Goal: Task Accomplishment & Management: Complete application form

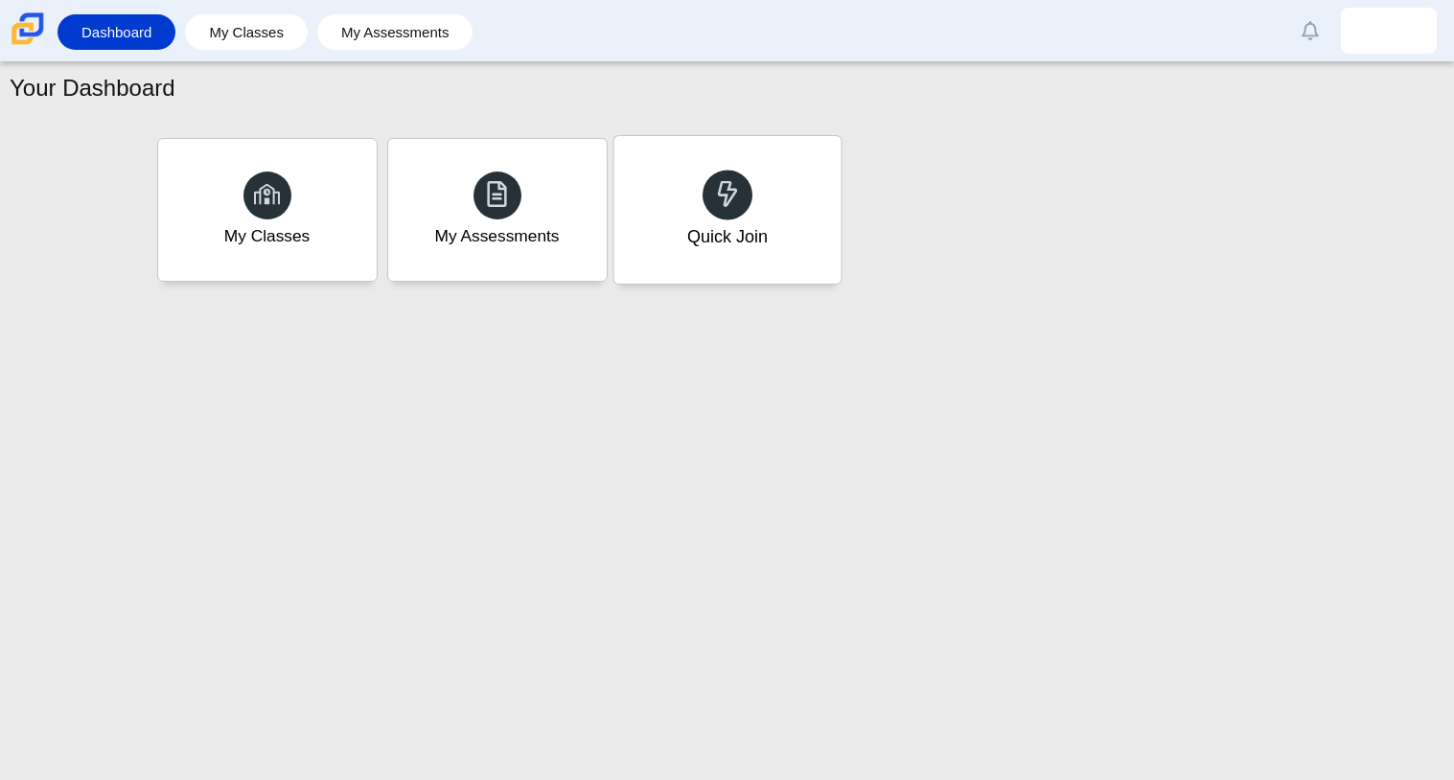
click at [682, 189] on div "Quick Join" at bounding box center [726, 210] width 227 height 148
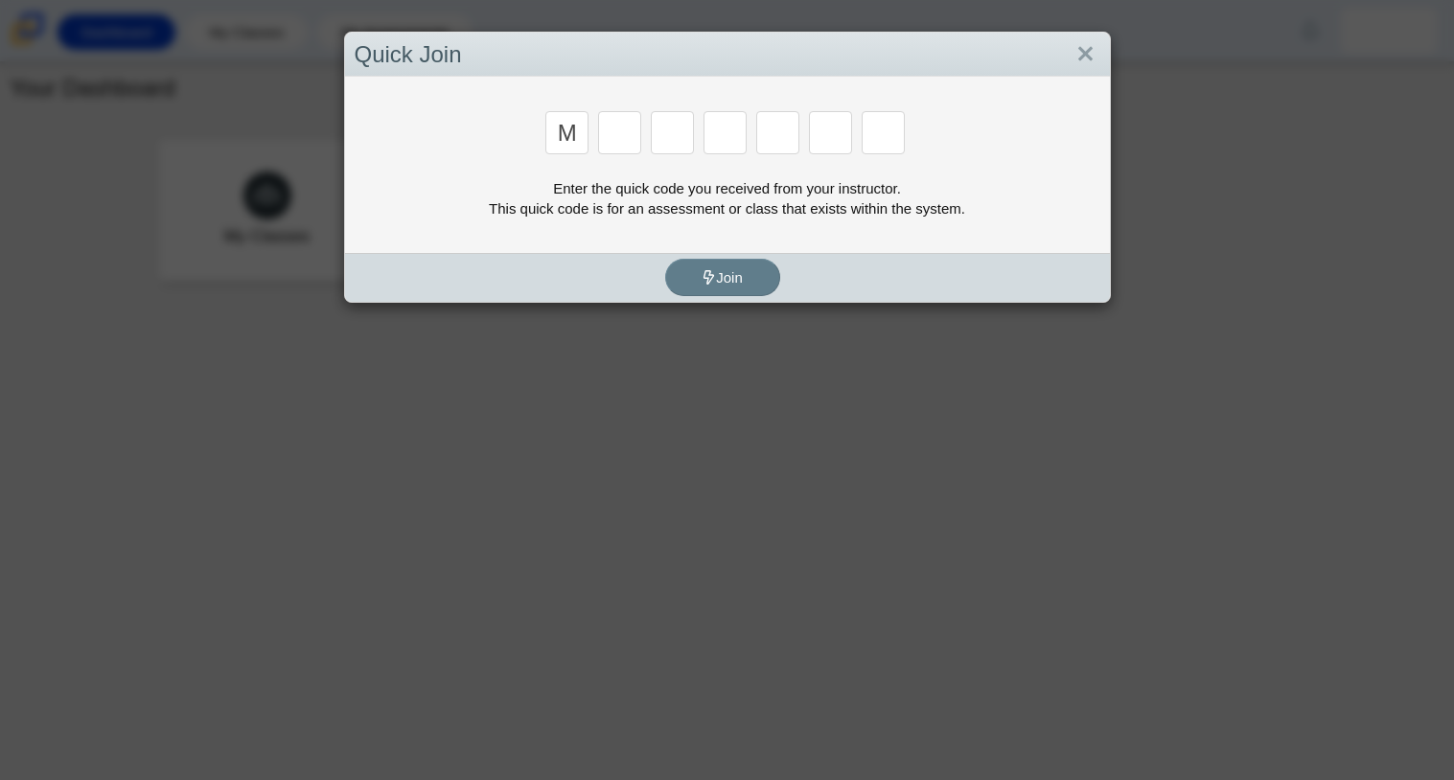
type input "m"
type input "7"
type input "e"
type input "3"
type input "e"
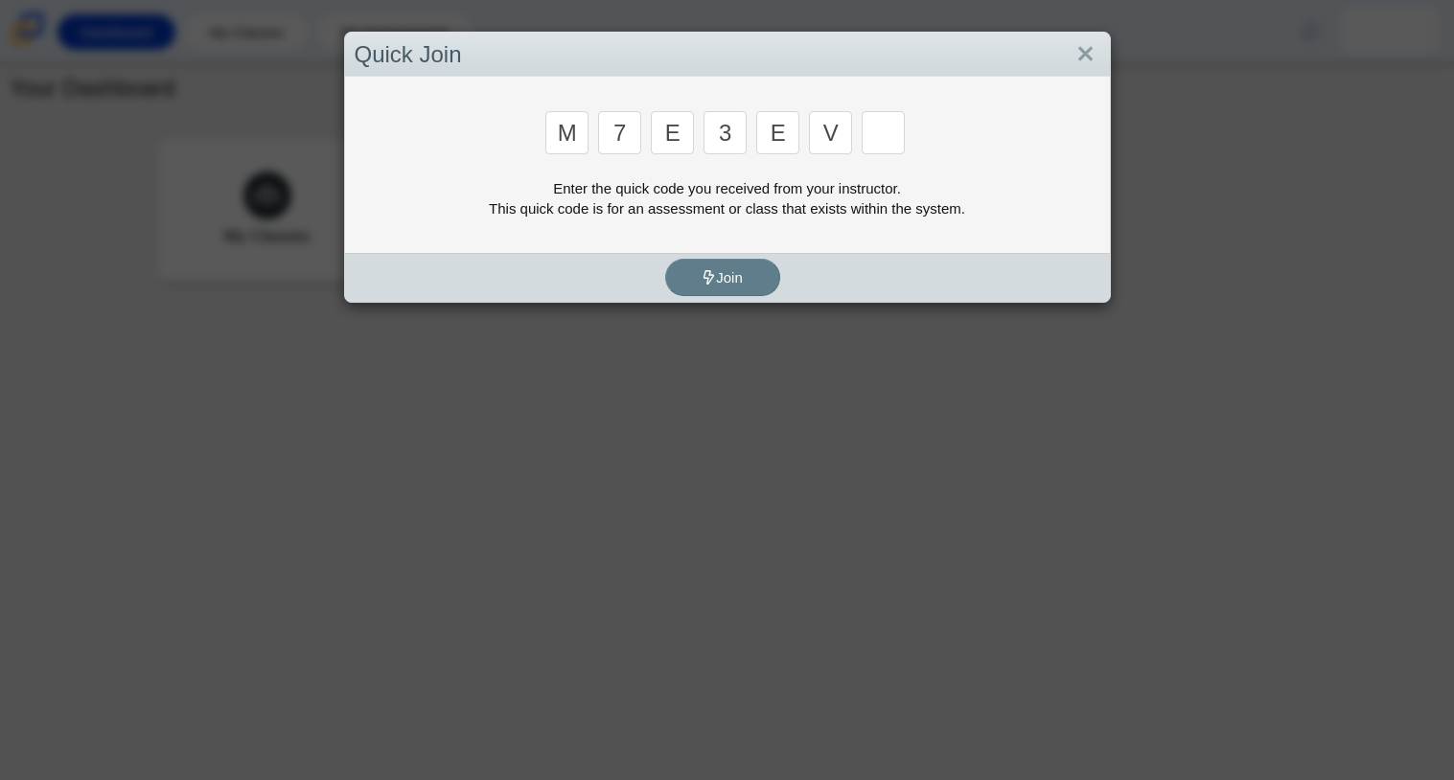
type input "v"
type input "w"
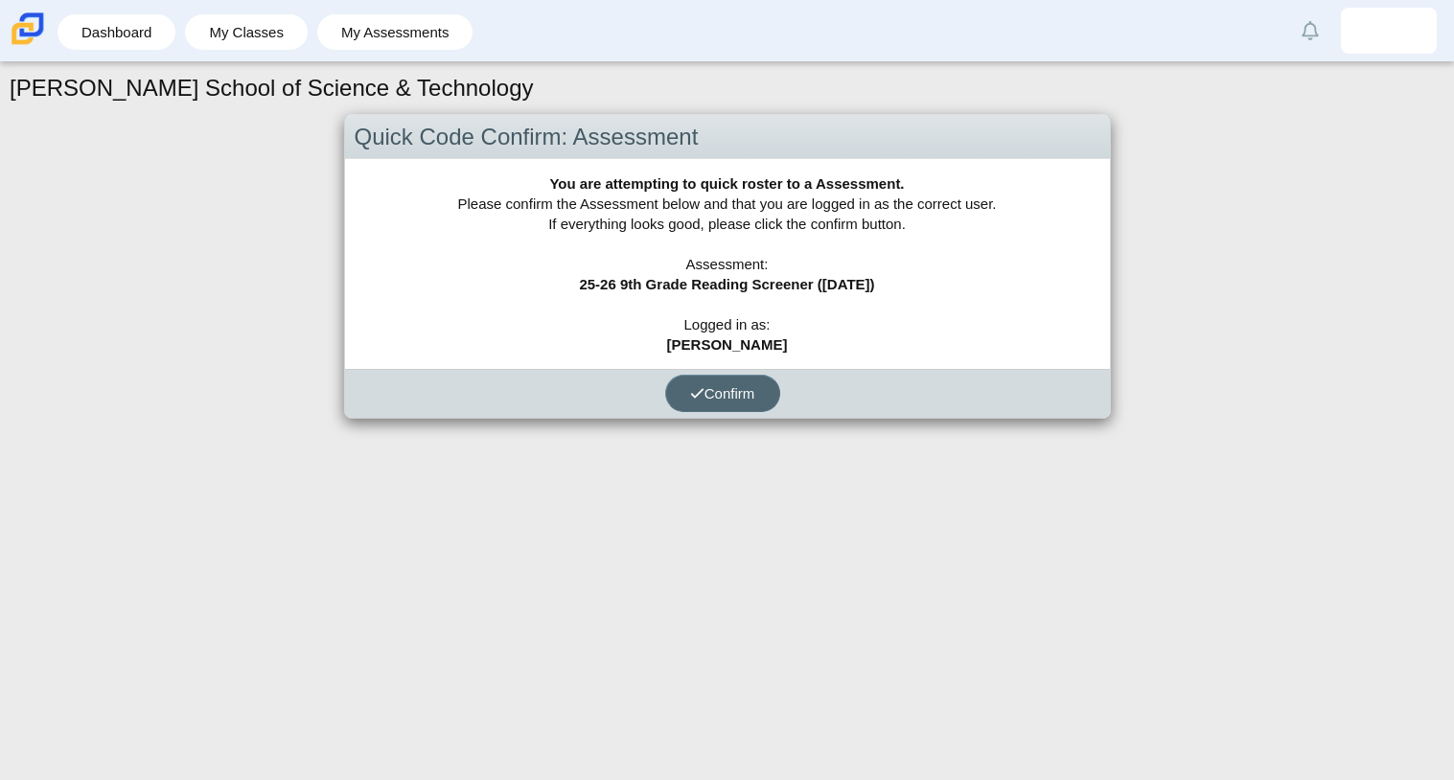
click at [747, 396] on span "Confirm" at bounding box center [722, 393] width 65 height 16
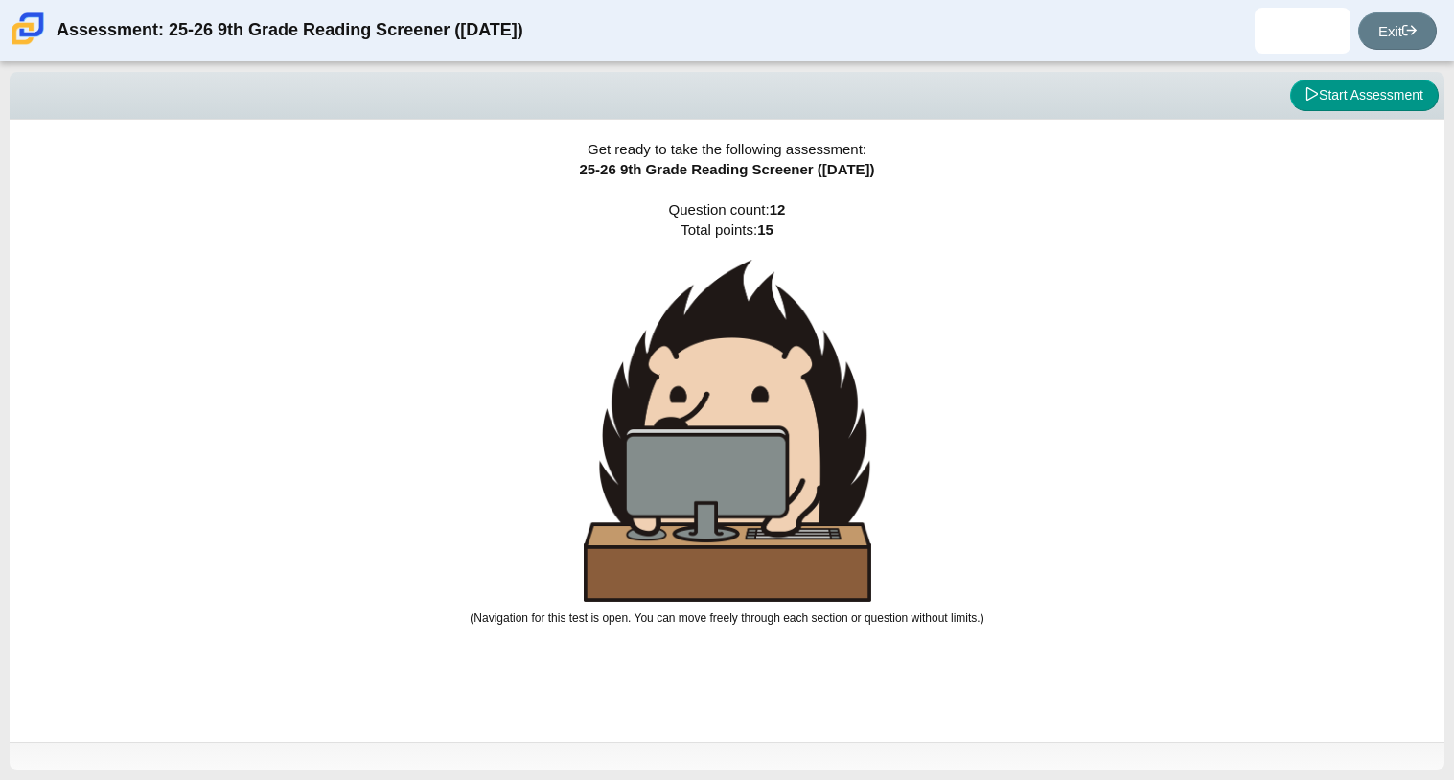
click at [743, 260] on img at bounding box center [727, 431] width 287 height 342
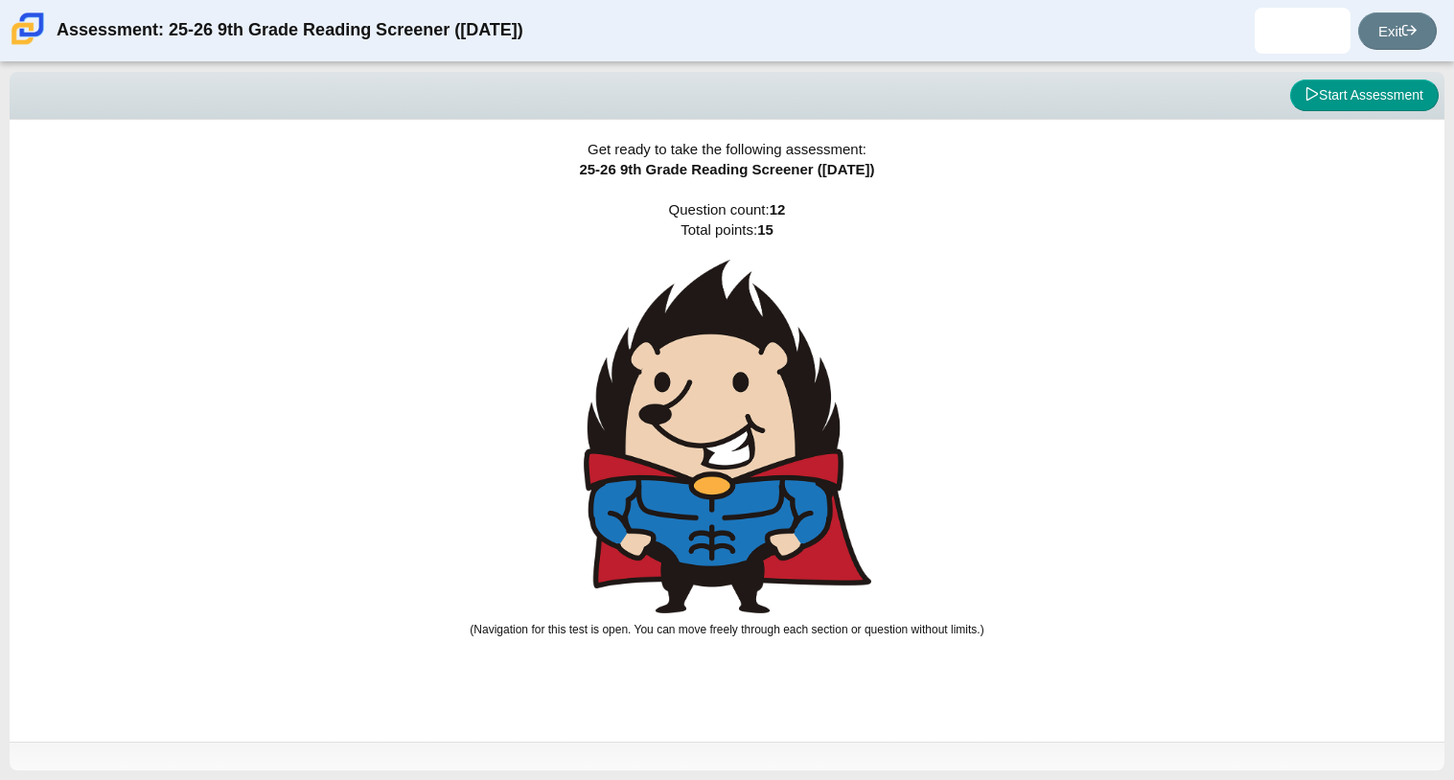
click at [745, 263] on img at bounding box center [727, 437] width 287 height 354
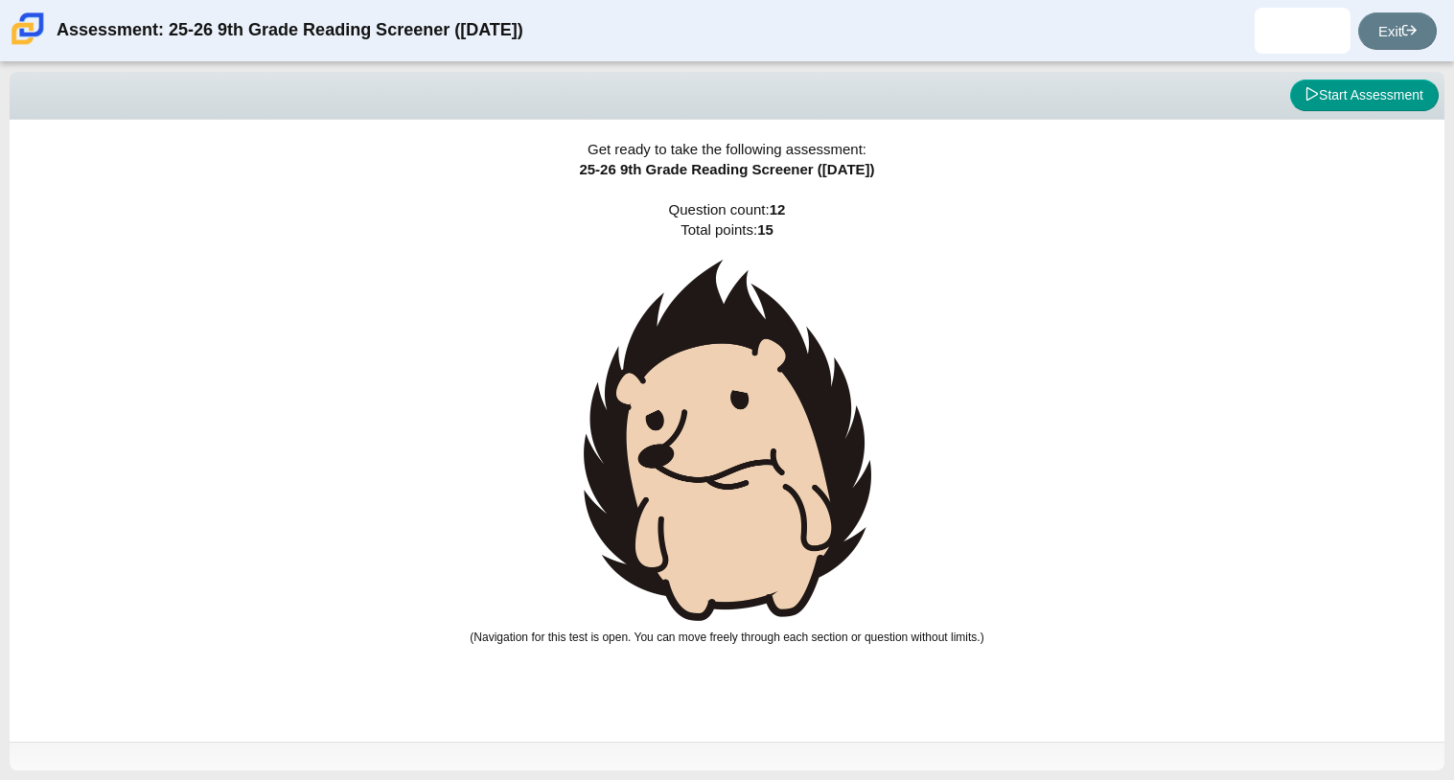
click at [673, 329] on img at bounding box center [727, 440] width 287 height 361
click at [708, 389] on img at bounding box center [727, 440] width 287 height 361
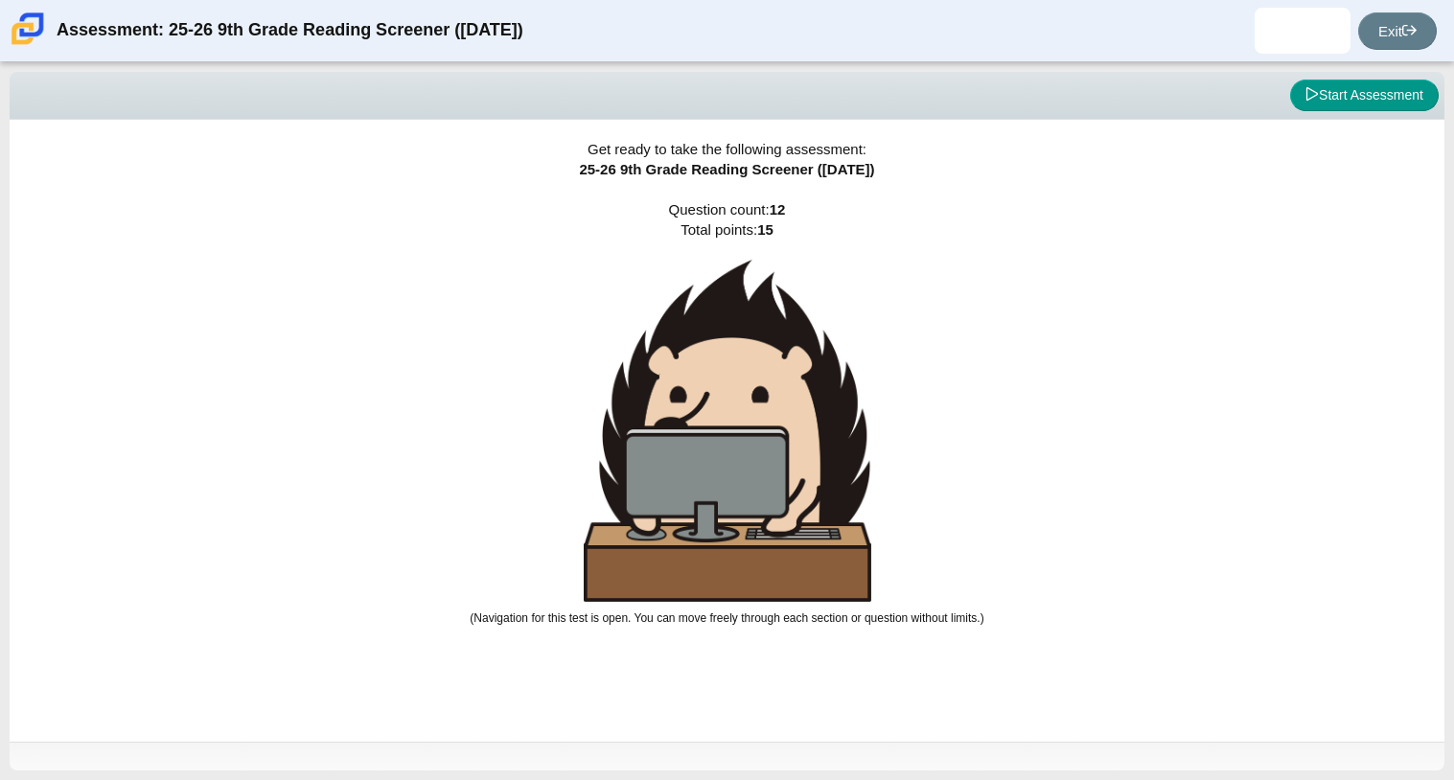
click at [667, 425] on img at bounding box center [727, 431] width 287 height 342
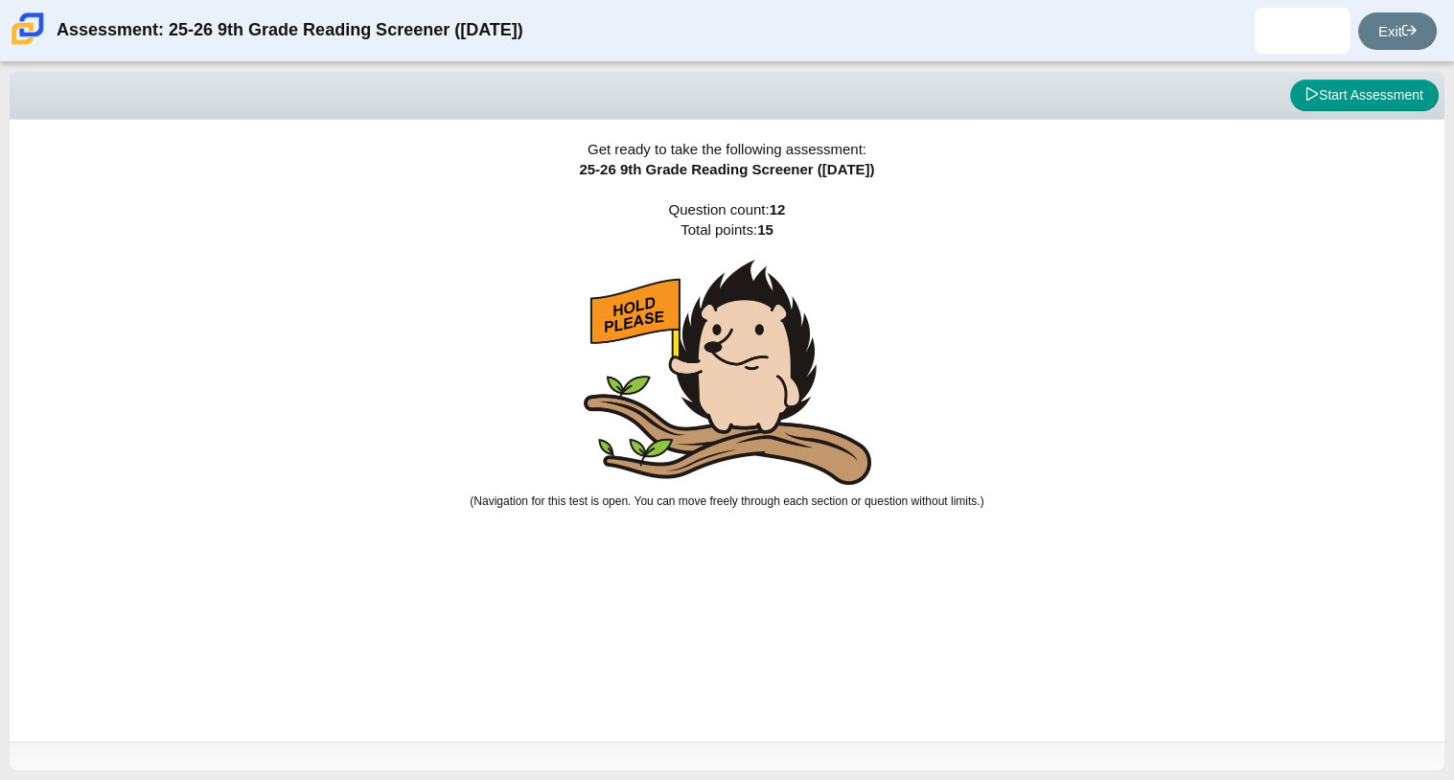
click at [676, 436] on img at bounding box center [727, 372] width 287 height 225
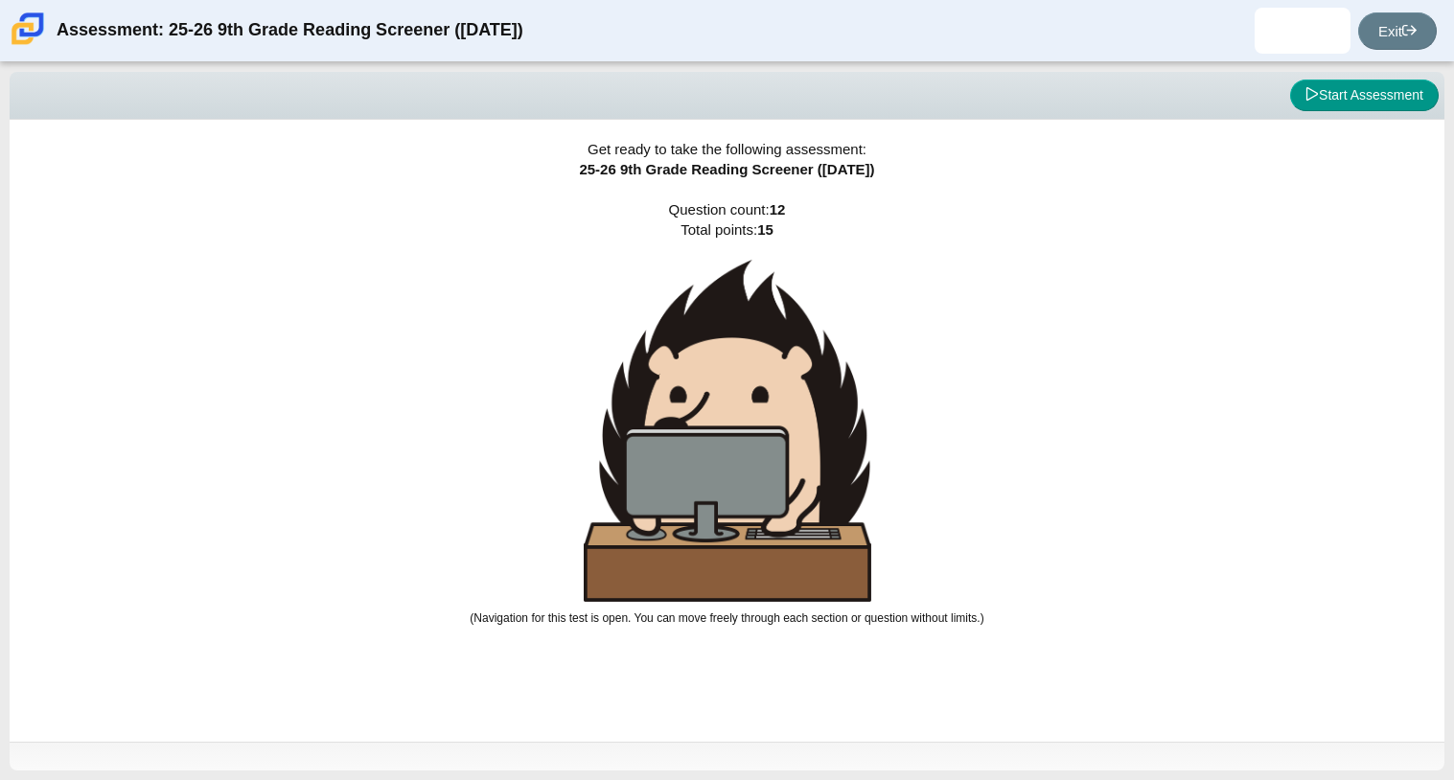
click at [678, 435] on img at bounding box center [727, 431] width 287 height 342
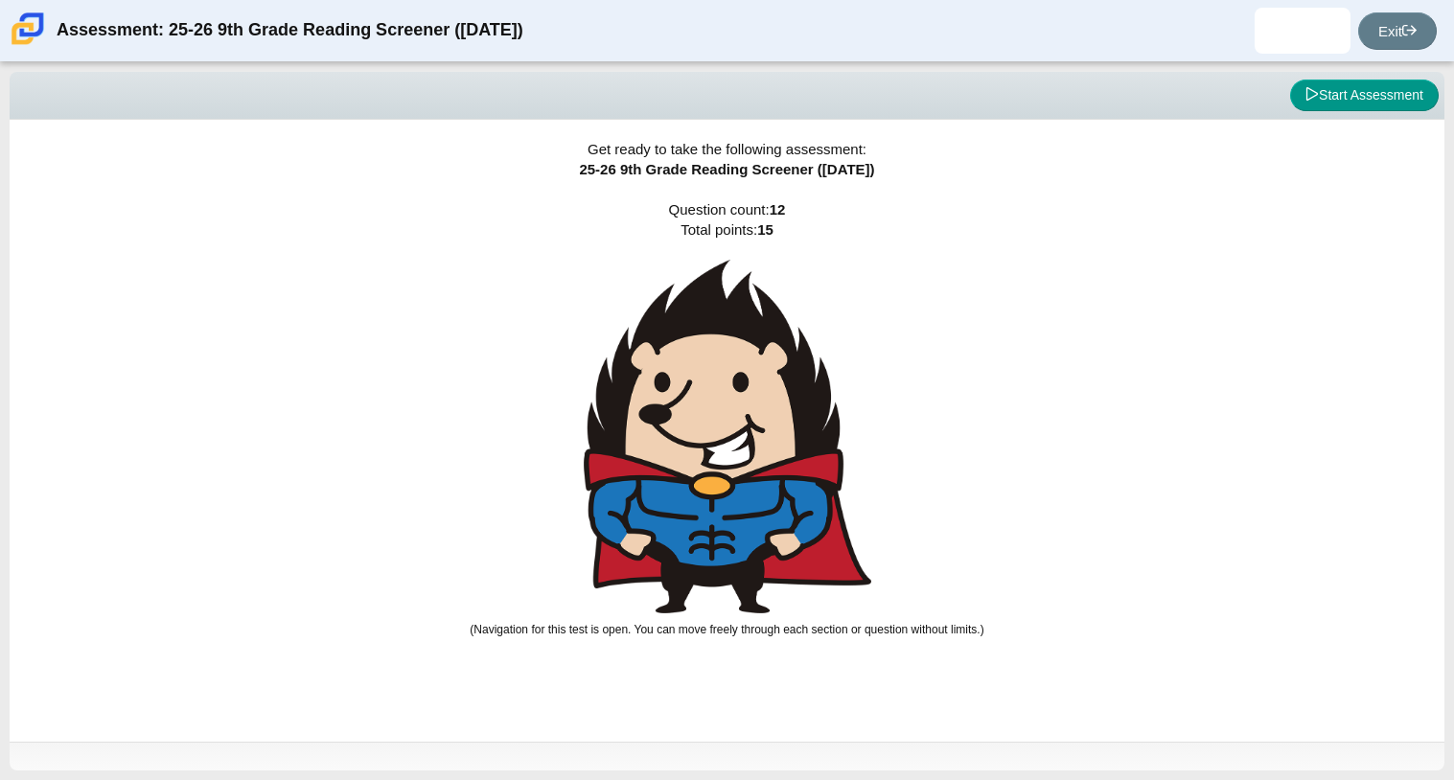
click at [678, 435] on img at bounding box center [727, 437] width 287 height 354
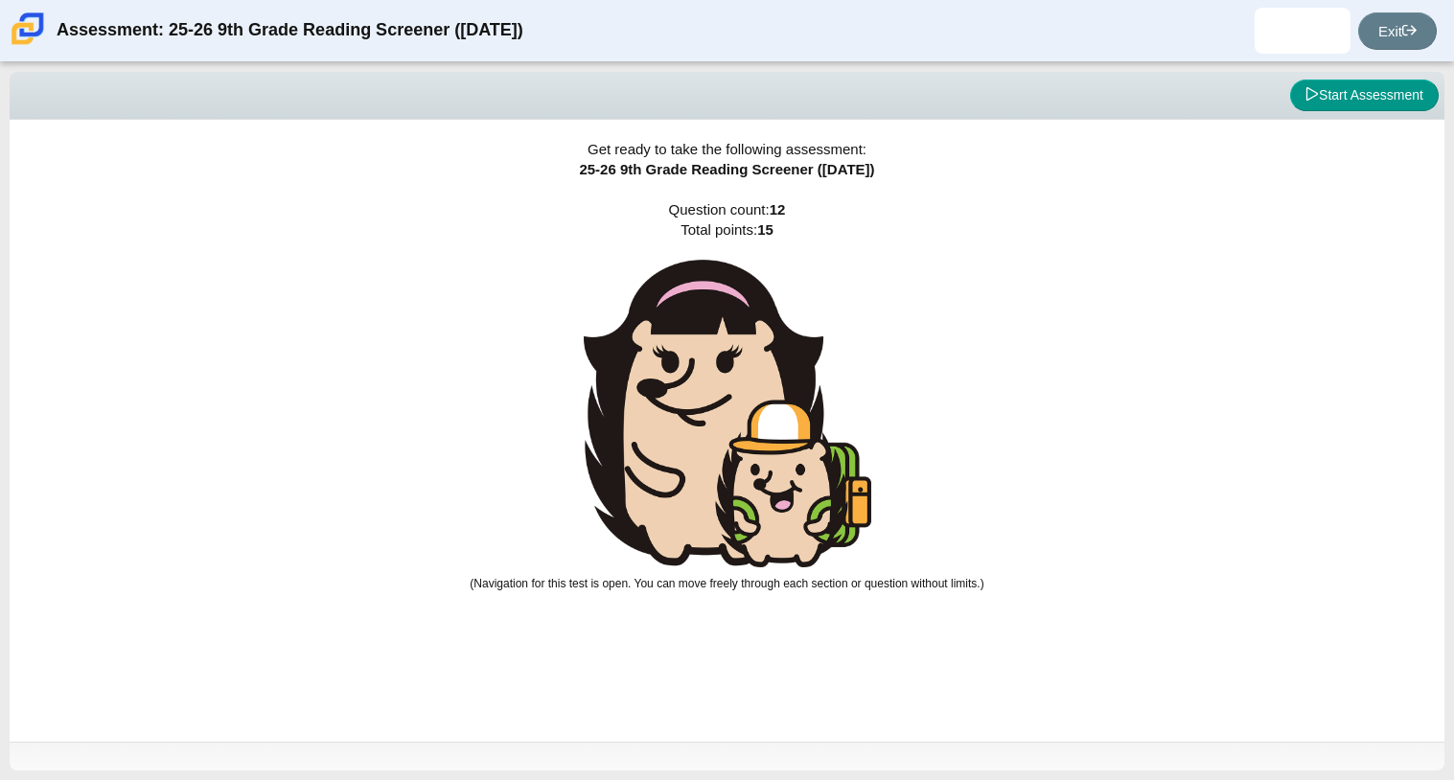
click at [678, 435] on img at bounding box center [727, 414] width 287 height 308
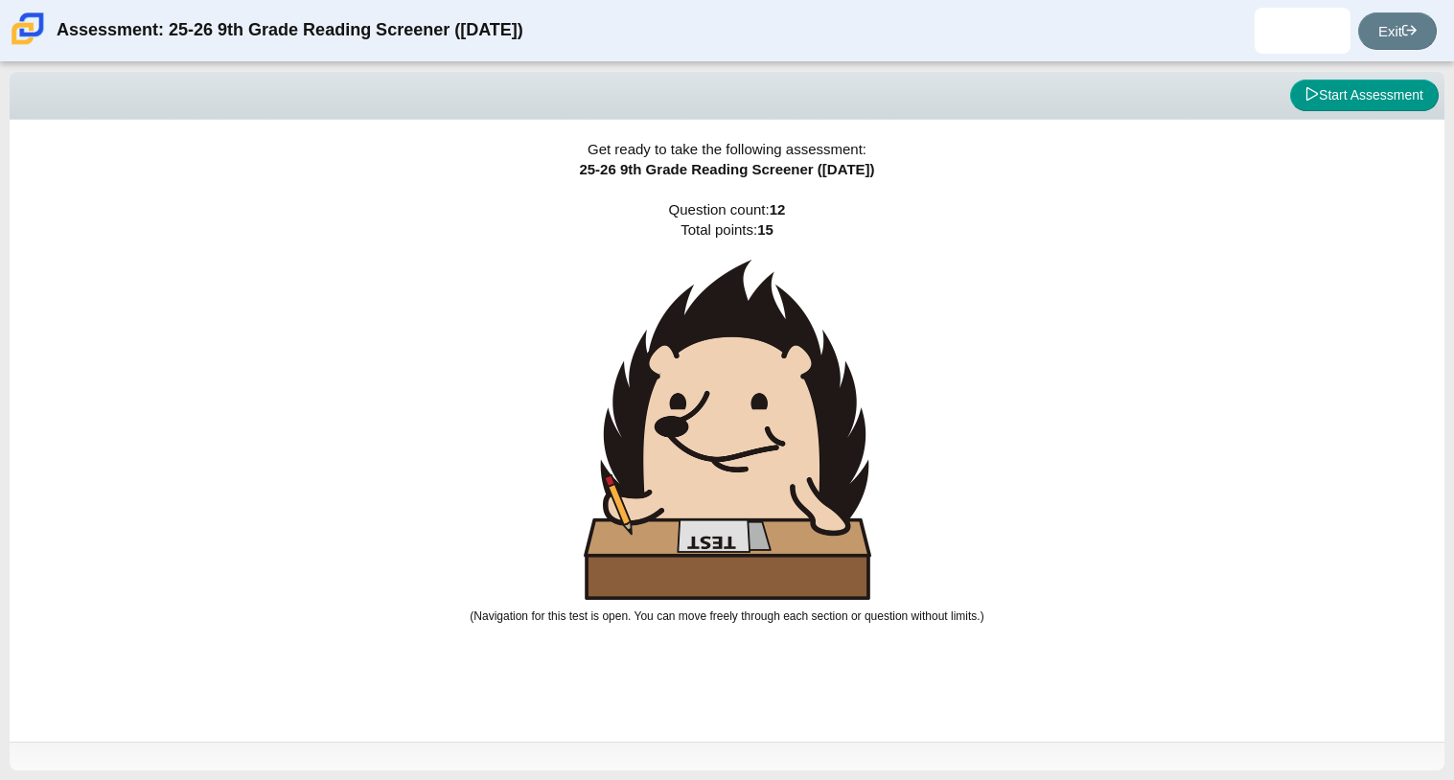
click at [678, 435] on img at bounding box center [727, 430] width 287 height 340
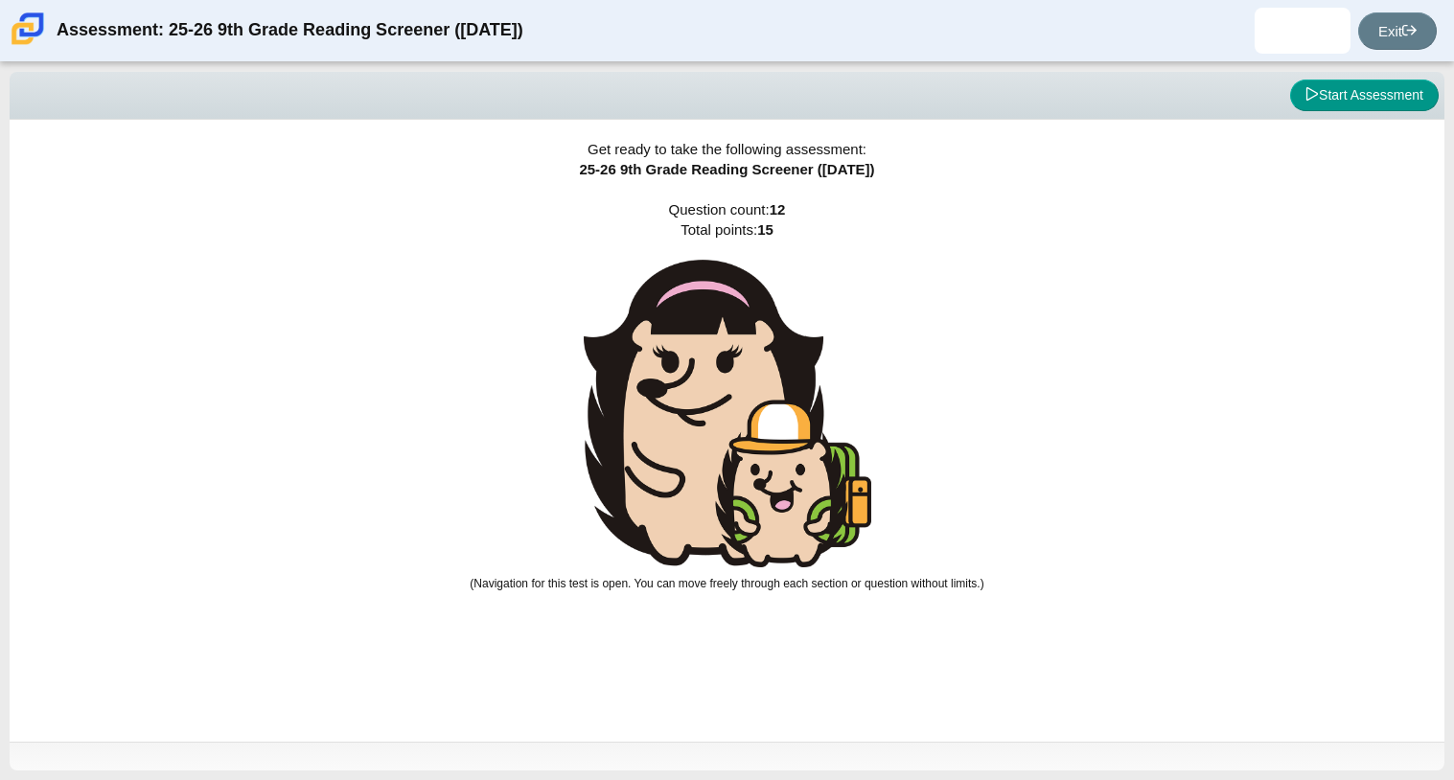
click at [678, 436] on img at bounding box center [727, 414] width 287 height 308
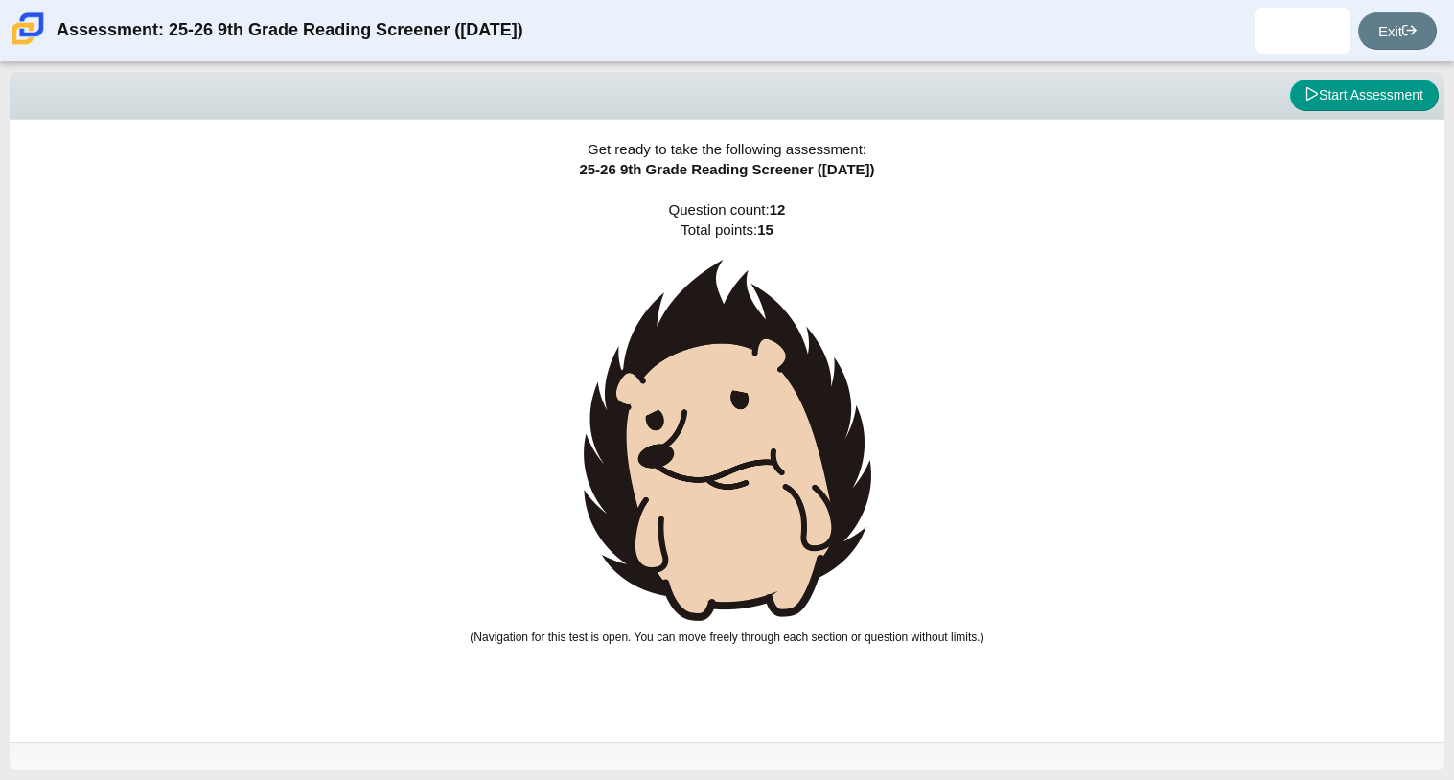
click at [679, 438] on img at bounding box center [727, 440] width 287 height 361
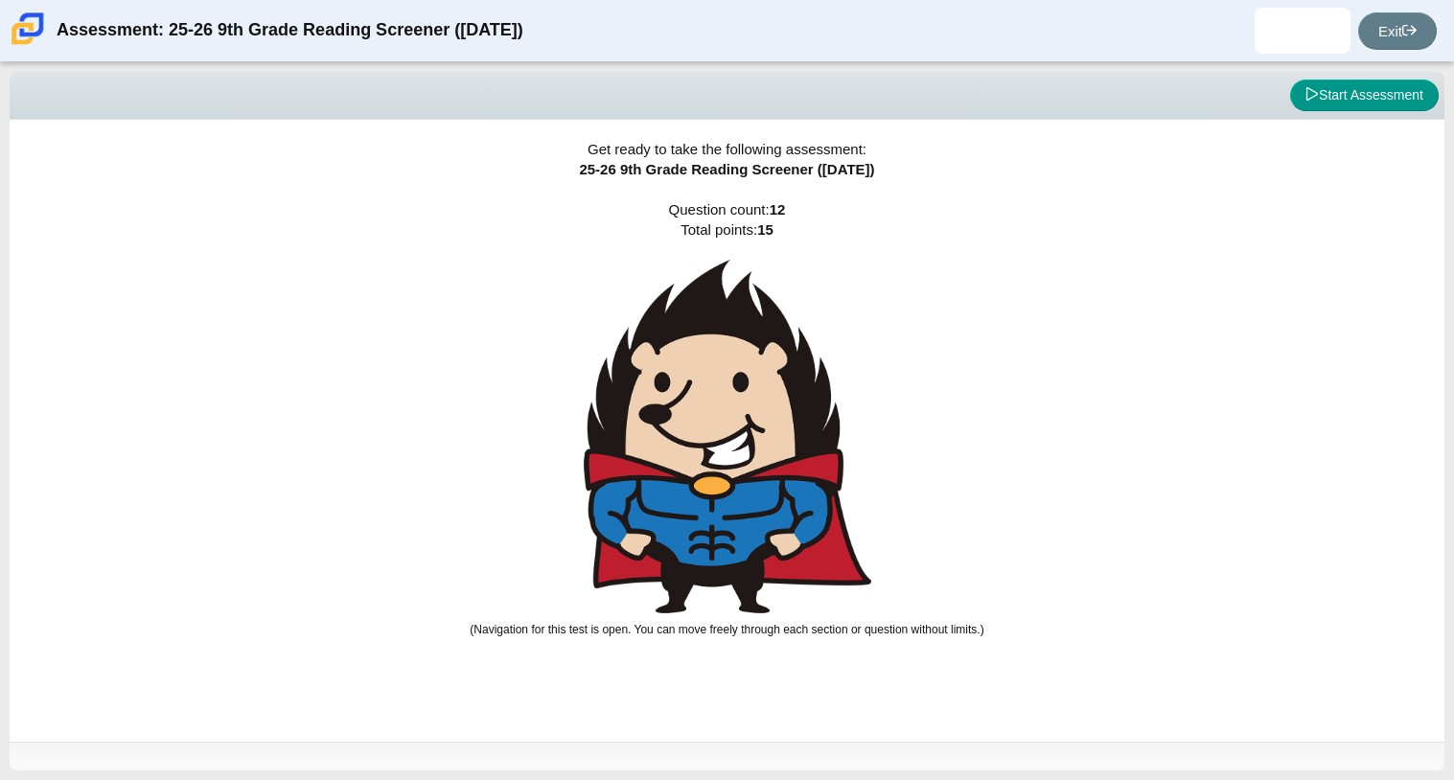
click at [679, 438] on img at bounding box center [727, 437] width 287 height 354
click at [795, 381] on img at bounding box center [727, 437] width 287 height 354
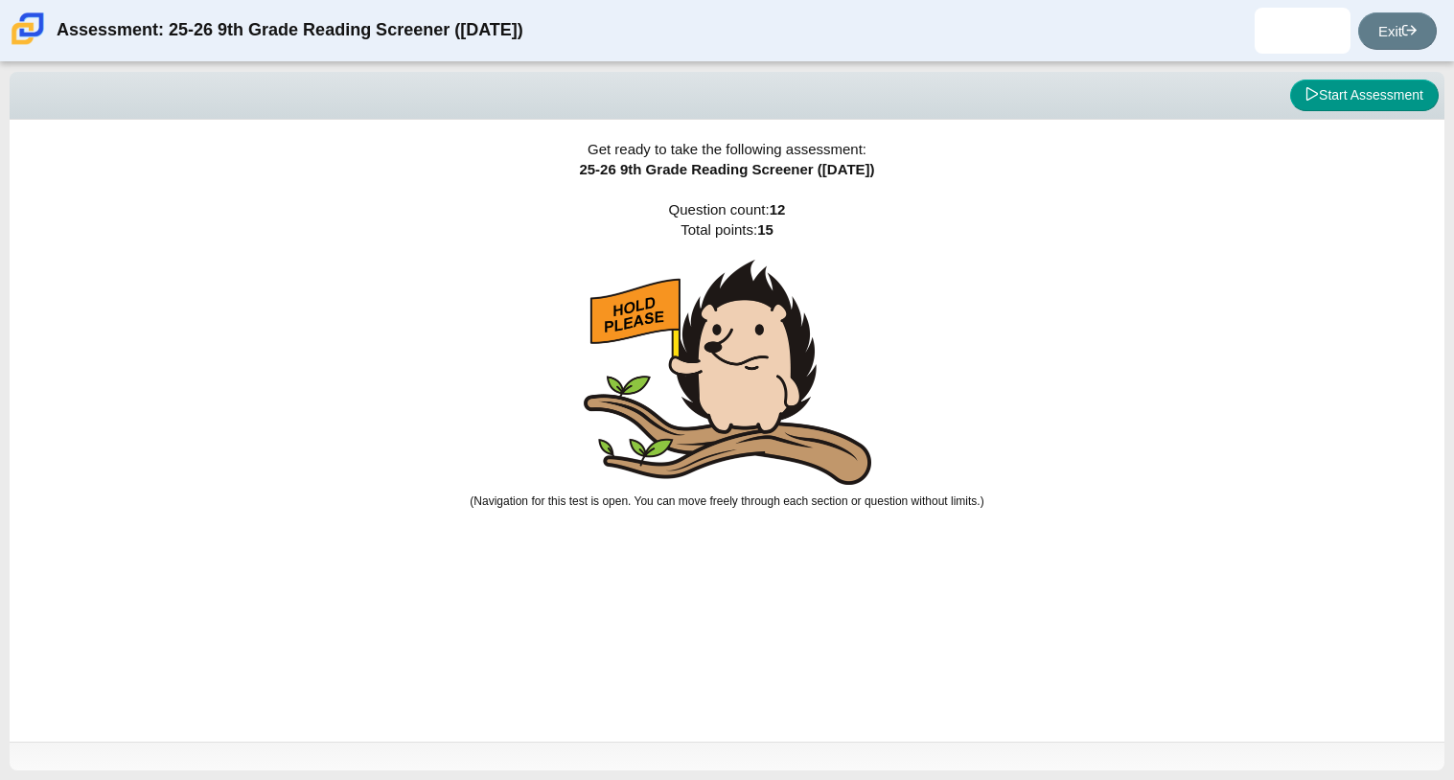
click at [795, 381] on img at bounding box center [727, 372] width 287 height 225
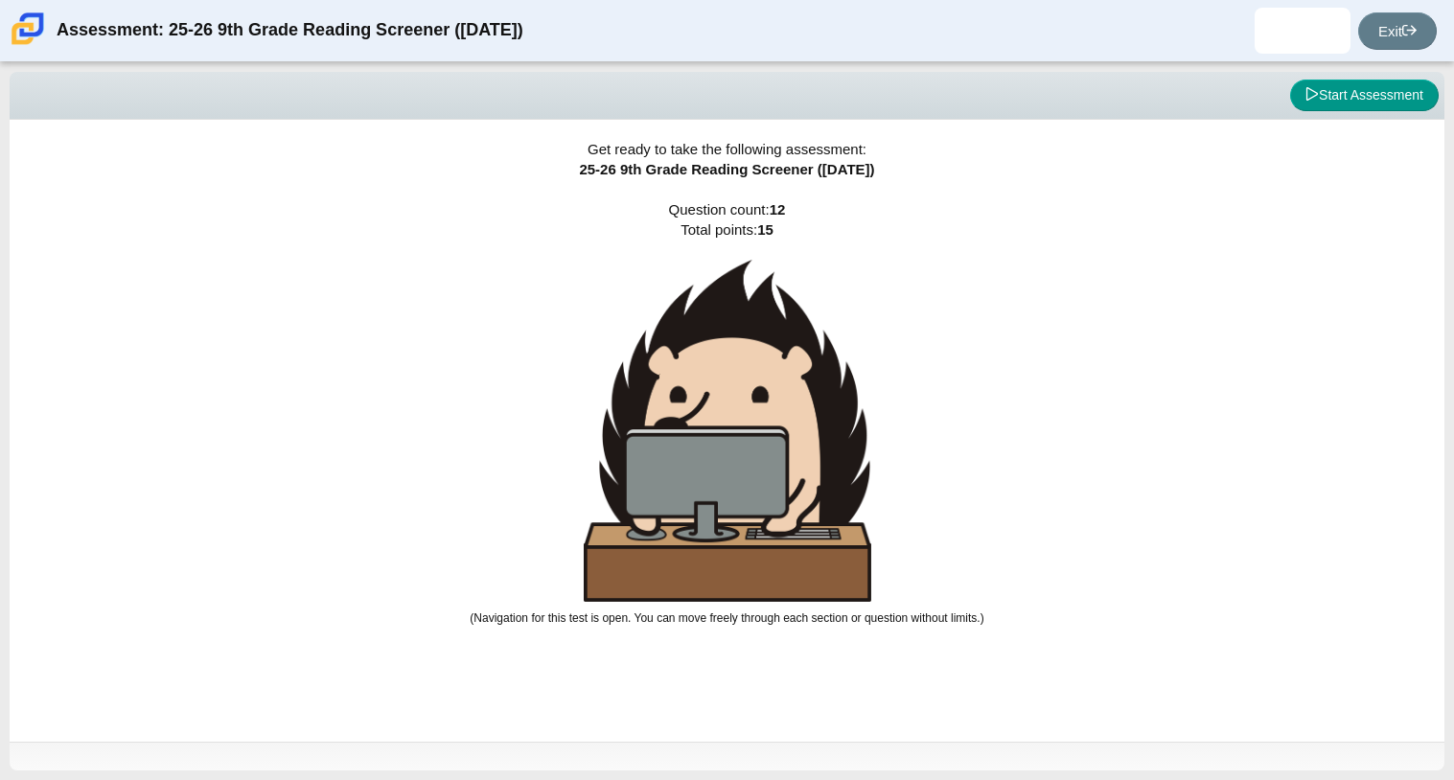
click at [795, 381] on img at bounding box center [727, 431] width 287 height 342
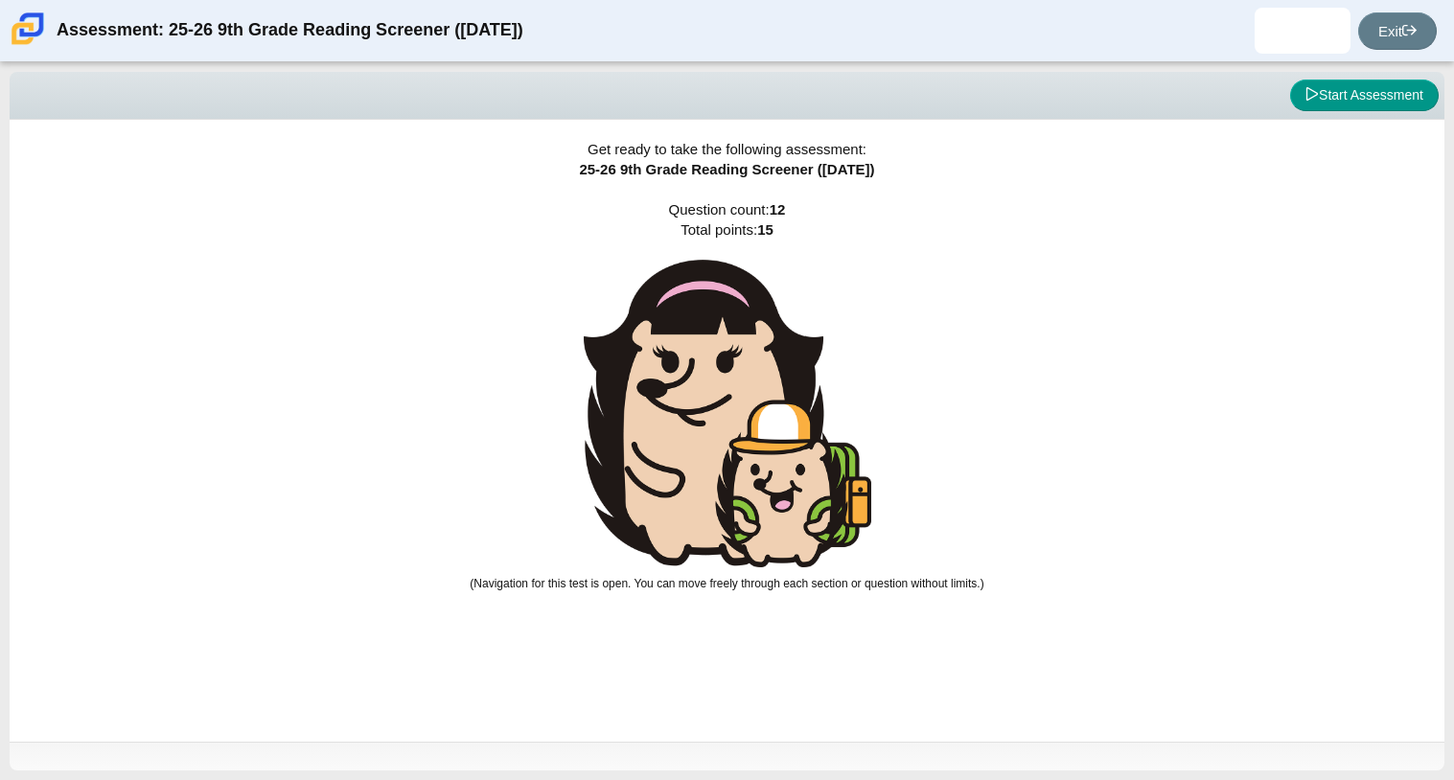
click at [795, 380] on img at bounding box center [727, 414] width 287 height 308
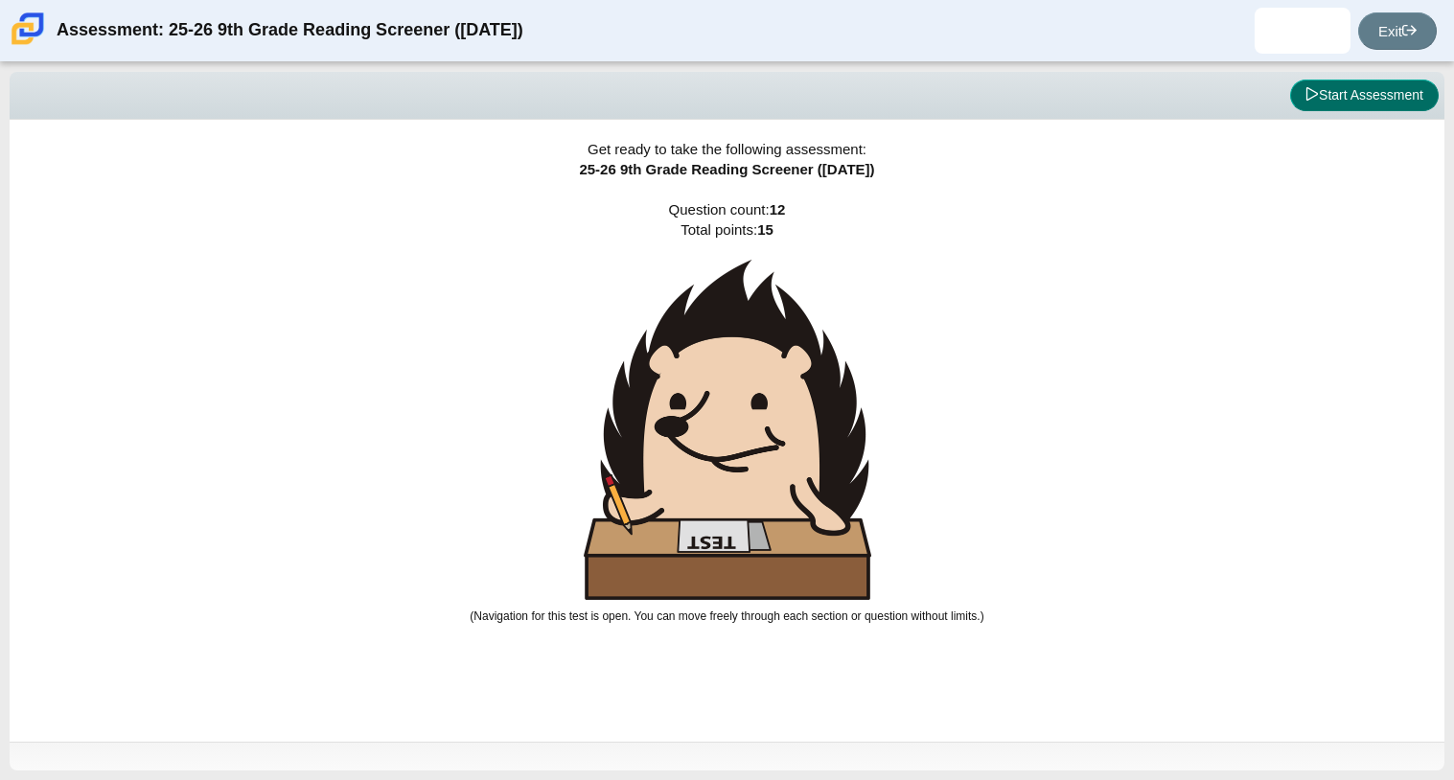
click at [1370, 86] on button "Start Assessment" at bounding box center [1364, 96] width 149 height 33
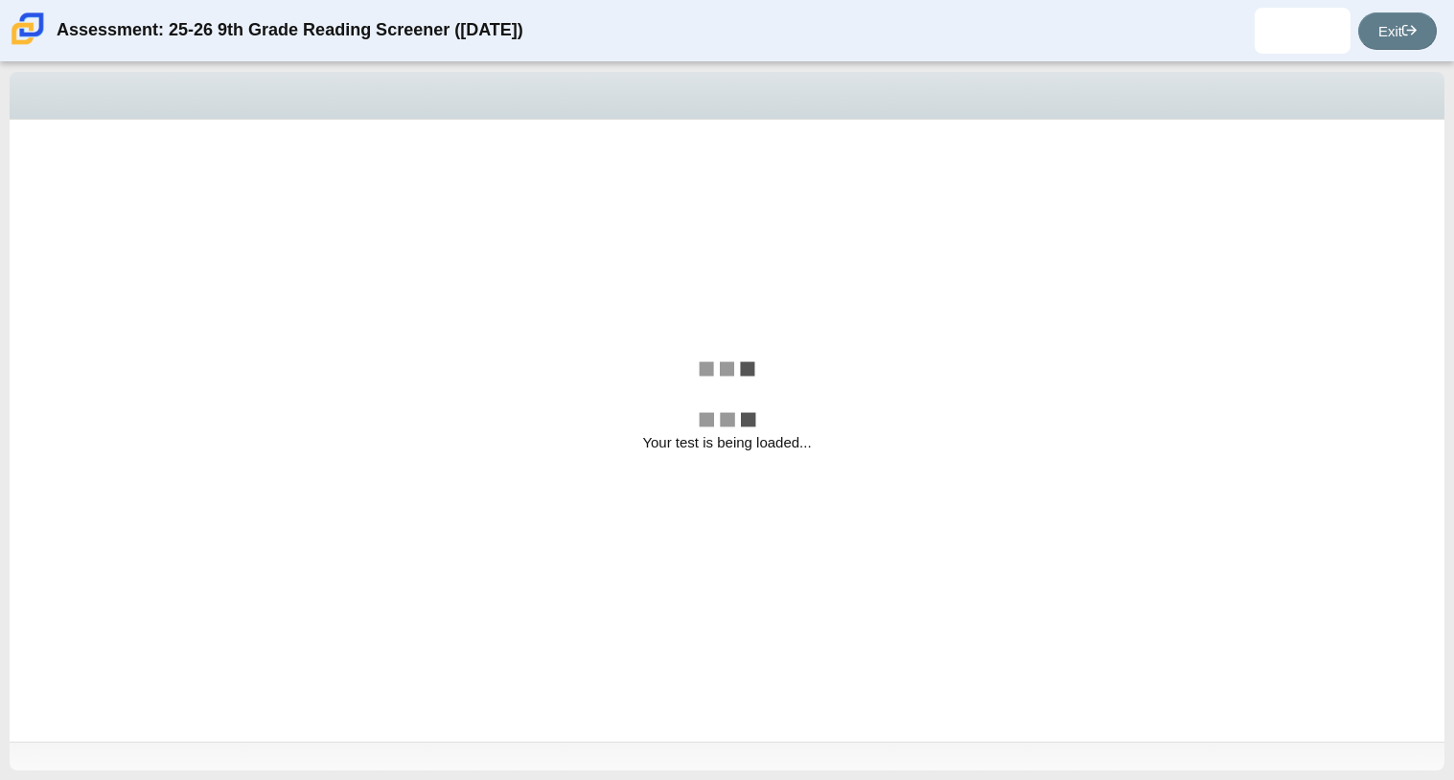
select select "ccc5b315-3c7c-471c-bf90-f22c8299c798"
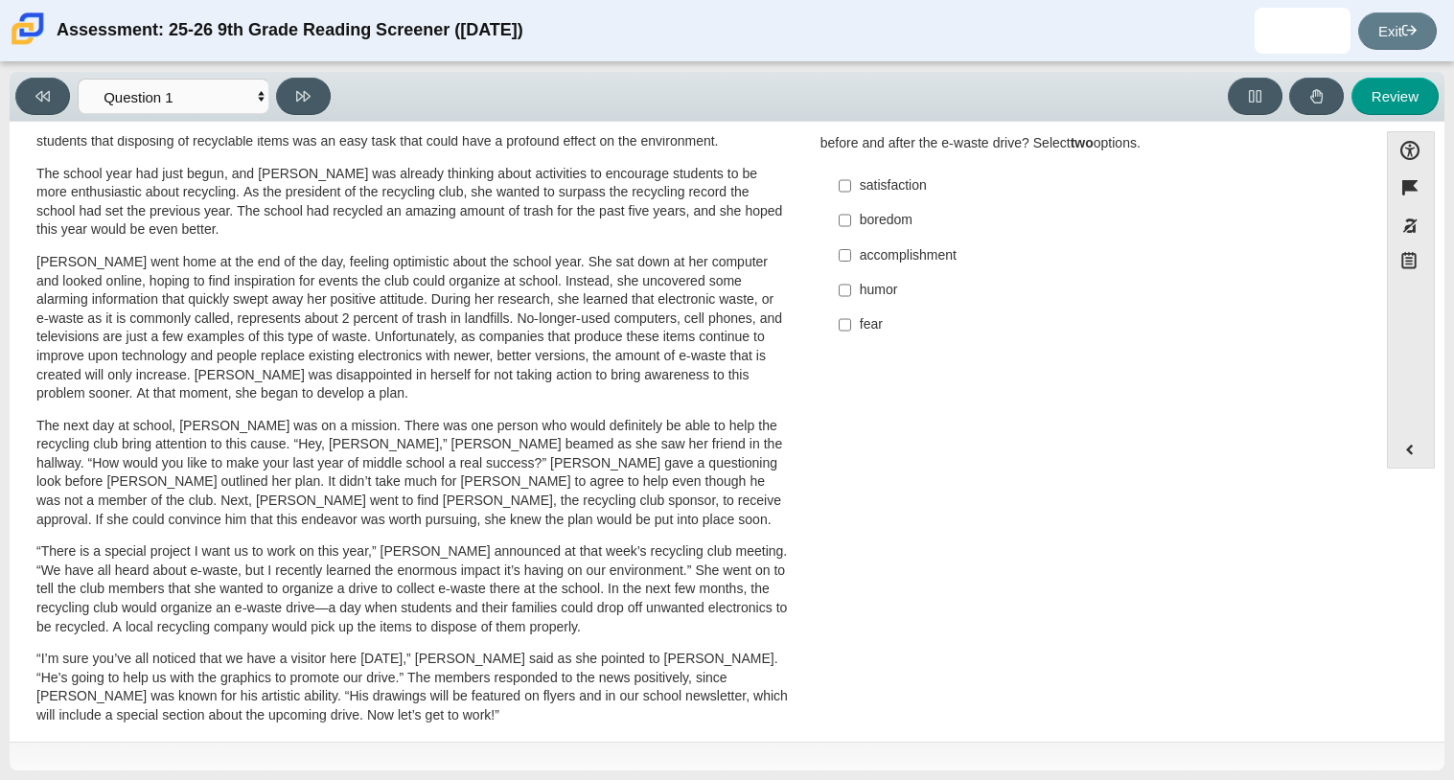
scroll to position [156, 0]
click at [262, 102] on select "Questions Question 1 Question 2 Question 3 Question 4 Question 5 Question 6 Que…" at bounding box center [174, 96] width 192 height 35
click at [336, 647] on div "[PERSON_NAME] looked on with pride as she observed a fellow eighth grader casua…" at bounding box center [412, 548] width 752 height 1023
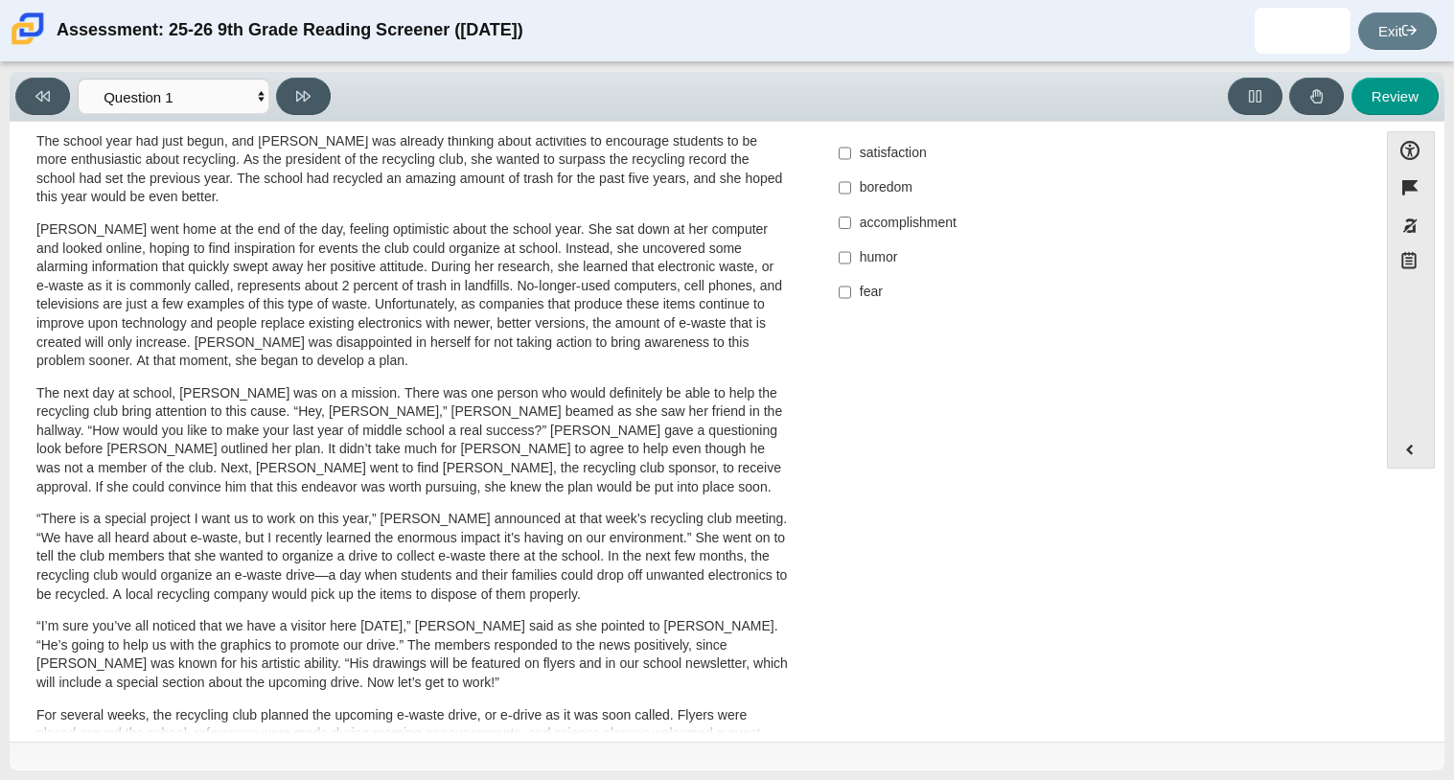
scroll to position [0, 0]
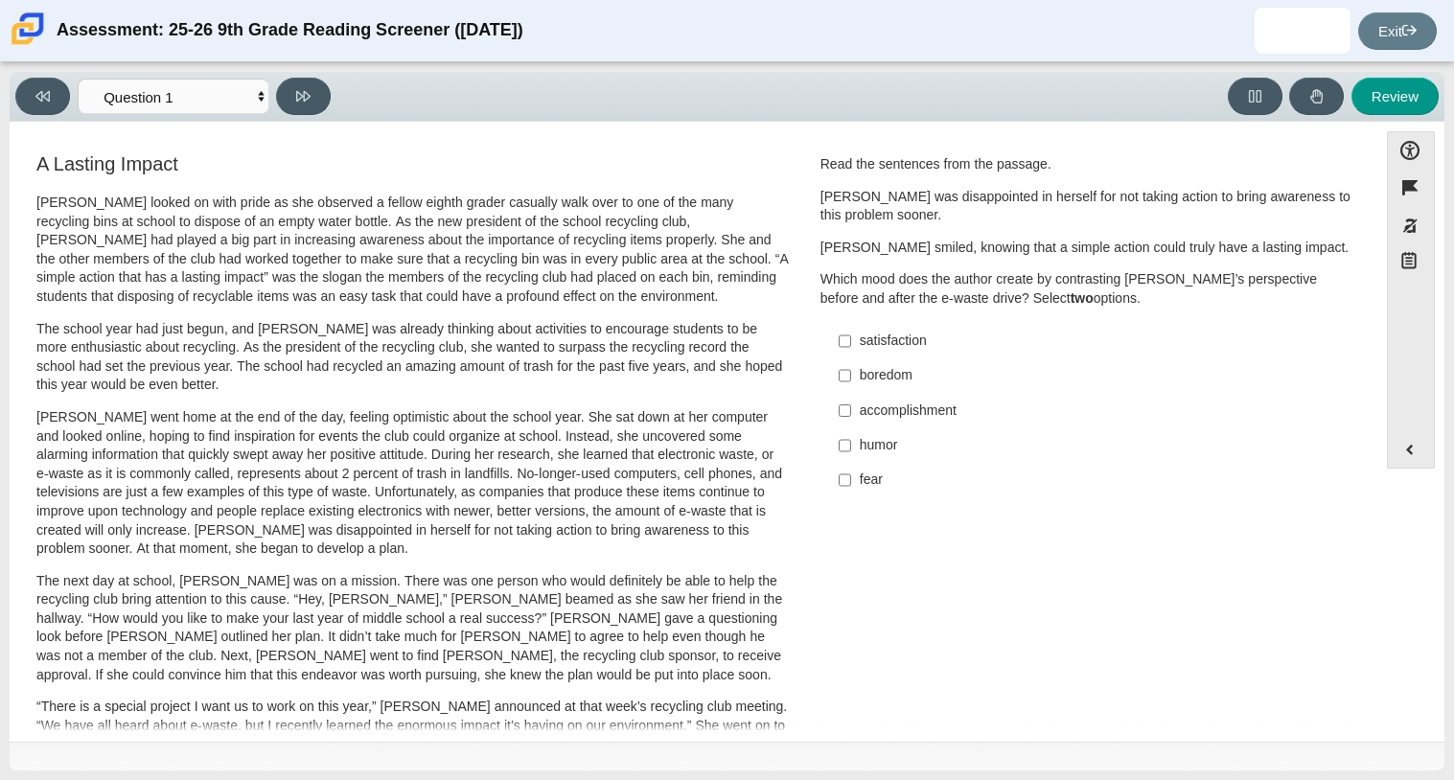
click at [829, 339] on label "satisfaction satisfaction" at bounding box center [1088, 341] width 526 height 34
click at [839, 339] on input "satisfaction satisfaction" at bounding box center [845, 341] width 12 height 34
checkbox input "true"
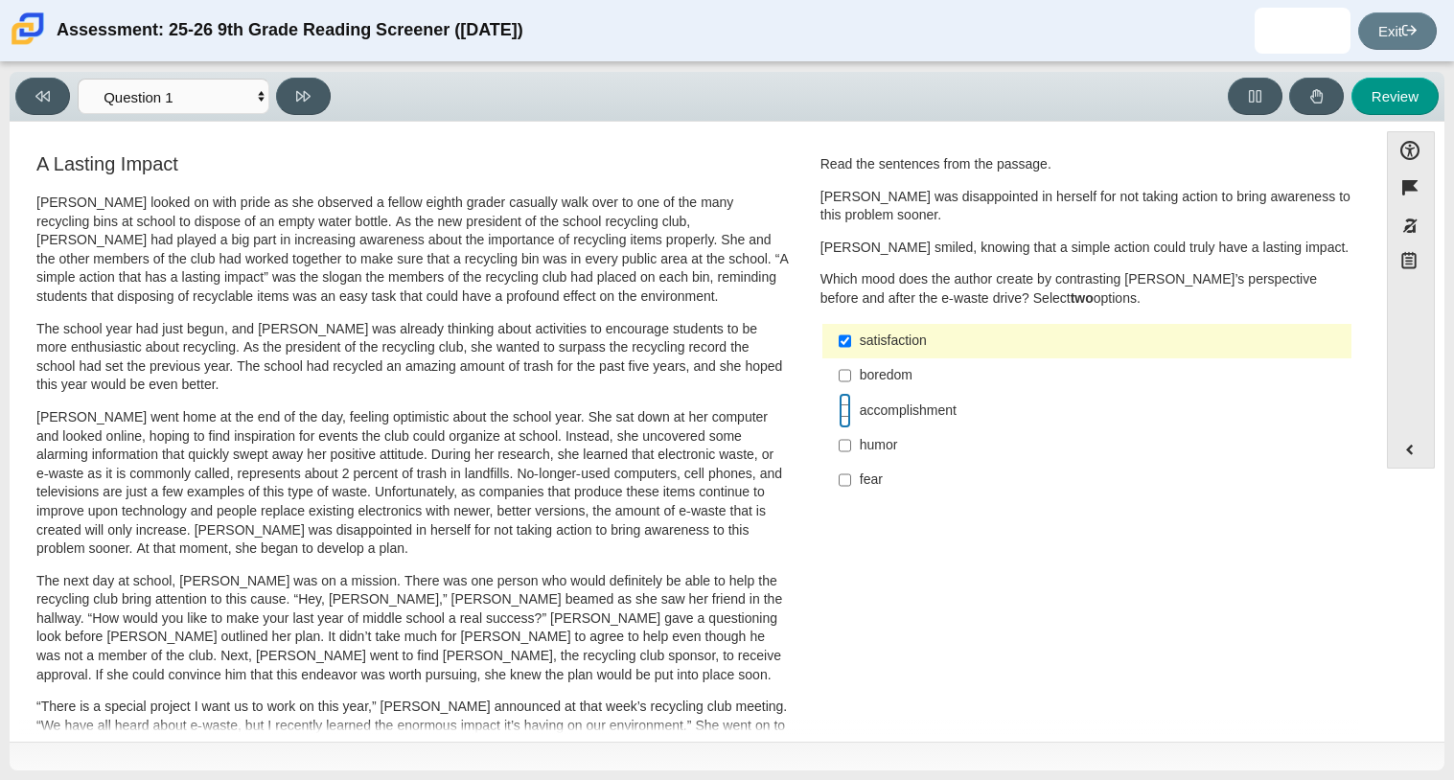
click at [839, 412] on input "accomplishment accomplishment" at bounding box center [845, 410] width 12 height 34
checkbox input "true"
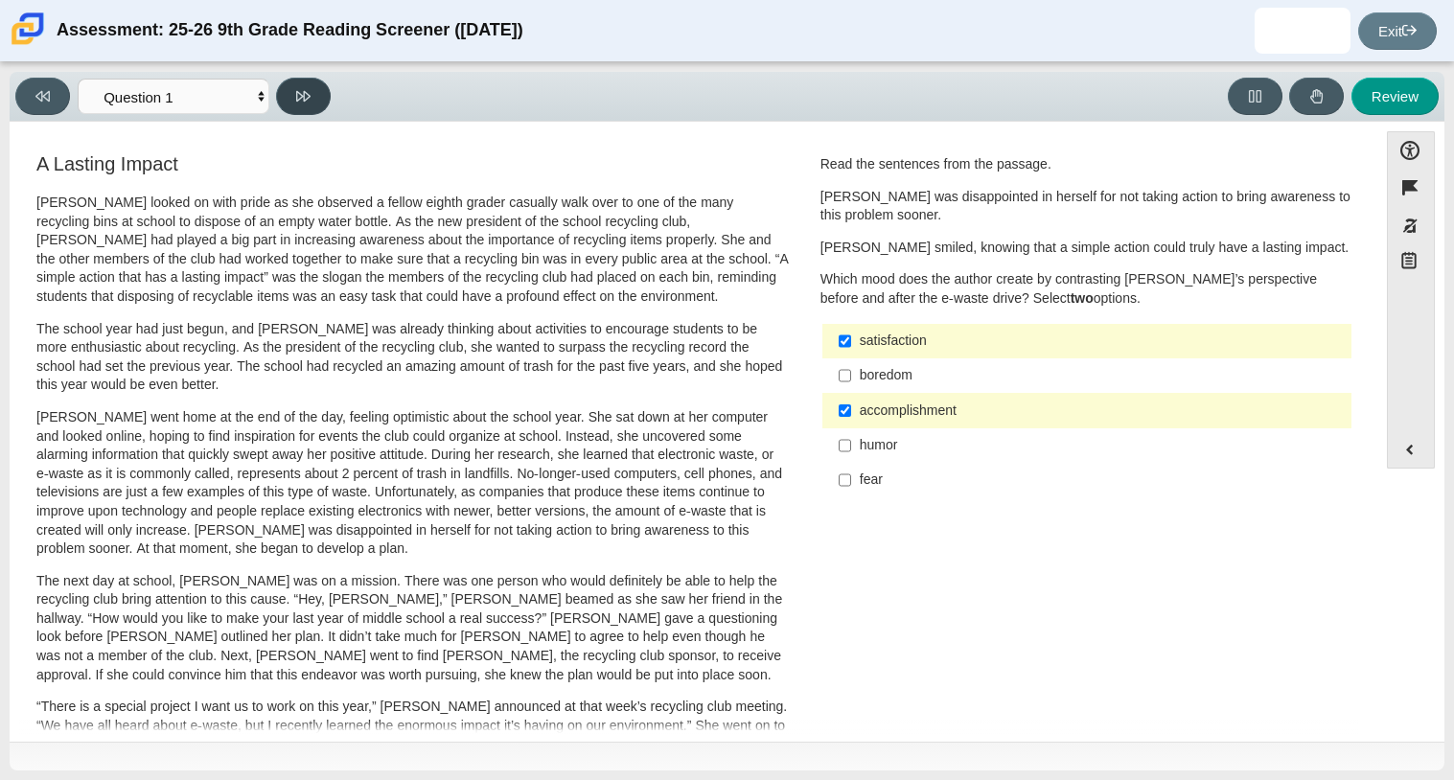
click at [324, 101] on button at bounding box center [303, 96] width 55 height 37
select select "0ff64528-ffd7-428d-b192-babfaadd44e8"
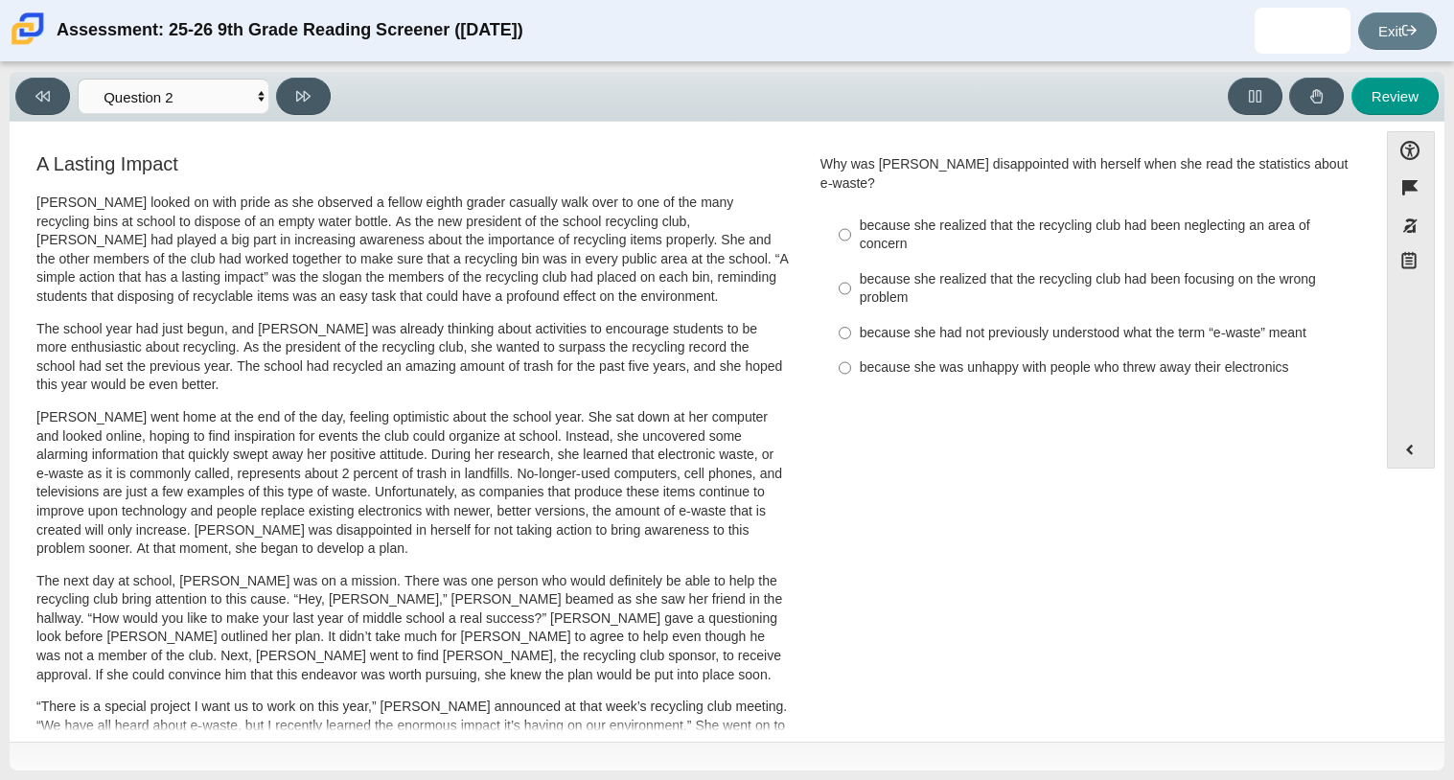
click at [908, 281] on div "because she realized that the recycling club had been focusing on the wrong pro…" at bounding box center [1102, 288] width 484 height 37
click at [851, 281] on input "because she realized that the recycling club had been focusing on the wrong pro…" at bounding box center [845, 289] width 12 height 54
radio input "true"
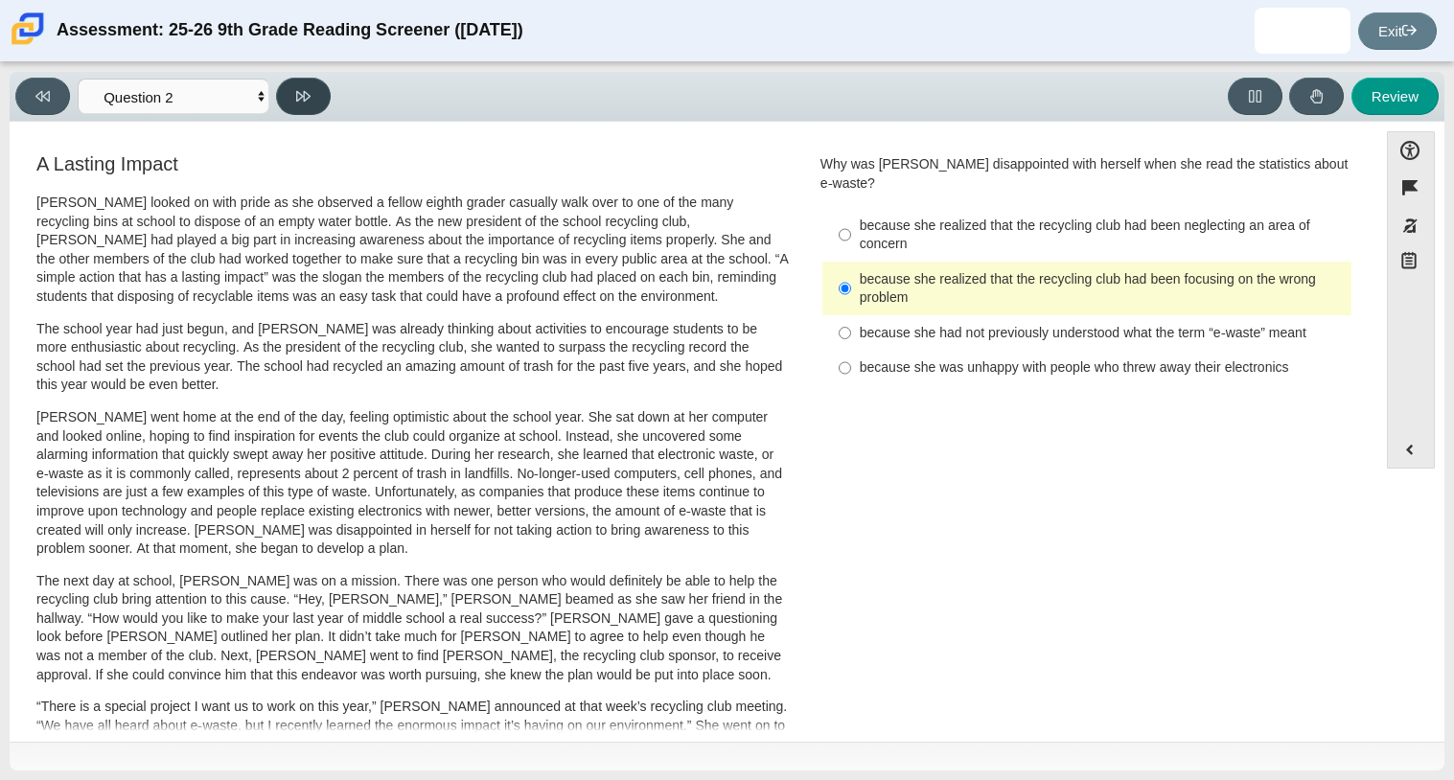
click at [313, 102] on button at bounding box center [303, 96] width 55 height 37
select select "7ce3d843-6974-4858-901c-1ff39630e843"
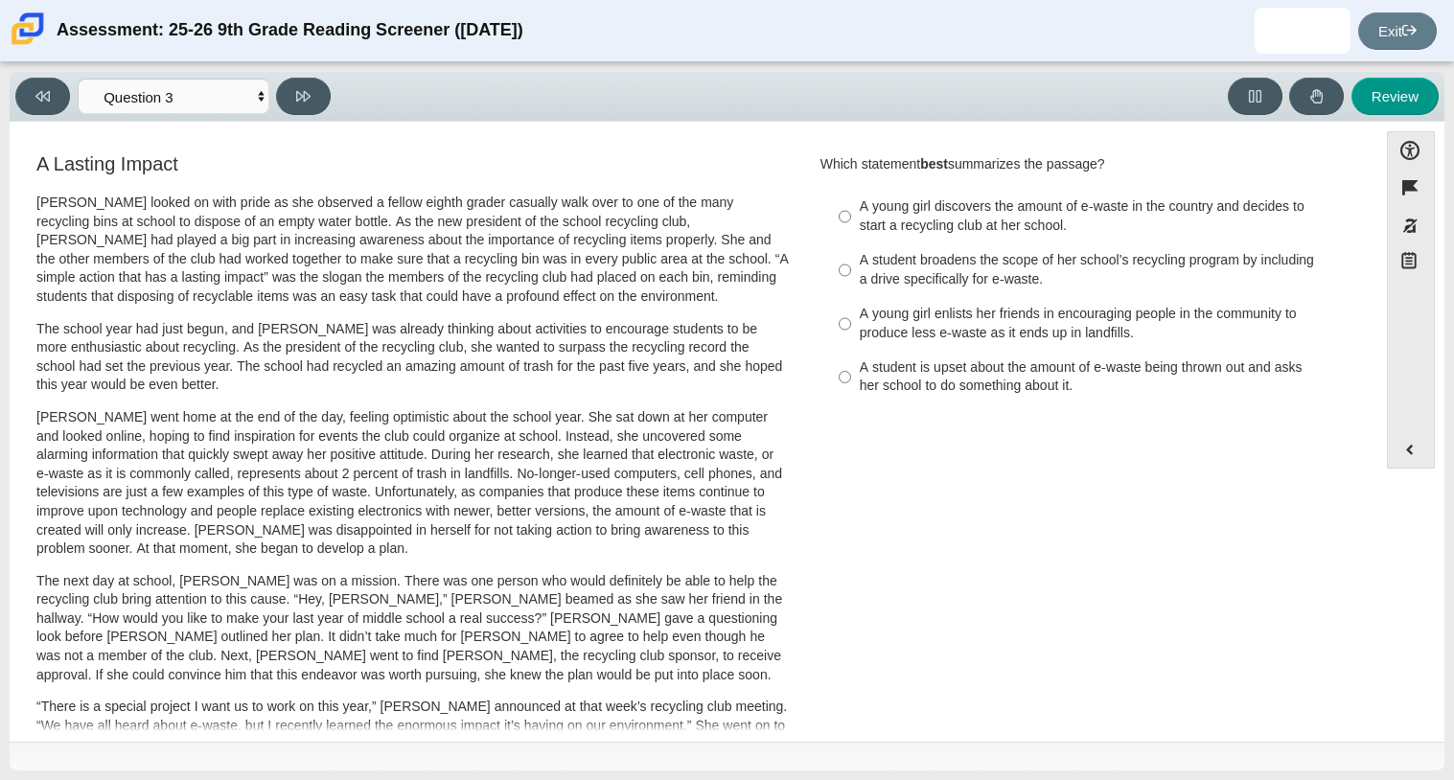
click at [1010, 339] on div "A young girl enlists her friends in encouraging people in the community to prod…" at bounding box center [1102, 323] width 484 height 37
click at [851, 339] on input "A young girl enlists her friends in encouraging people in the community to prod…" at bounding box center [845, 324] width 12 height 54
radio input "true"
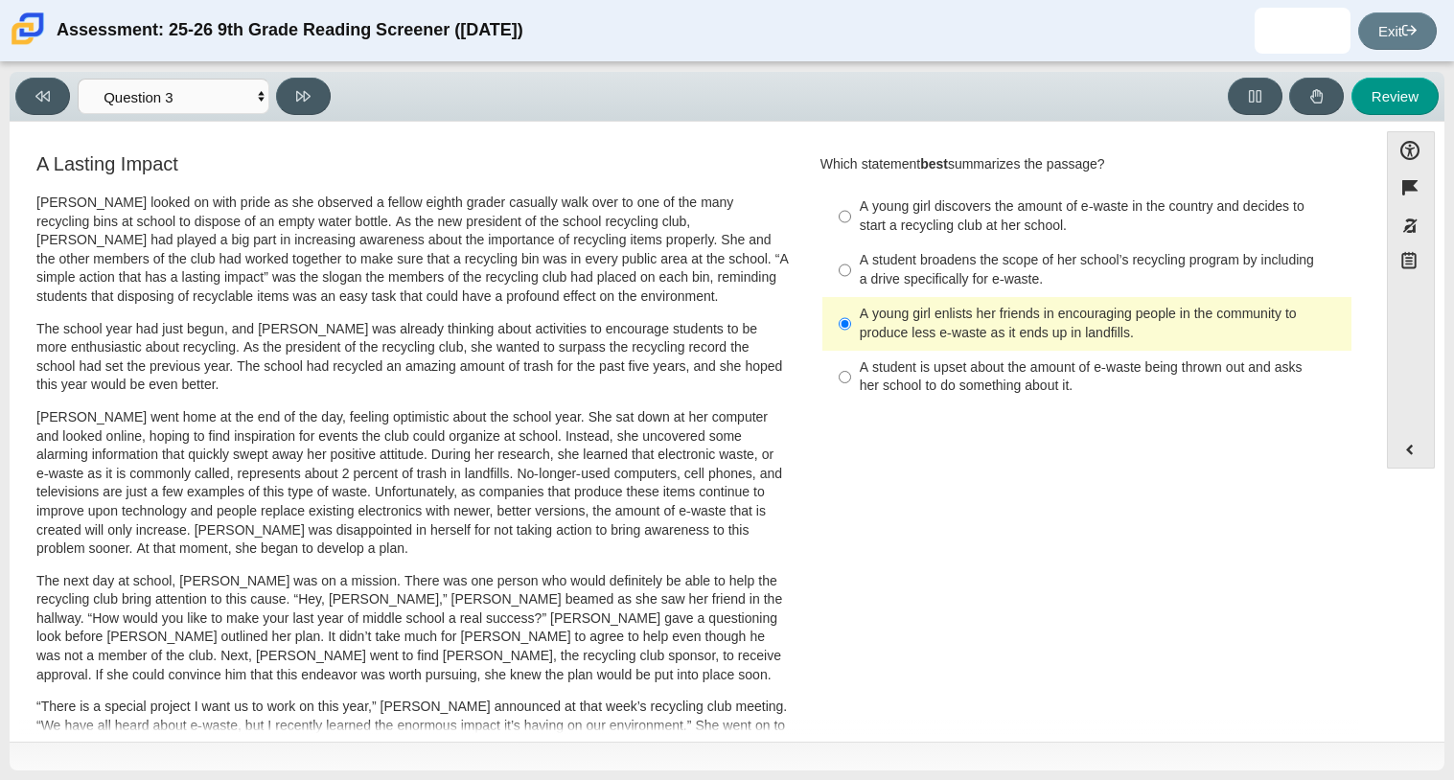
click at [961, 284] on div "A student broadens the scope of her school’s recycling program by including a d…" at bounding box center [1102, 269] width 484 height 37
click at [851, 284] on input "A student broadens the scope of her school’s recycling program by including a d…" at bounding box center [845, 270] width 12 height 54
radio input "true"
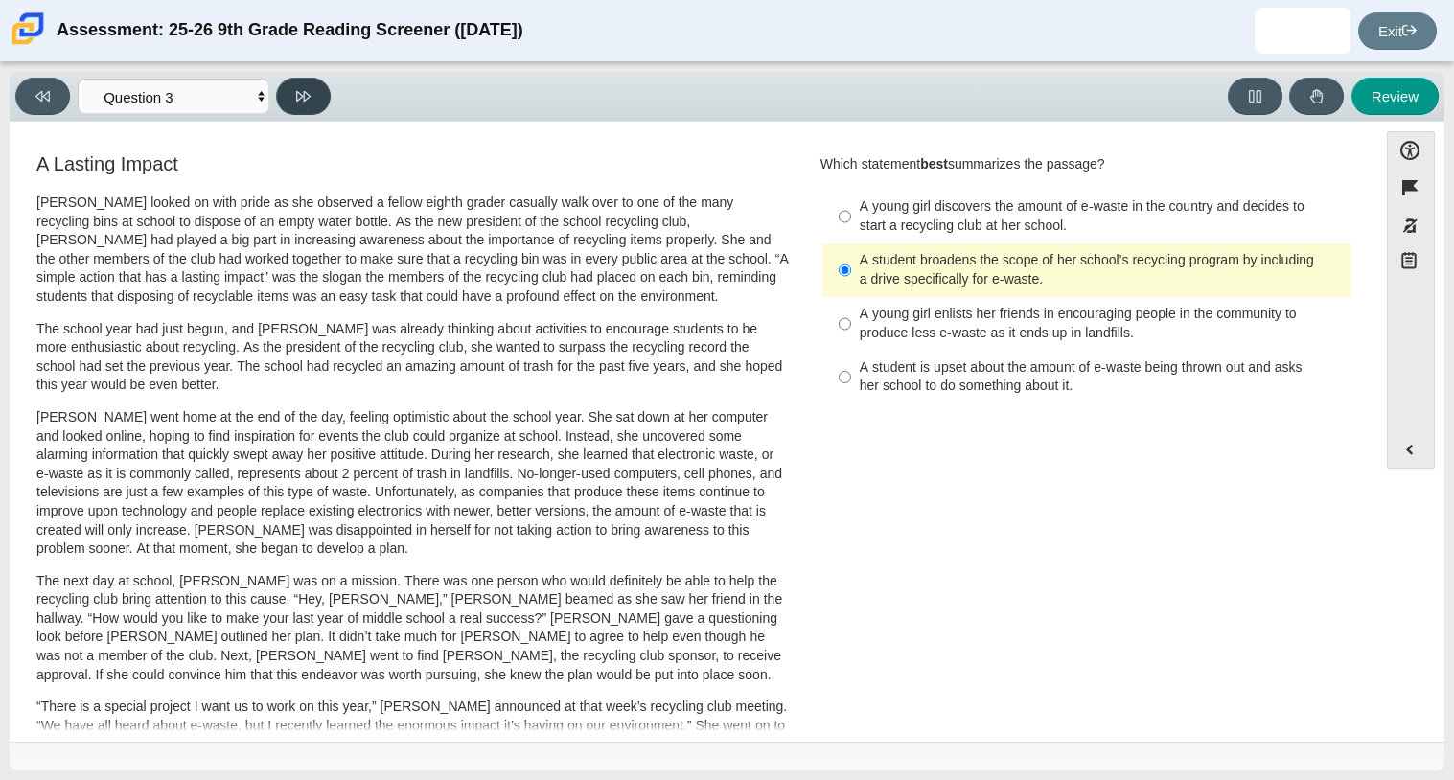
click at [305, 91] on icon at bounding box center [303, 96] width 14 height 11
select select "ca9ea0f1-49c5-4bd1-83b0-472c18652b42"
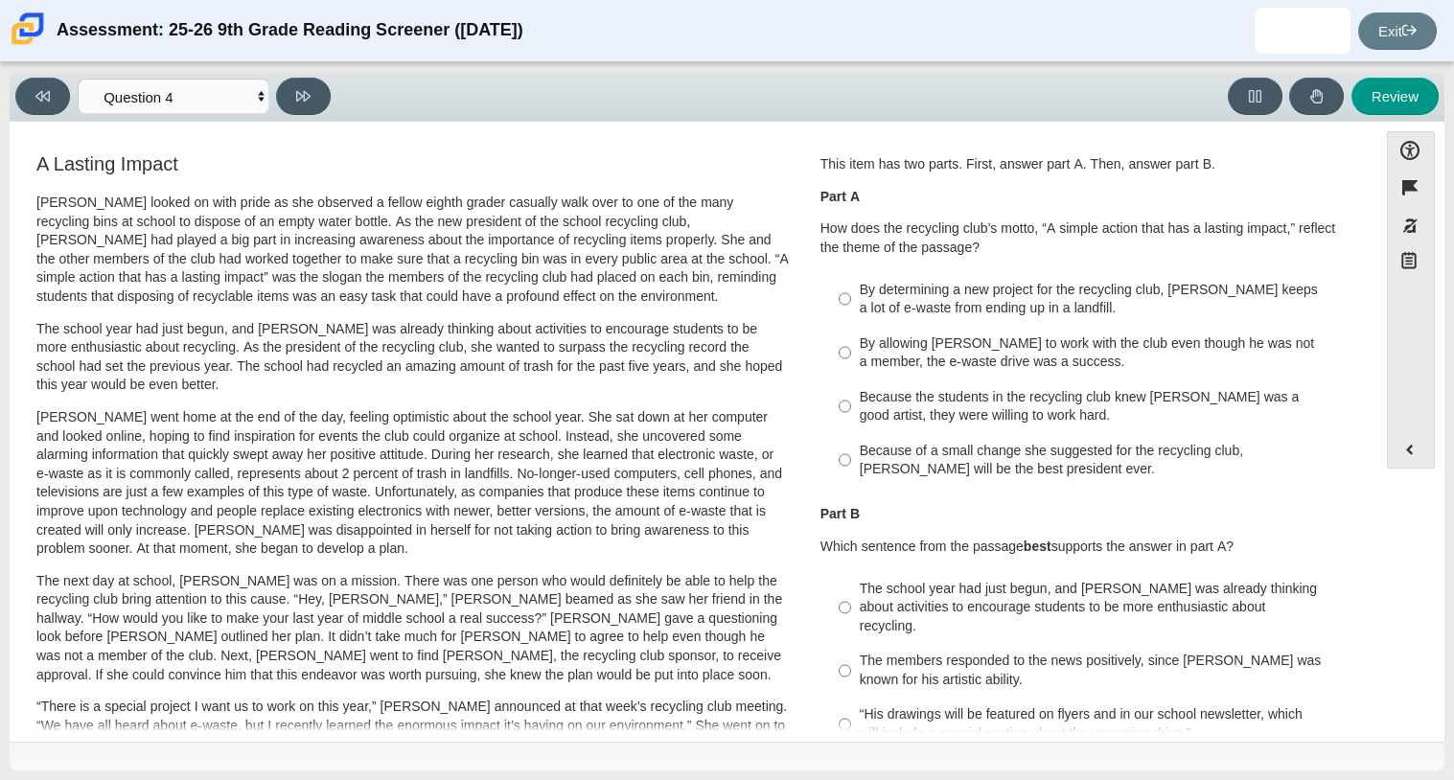
click at [971, 359] on div "By allowing [PERSON_NAME] to work with the club even though he was not a member…" at bounding box center [1102, 352] width 484 height 37
click at [851, 359] on input "By allowing [PERSON_NAME] to work with the club even though he was not a member…" at bounding box center [845, 353] width 12 height 54
radio input "true"
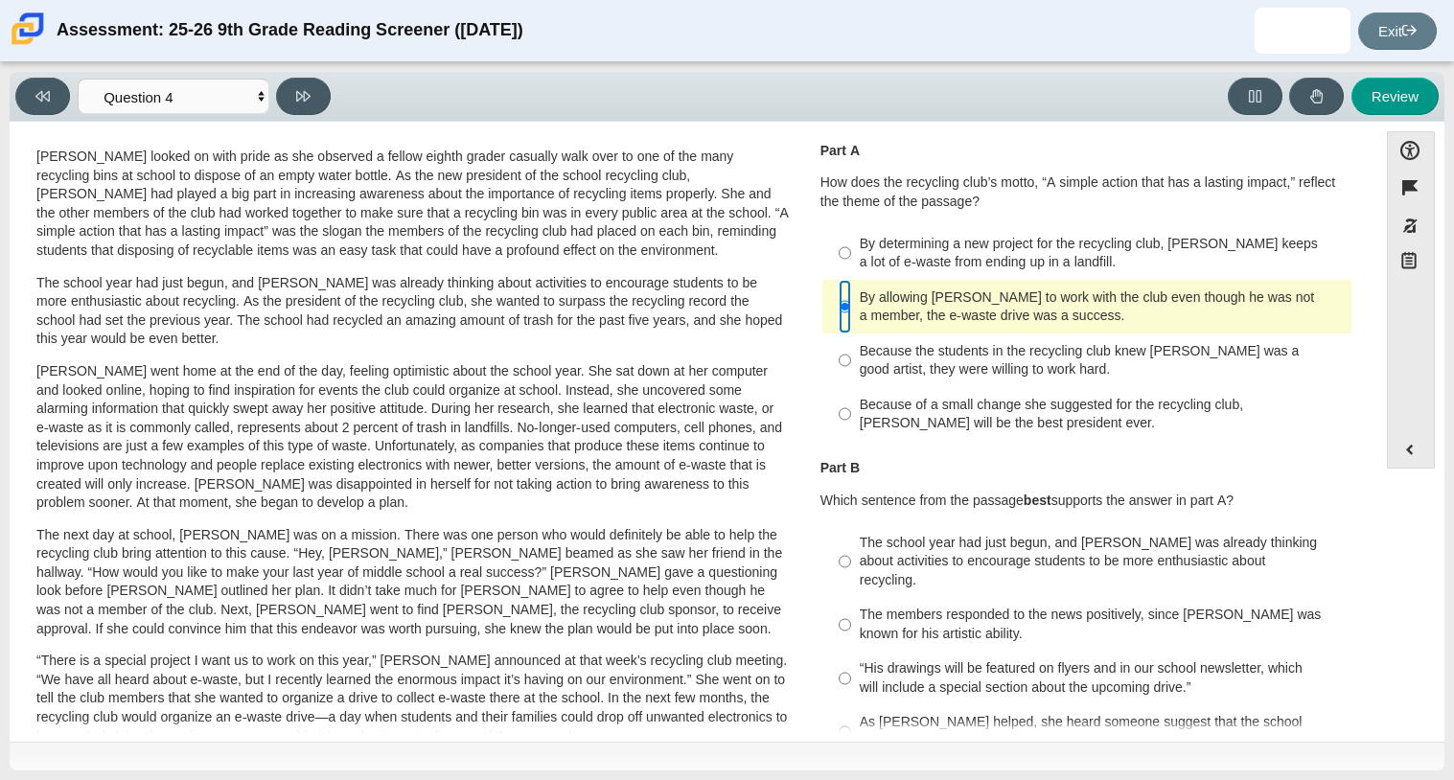
scroll to position [52, 0]
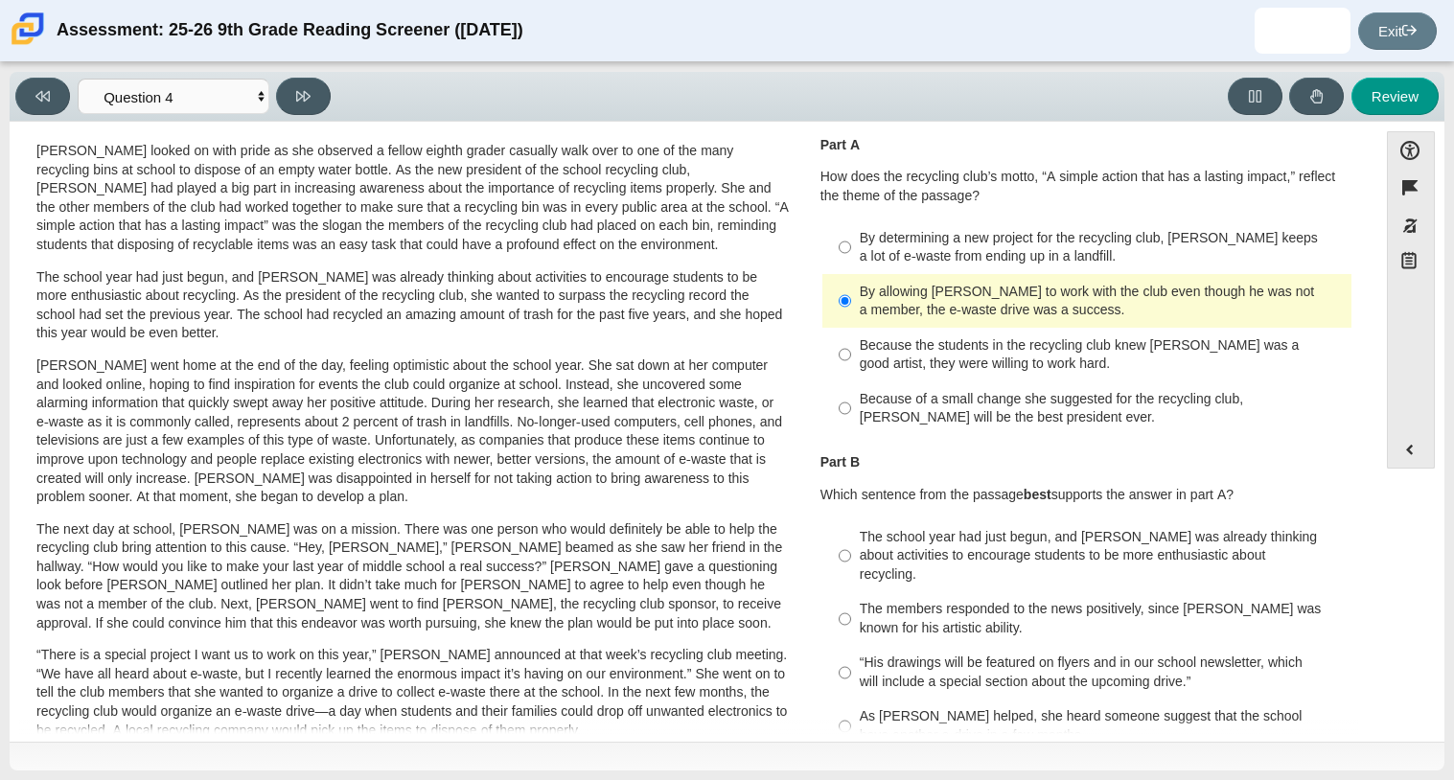
click at [913, 349] on div "Because the students in the recycling club knew [PERSON_NAME] was a good artist…" at bounding box center [1102, 354] width 484 height 37
click at [851, 349] on input "Because the students in the recycling club knew [PERSON_NAME] was a good artist…" at bounding box center [845, 355] width 12 height 54
radio input "true"
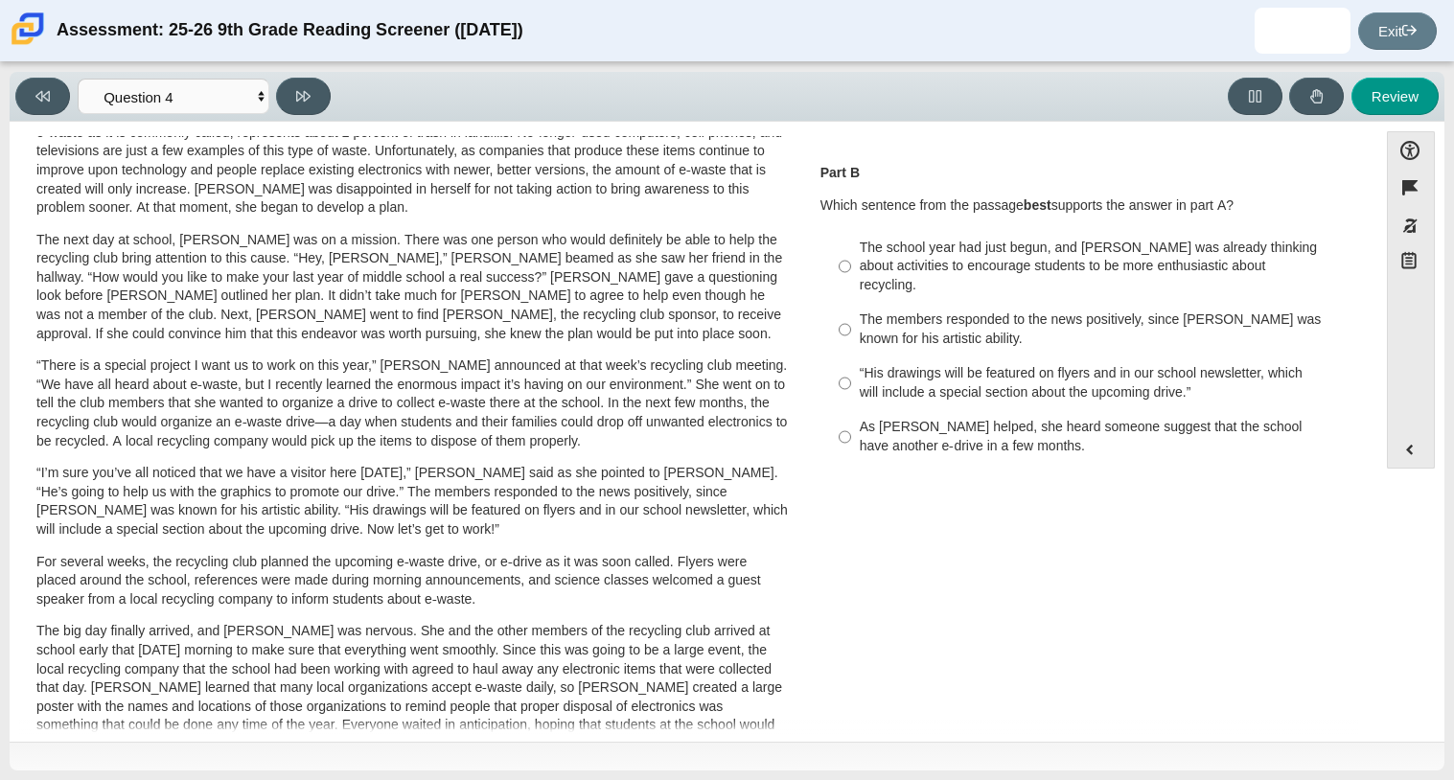
scroll to position [343, 0]
click at [942, 374] on div "“His drawings will be featured on flyers and in our school newsletter, which wi…" at bounding box center [1102, 380] width 484 height 37
click at [851, 374] on input "“His drawings will be featured on flyers and in our school newsletter, which wi…" at bounding box center [845, 382] width 12 height 54
radio input "true"
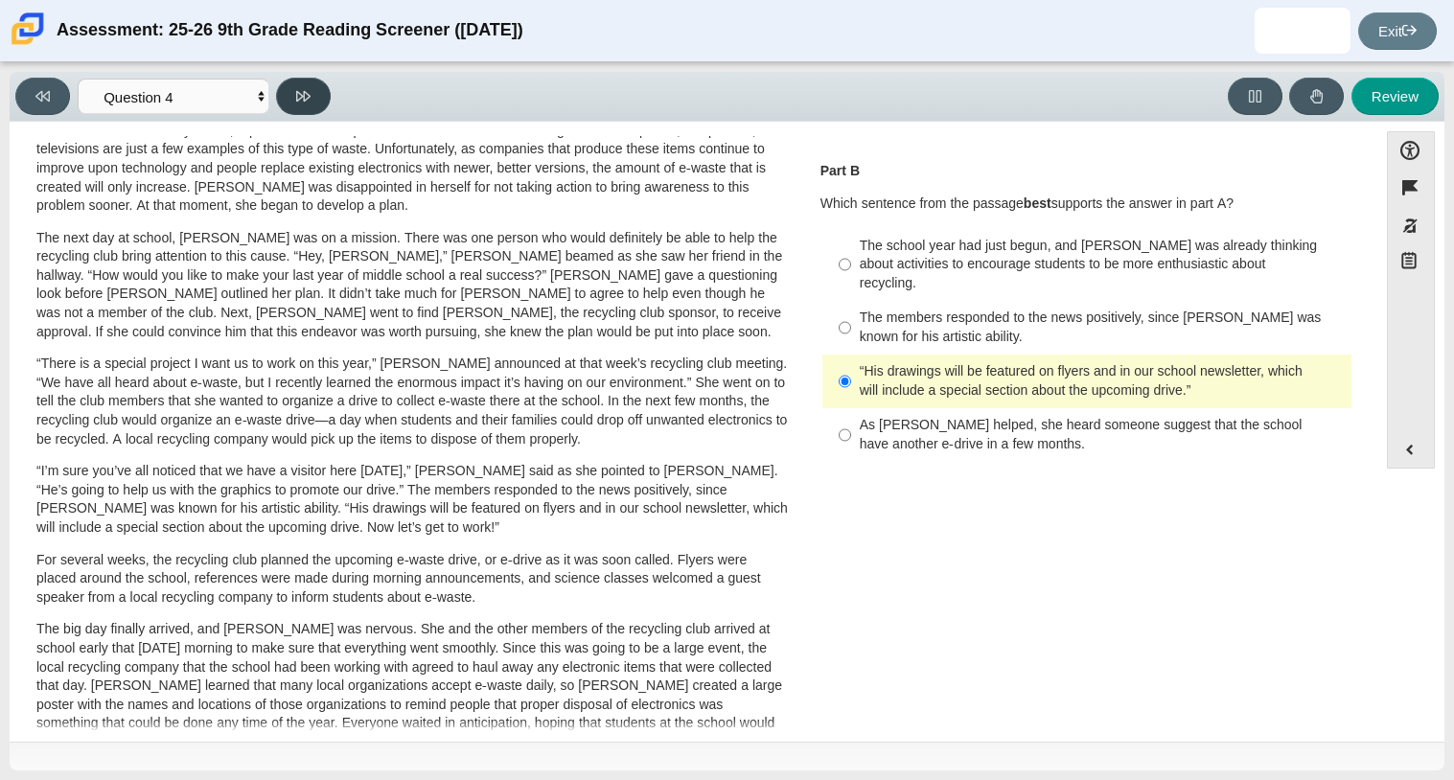
click at [305, 103] on button at bounding box center [303, 96] width 55 height 37
select select "e41f1a79-e29f-4095-8030-a53364015bed"
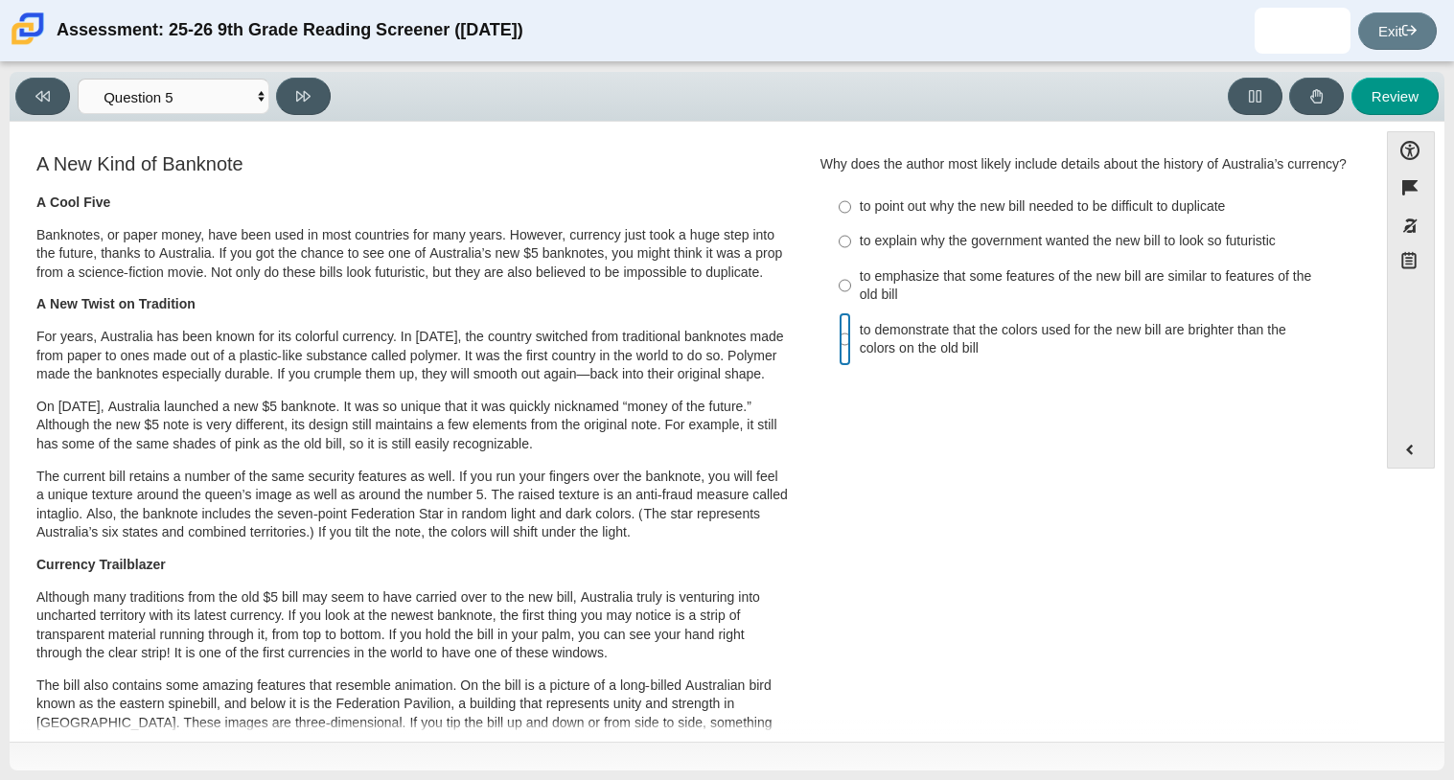
click at [839, 356] on input "to demonstrate that the colors used for the new bill are brighter than the colo…" at bounding box center [845, 339] width 12 height 54
radio input "true"
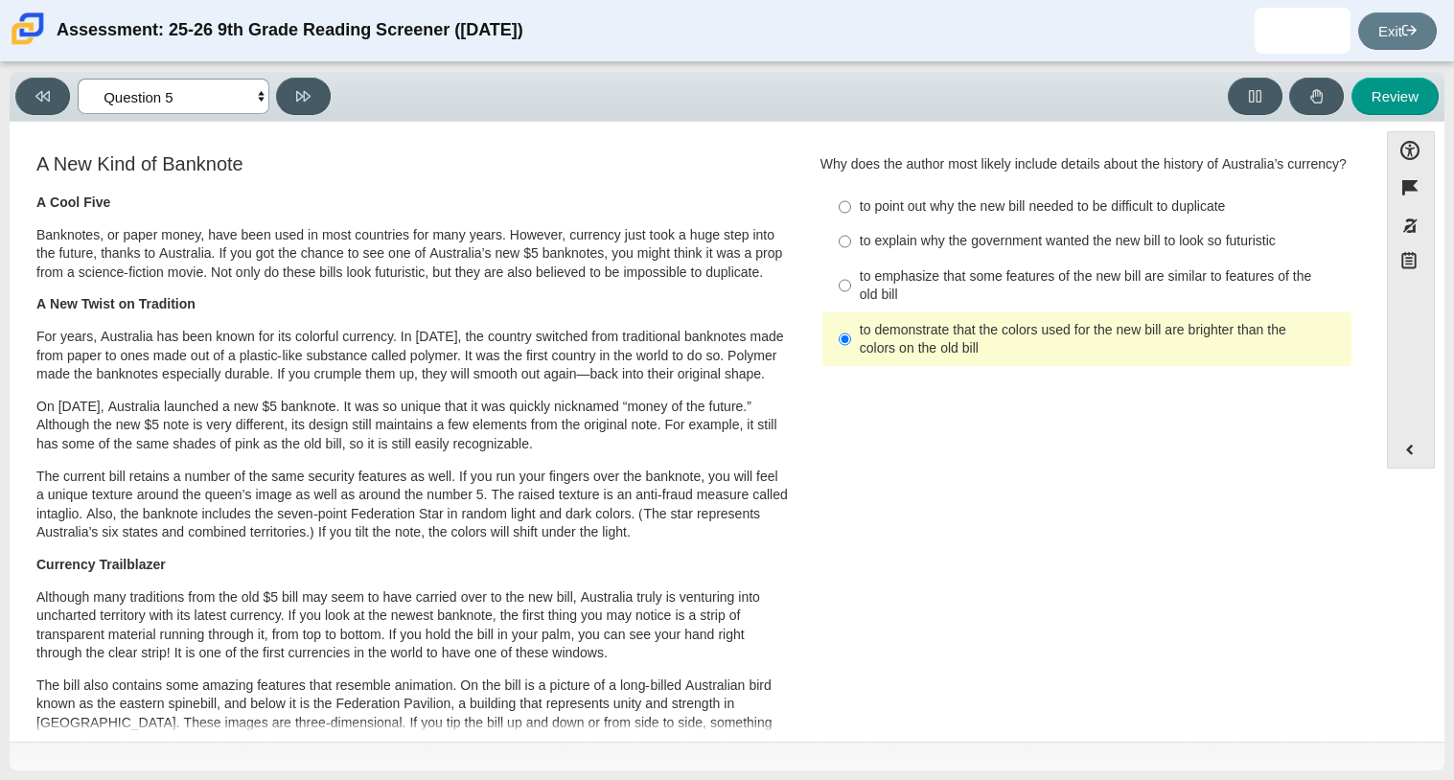
click at [262, 99] on select "Questions Question 1 Question 2 Question 3 Question 4 Question 5 Question 6 Que…" at bounding box center [174, 96] width 192 height 35
click at [78, 79] on select "Questions Question 1 Question 2 Question 3 Question 4 Question 5 Question 6 Que…" at bounding box center [174, 96] width 192 height 35
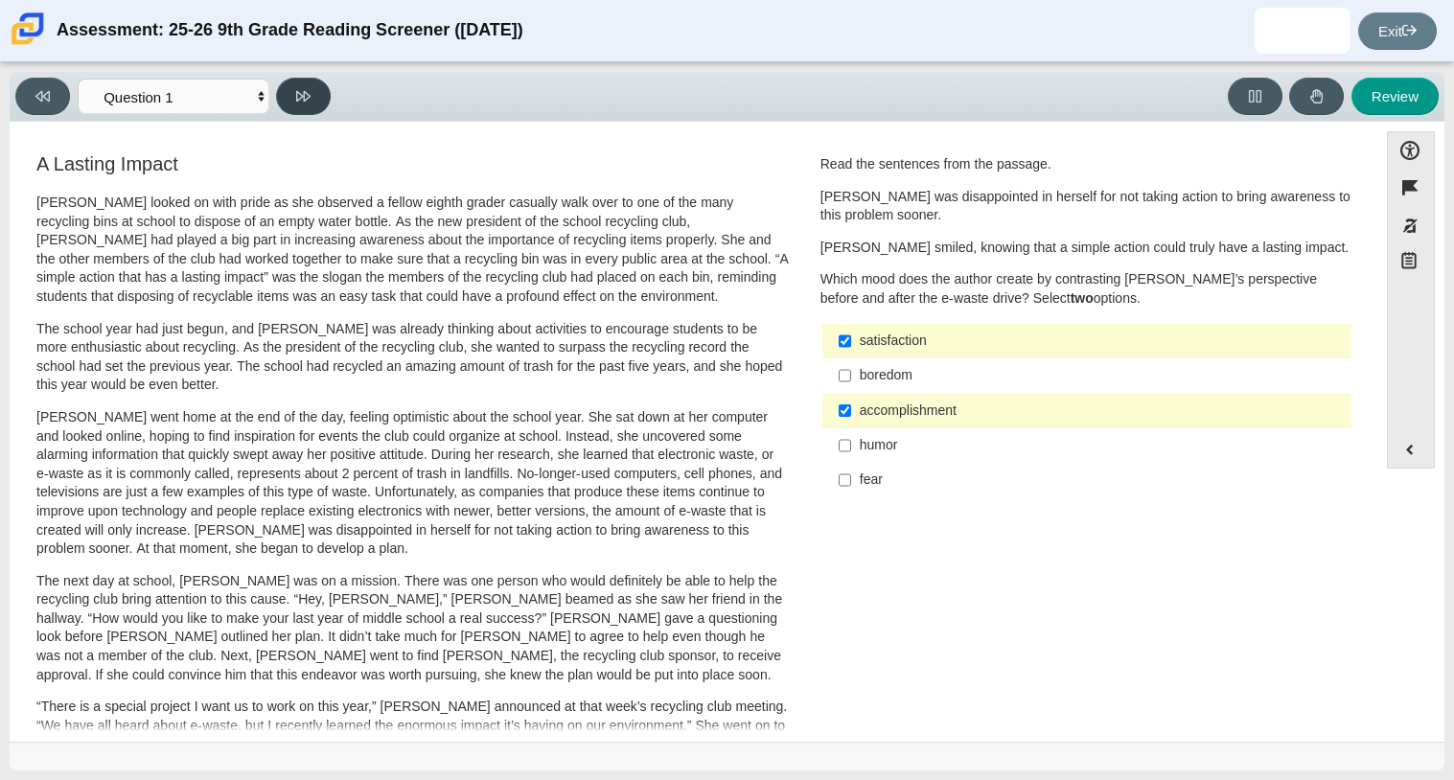
click at [294, 100] on button at bounding box center [303, 96] width 55 height 37
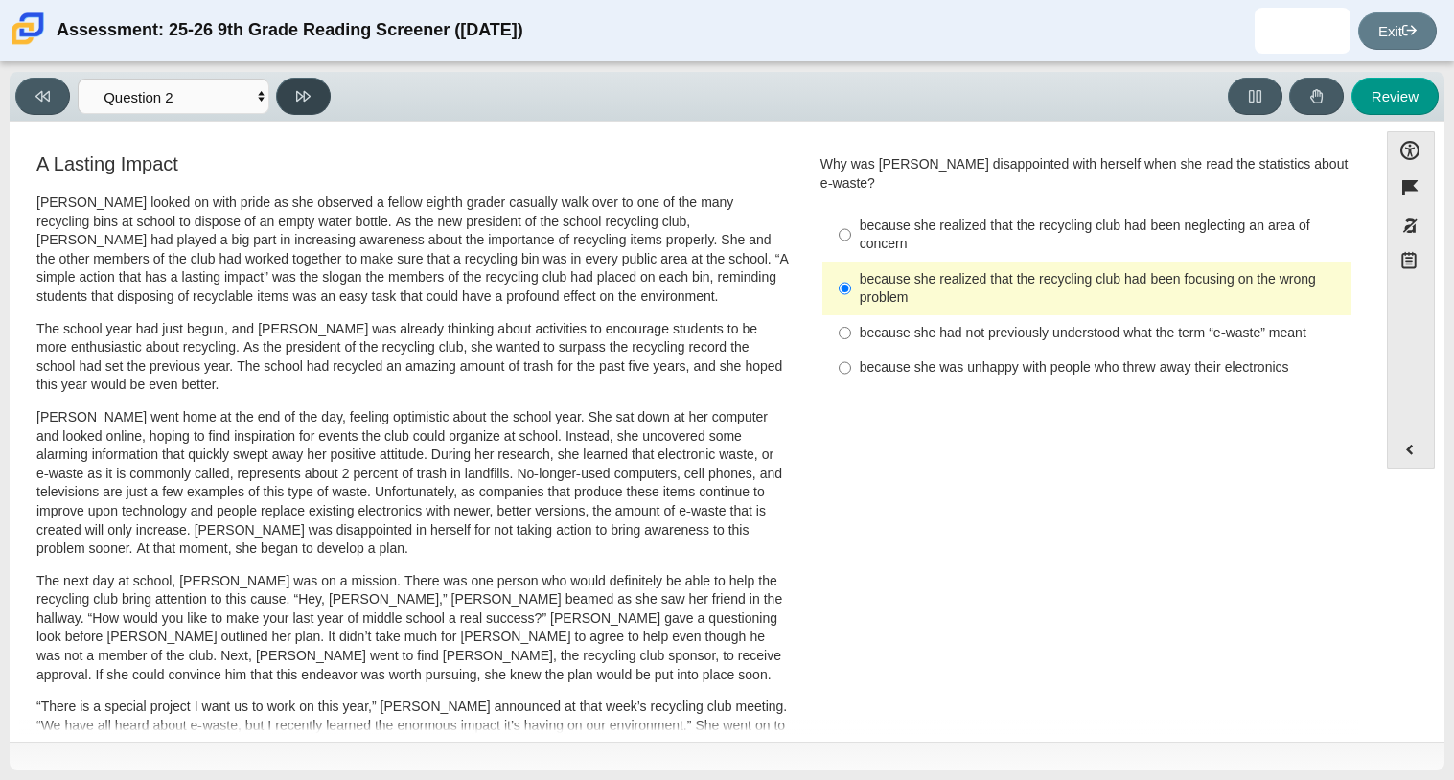
click at [294, 98] on button at bounding box center [303, 96] width 55 height 37
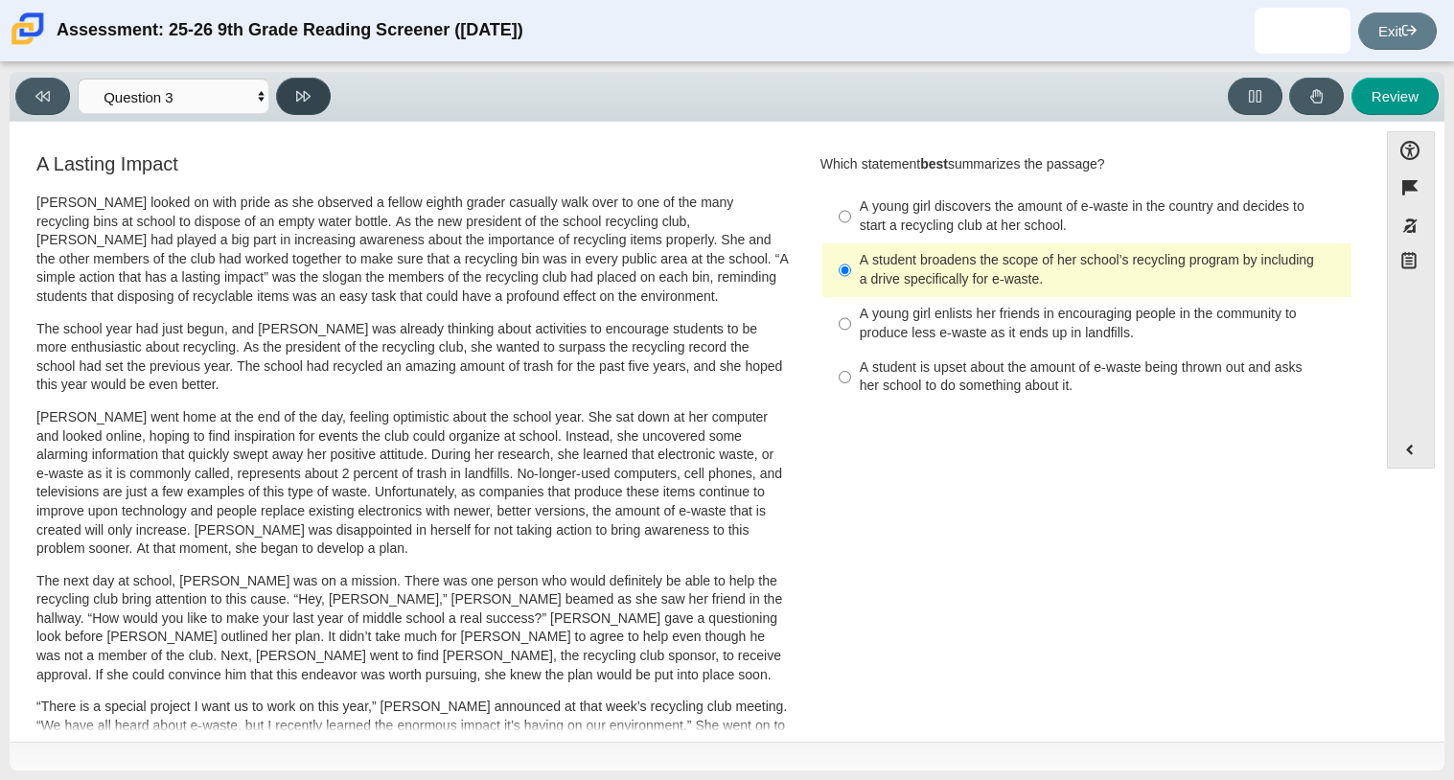
click at [309, 98] on icon at bounding box center [303, 96] width 14 height 14
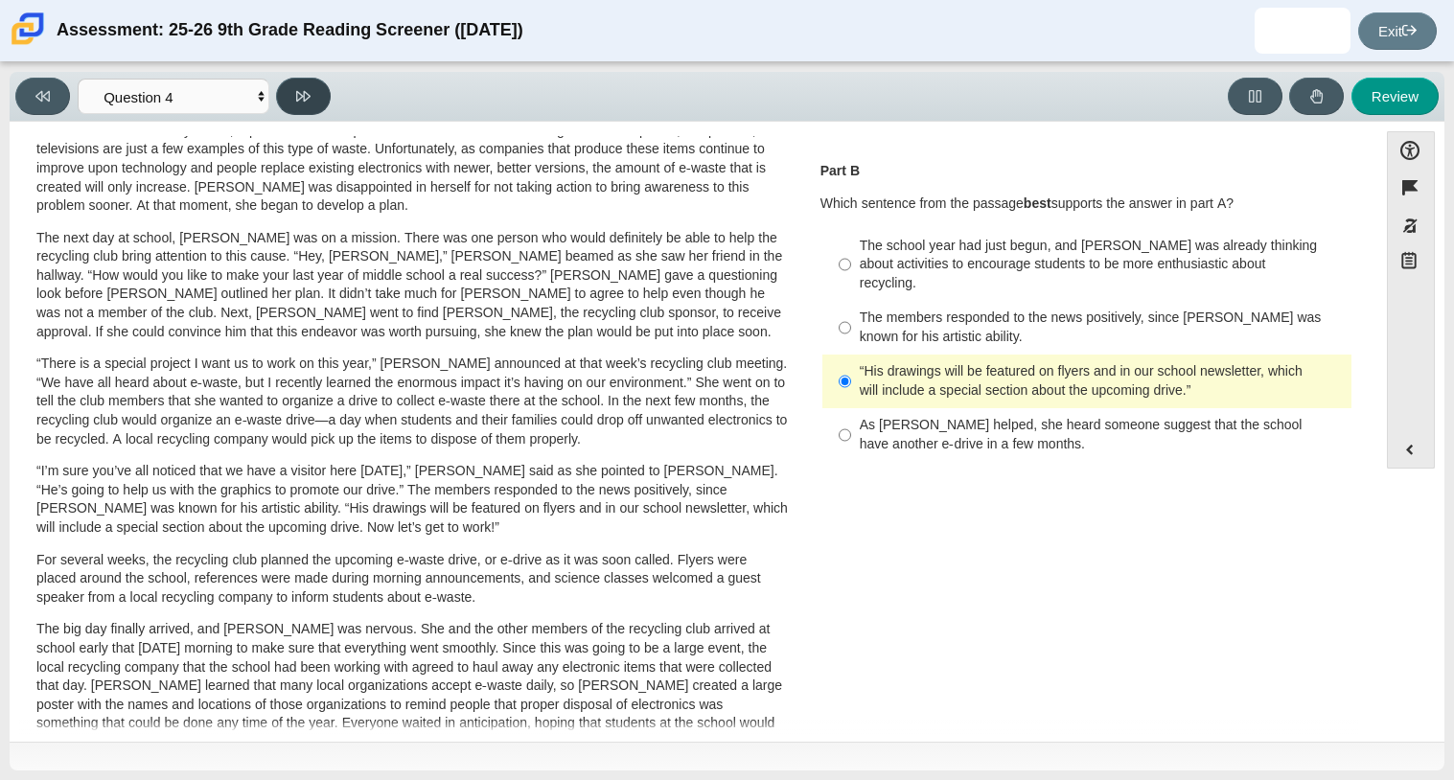
click at [318, 103] on button at bounding box center [303, 96] width 55 height 37
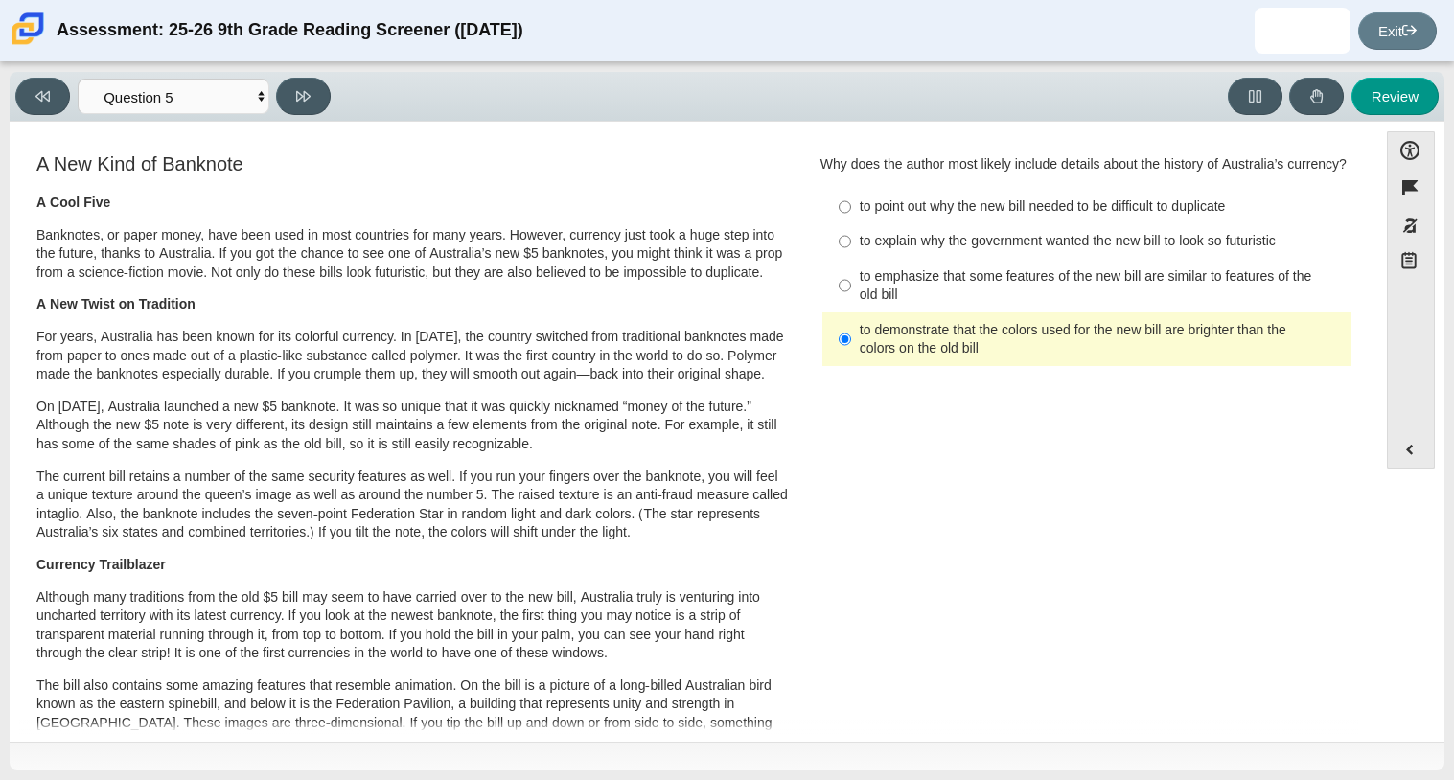
click at [863, 348] on div "to demonstrate that the colors used for the new bill are brighter than the colo…" at bounding box center [1102, 339] width 484 height 37
click at [851, 348] on input "to demonstrate that the colors used for the new bill are brighter than the colo…" at bounding box center [845, 339] width 12 height 54
click at [255, 92] on select "Questions Question 1 Question 2 Question 3 Question 4 Question 5 Question 6 Que…" at bounding box center [174, 96] width 192 height 35
click at [78, 79] on select "Questions Question 1 Question 2 Question 3 Question 4 Question 5 Question 6 Que…" at bounding box center [174, 96] width 192 height 35
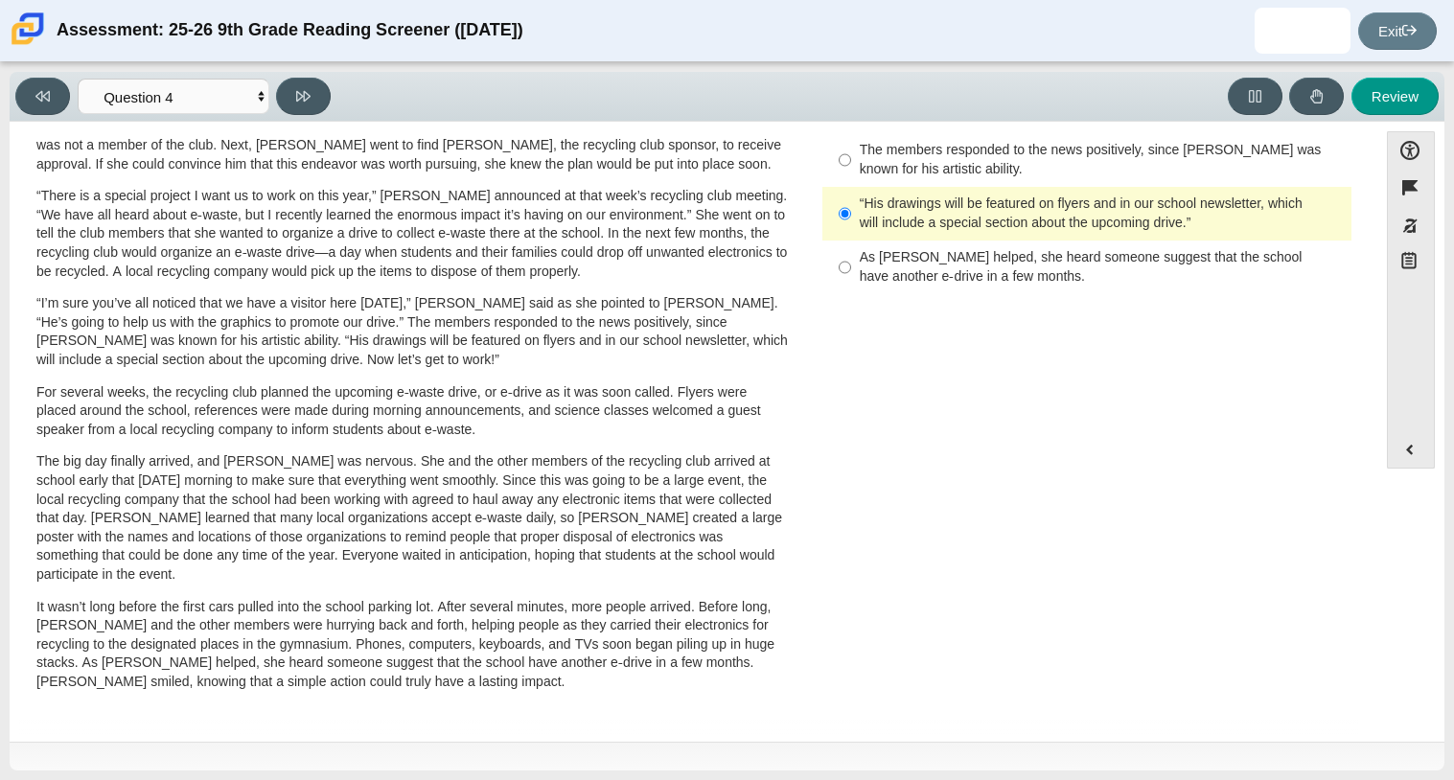
scroll to position [0, 0]
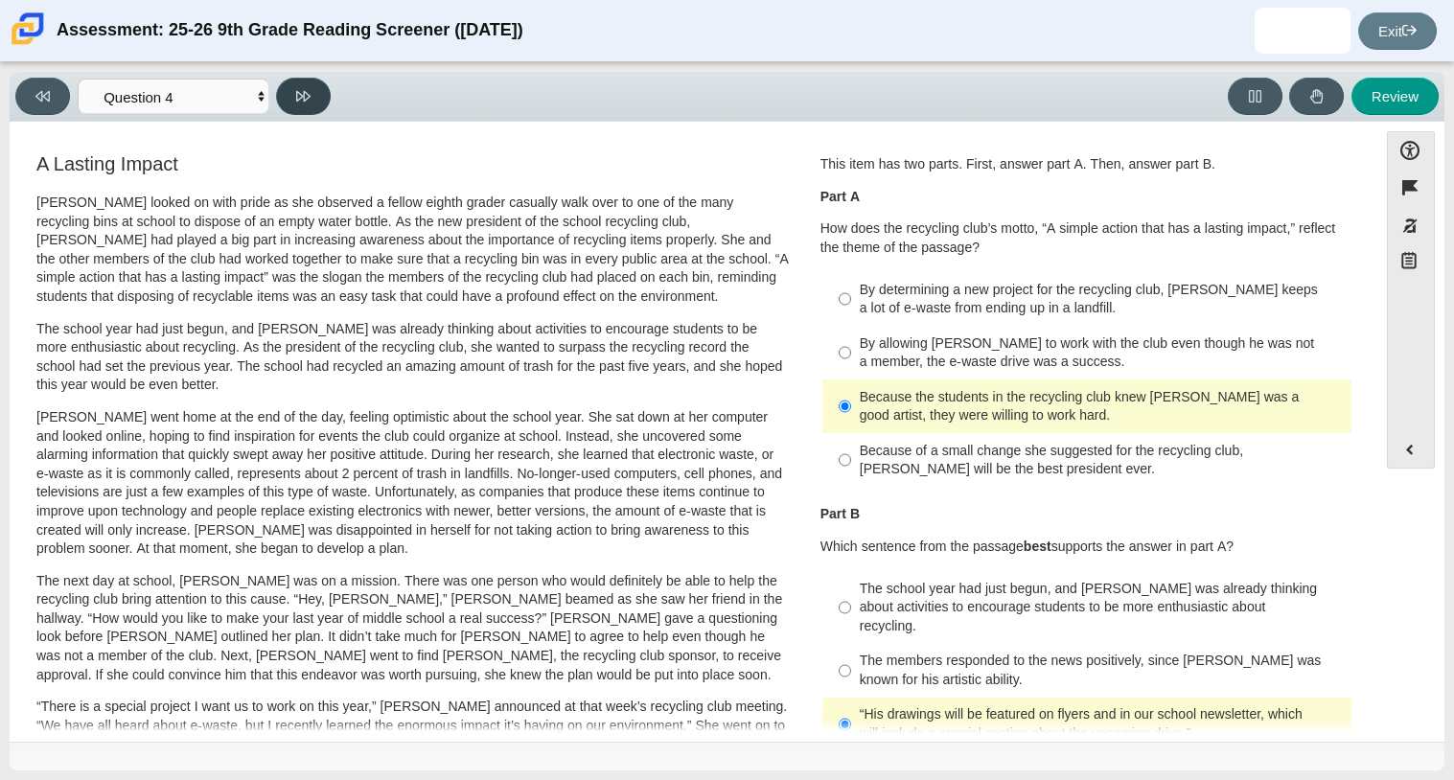
click at [326, 99] on button at bounding box center [303, 96] width 55 height 37
select select "e41f1a79-e29f-4095-8030-a53364015bed"
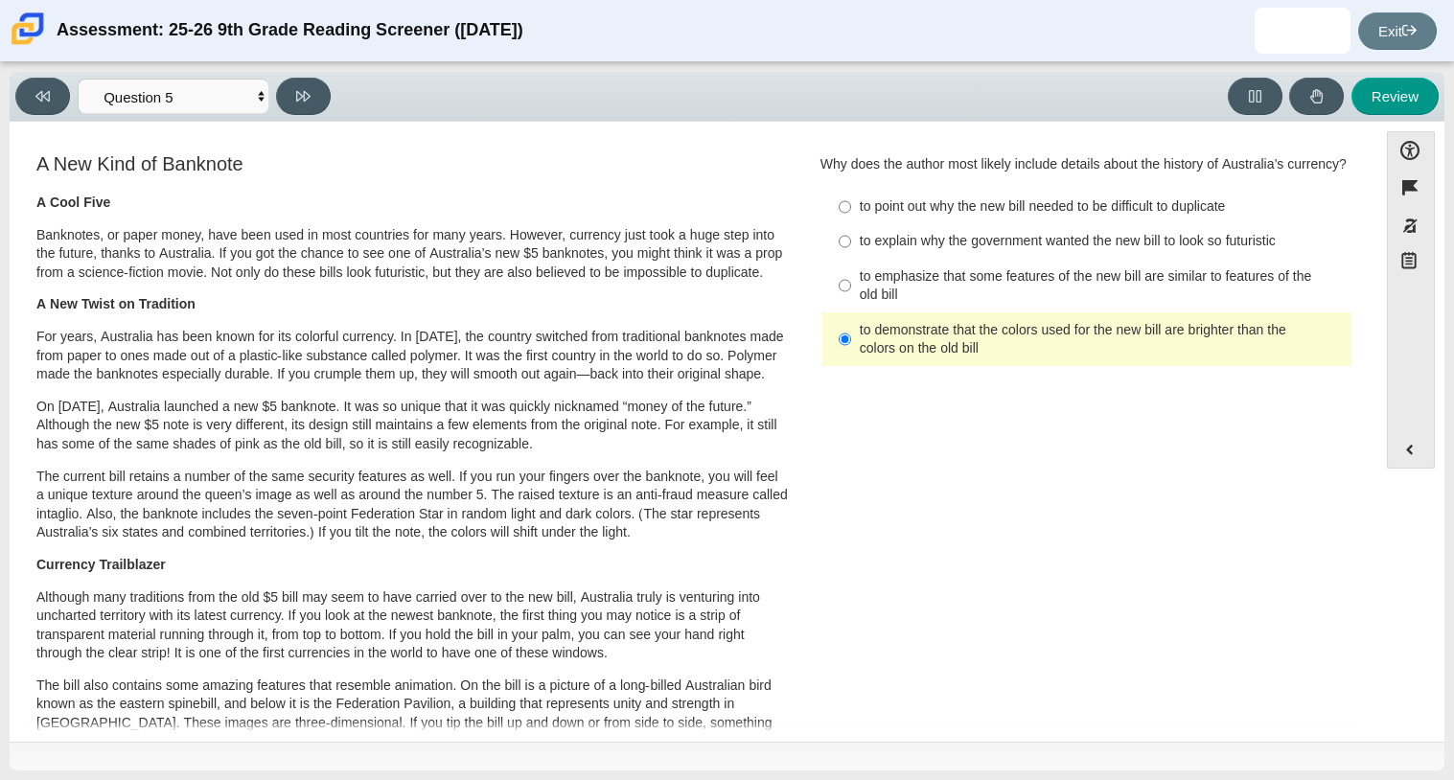
click at [911, 284] on label "to emphasize that some features of the new bill are similar to features of the …" at bounding box center [1088, 286] width 526 height 54
click at [851, 284] on input "to emphasize that some features of the new bill are similar to features of the …" at bounding box center [845, 286] width 12 height 54
radio input "true"
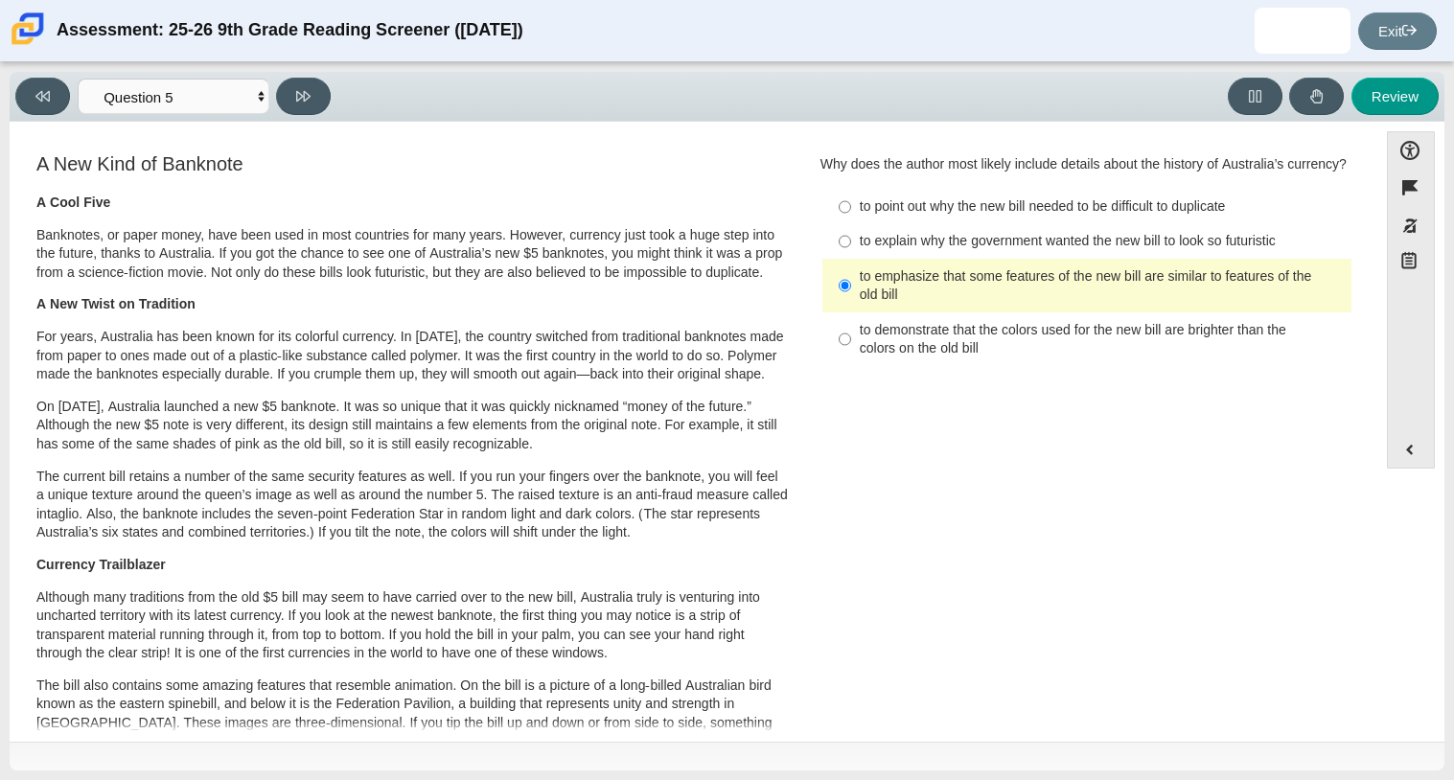
click at [891, 217] on div "to point out why the new bill needed to be difficult to duplicate" at bounding box center [1102, 206] width 484 height 19
click at [851, 222] on input "to point out why the new bill needed to be difficult to duplicate to point out …" at bounding box center [845, 207] width 12 height 34
radio input "true"
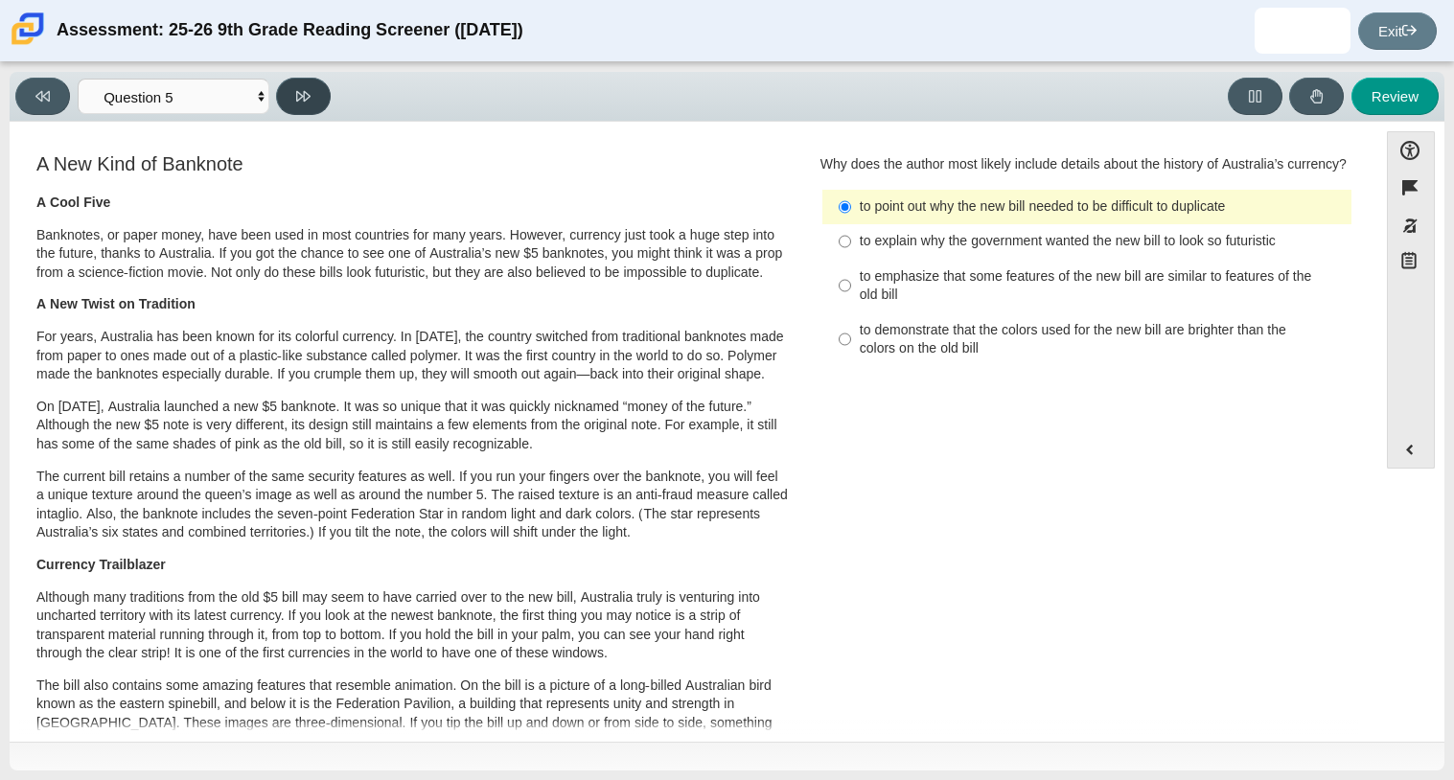
click at [291, 106] on button at bounding box center [303, 96] width 55 height 37
select select "69146e31-7b3d-4a3e-9ce6-f30c24342ae0"
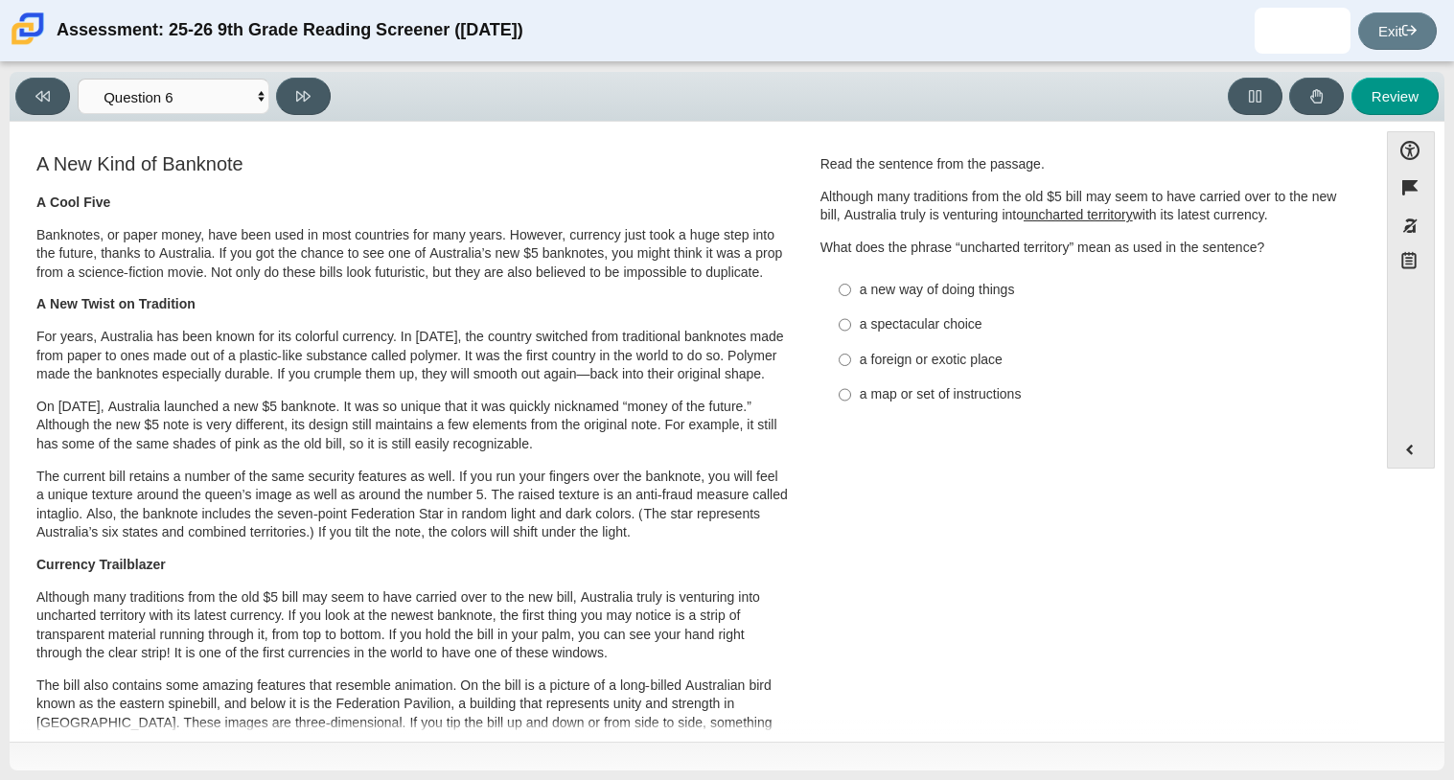
click at [877, 397] on div "a map or set of instructions" at bounding box center [1102, 394] width 484 height 19
click at [851, 397] on input "a map or set of instructions a map or set of instructions" at bounding box center [845, 395] width 12 height 34
radio input "true"
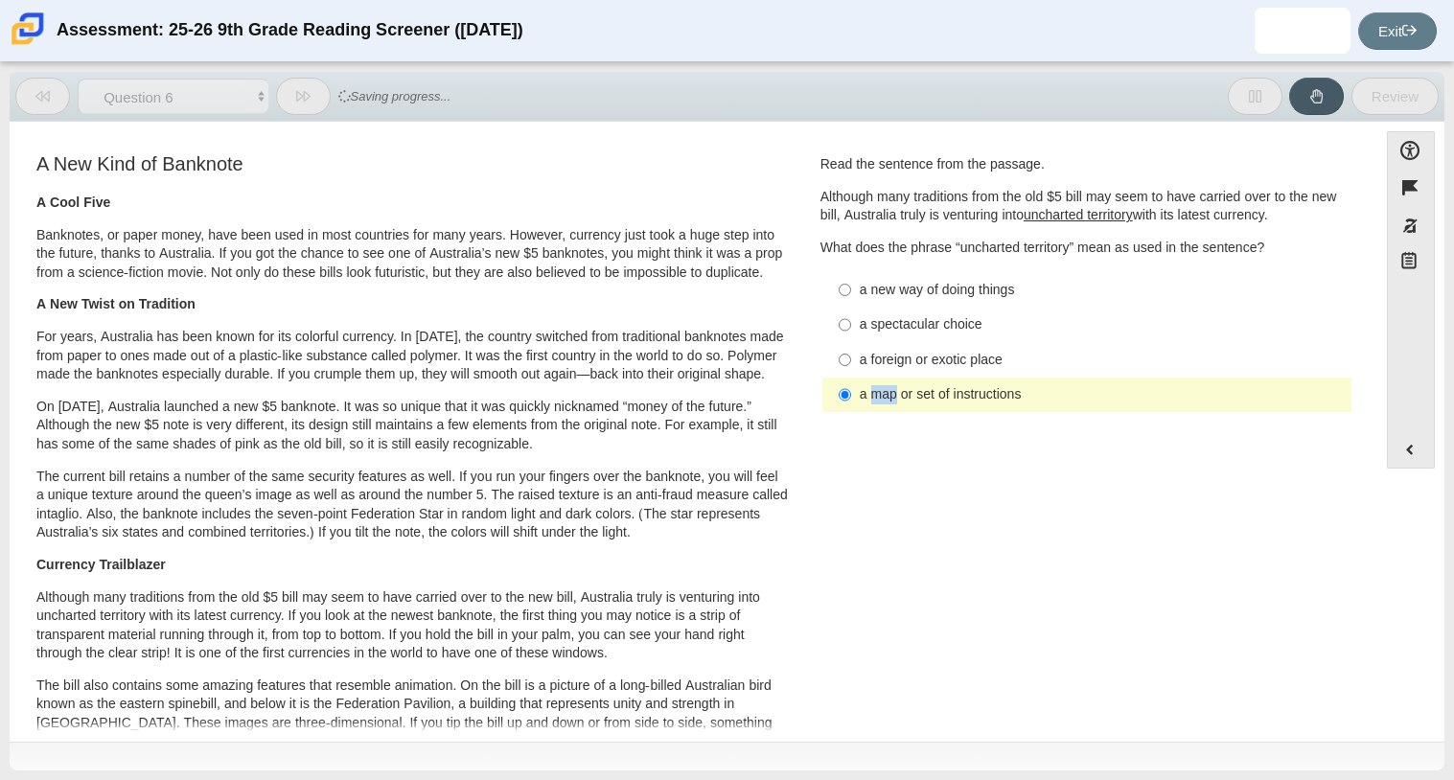
click at [877, 397] on div "a map or set of instructions" at bounding box center [1102, 394] width 484 height 19
click at [851, 397] on input "a map or set of instructions a map or set of instructions" at bounding box center [845, 395] width 12 height 34
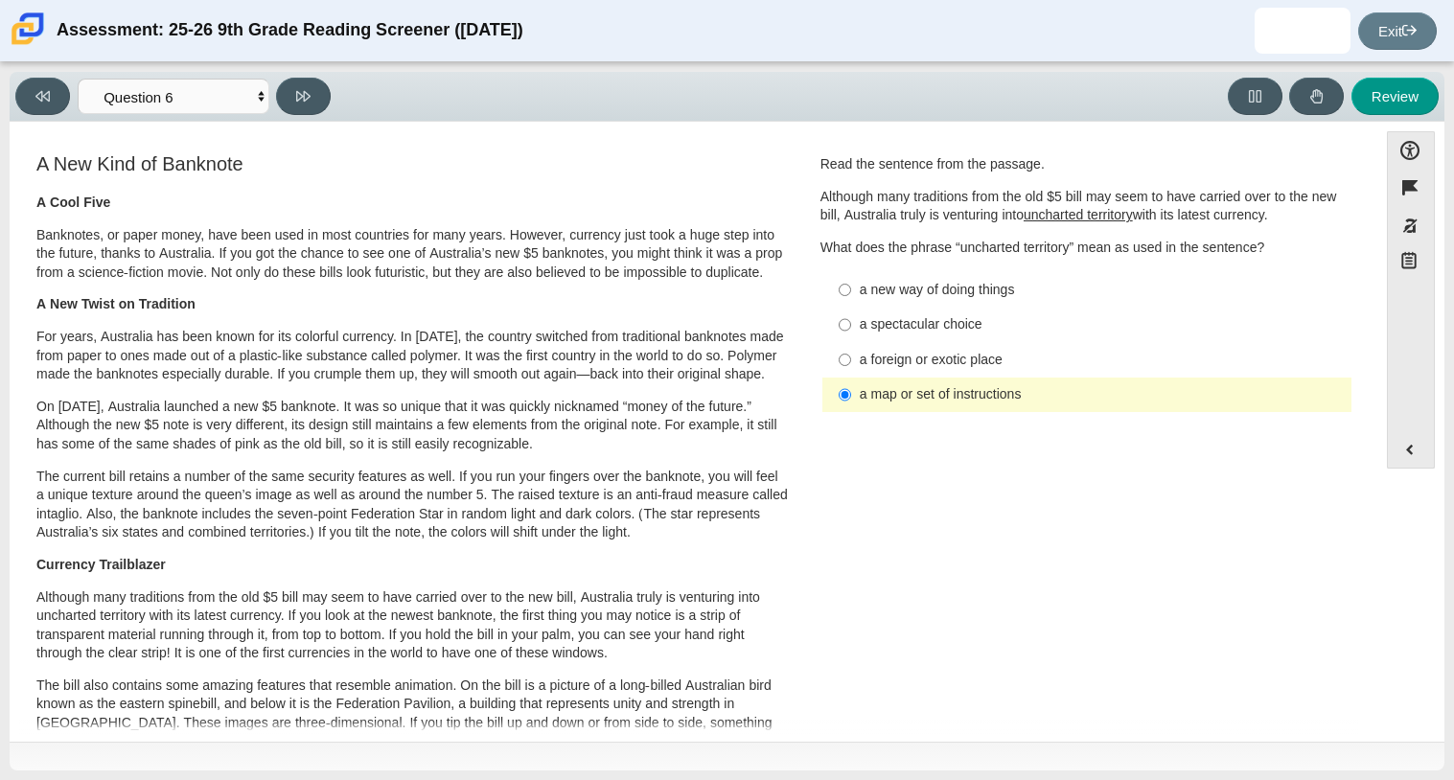
click at [921, 383] on label "a map or set of instructions a map or set of instructions" at bounding box center [1088, 395] width 526 height 34
click at [851, 383] on input "a map or set of instructions a map or set of instructions" at bounding box center [845, 395] width 12 height 34
click at [863, 371] on label "a foreign or exotic place a foreign or exotic place" at bounding box center [1088, 359] width 526 height 34
click at [851, 371] on input "a foreign or exotic place a foreign or exotic place" at bounding box center [845, 359] width 12 height 34
radio input "true"
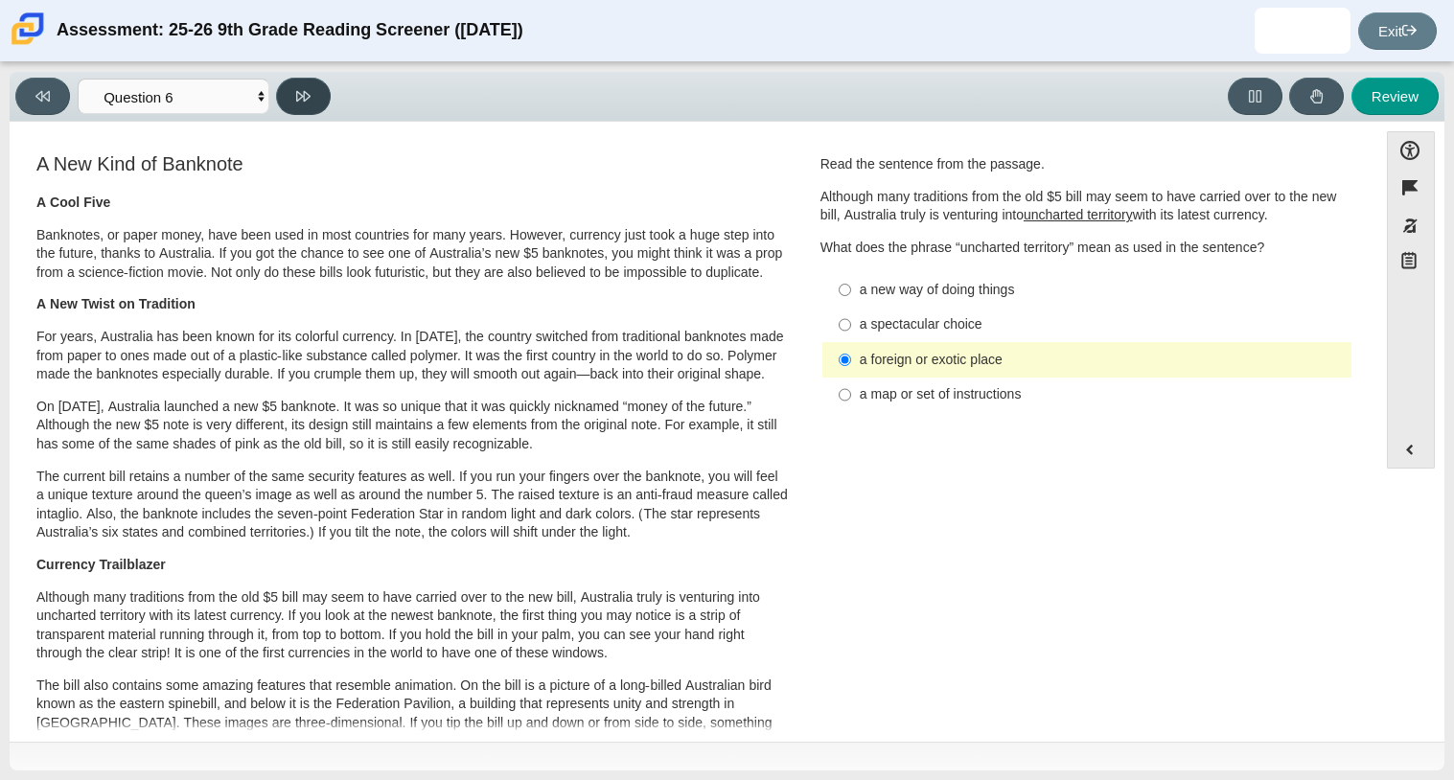
click at [302, 105] on button at bounding box center [303, 96] width 55 height 37
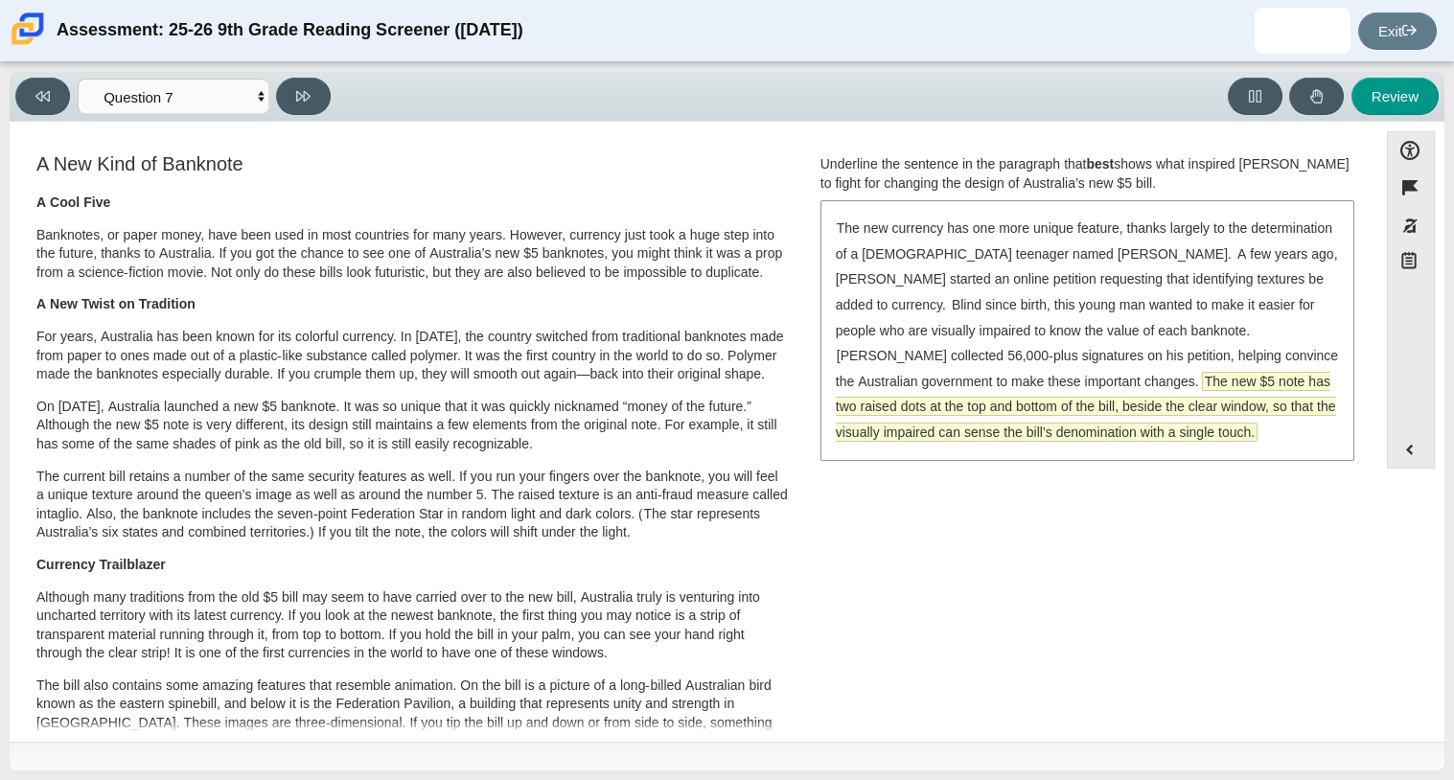
click at [1090, 381] on span "The new $5 note has two raised dots at the top and bottom of the bill, beside t…" at bounding box center [1086, 407] width 500 height 68
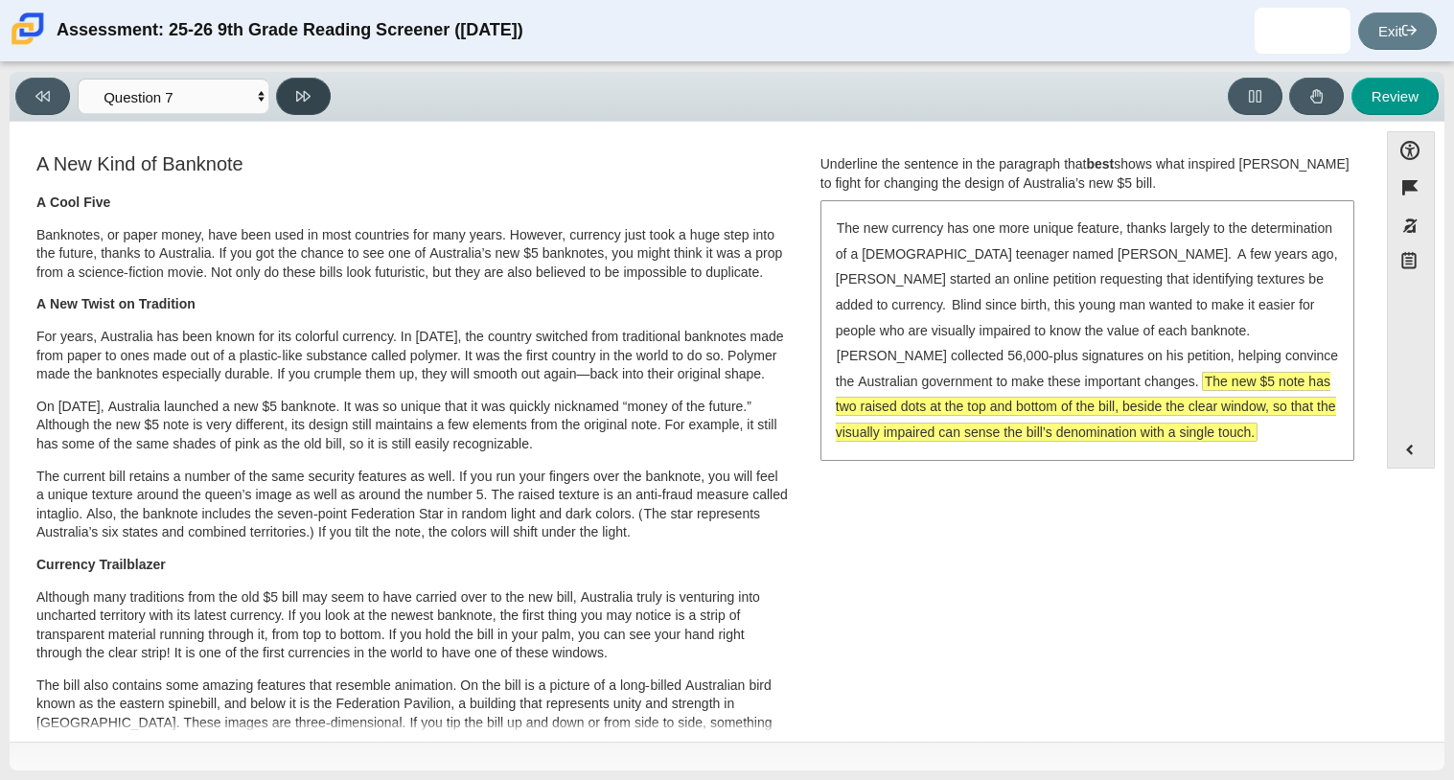
click at [299, 96] on icon at bounding box center [303, 96] width 14 height 14
select select "ea8338c2-a6a3-418e-a305-2b963b54a290"
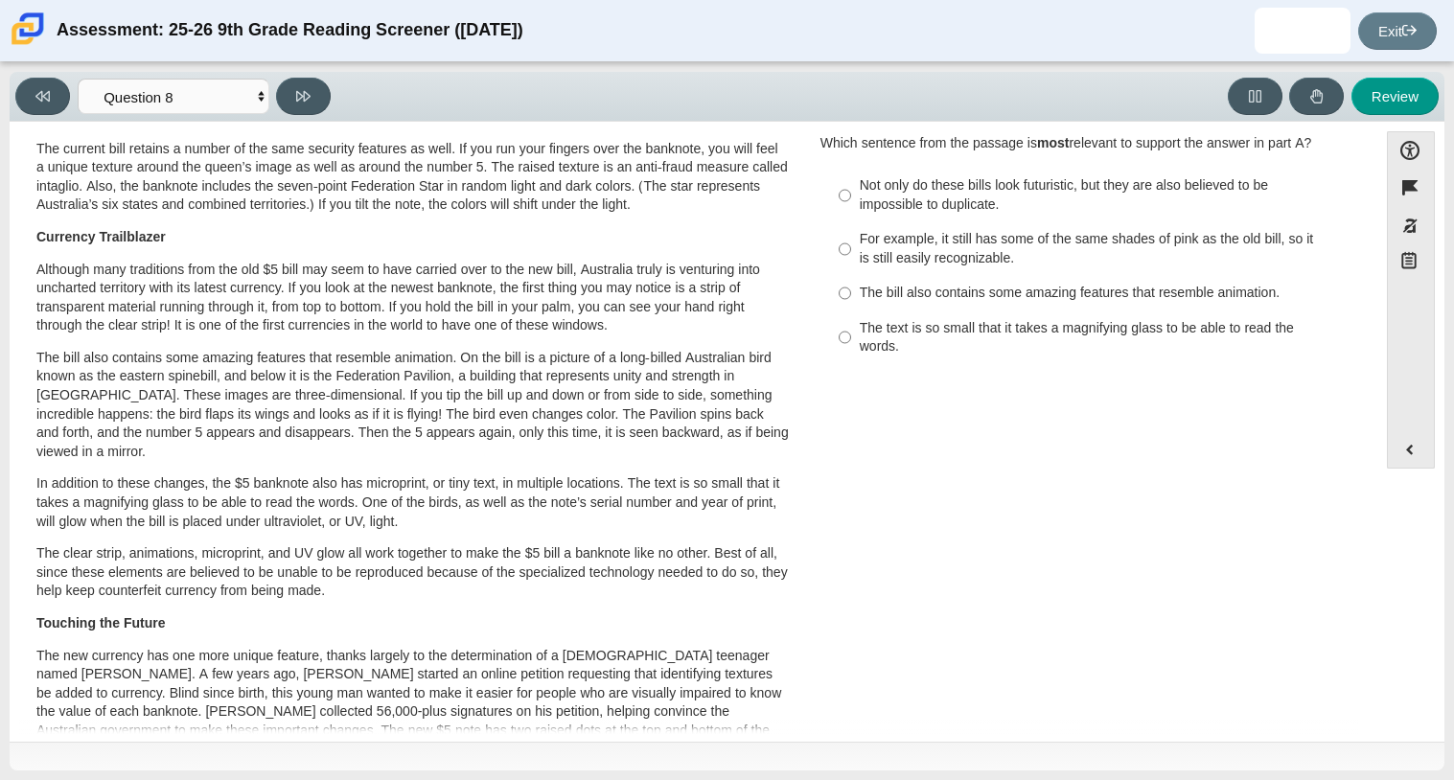
scroll to position [326, 0]
click at [999, 324] on div "The text is so small that it takes a magnifying glass to be able to read the wo…" at bounding box center [1102, 339] width 484 height 37
click at [851, 324] on input "The text is so small that it takes a magnifying glass to be able to read the wo…" at bounding box center [845, 339] width 12 height 54
radio input "true"
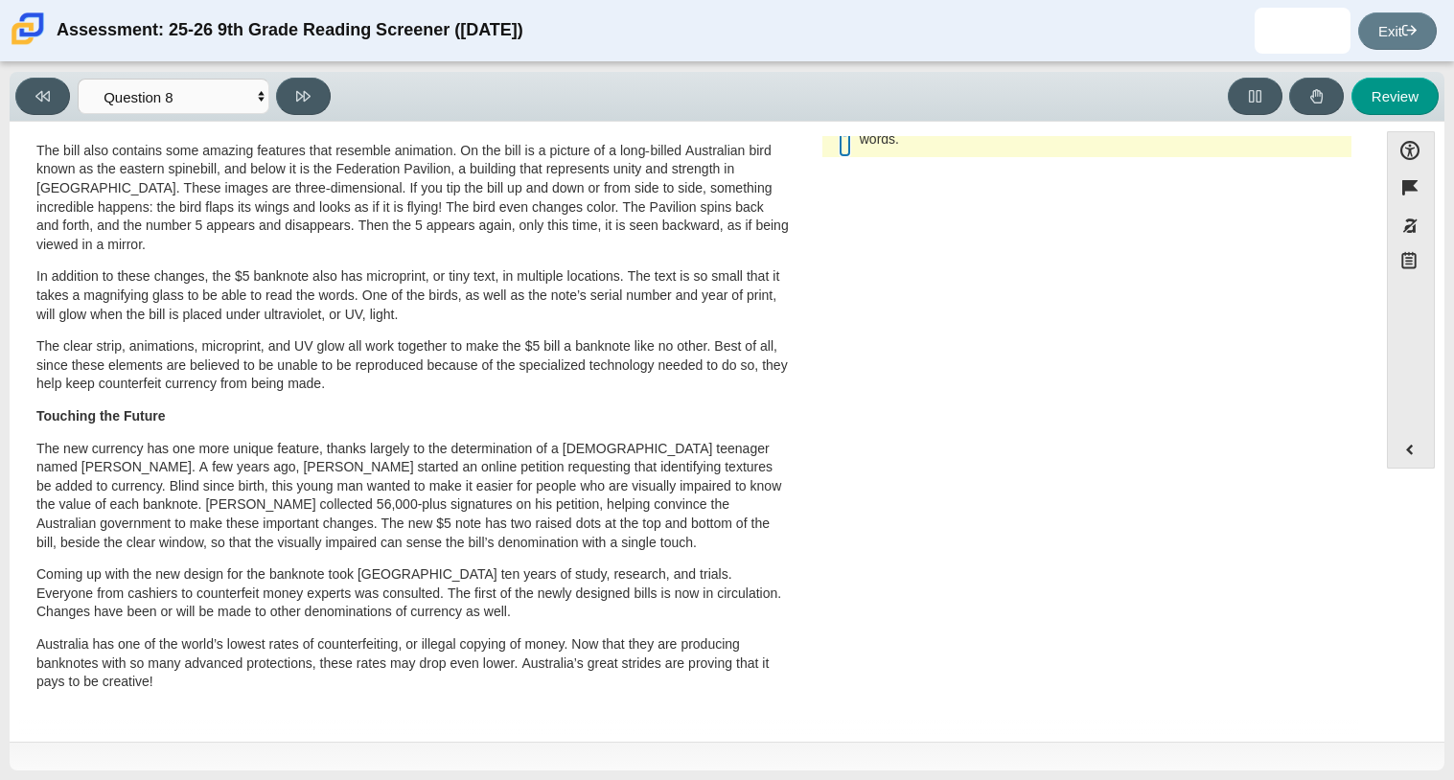
scroll to position [0, 0]
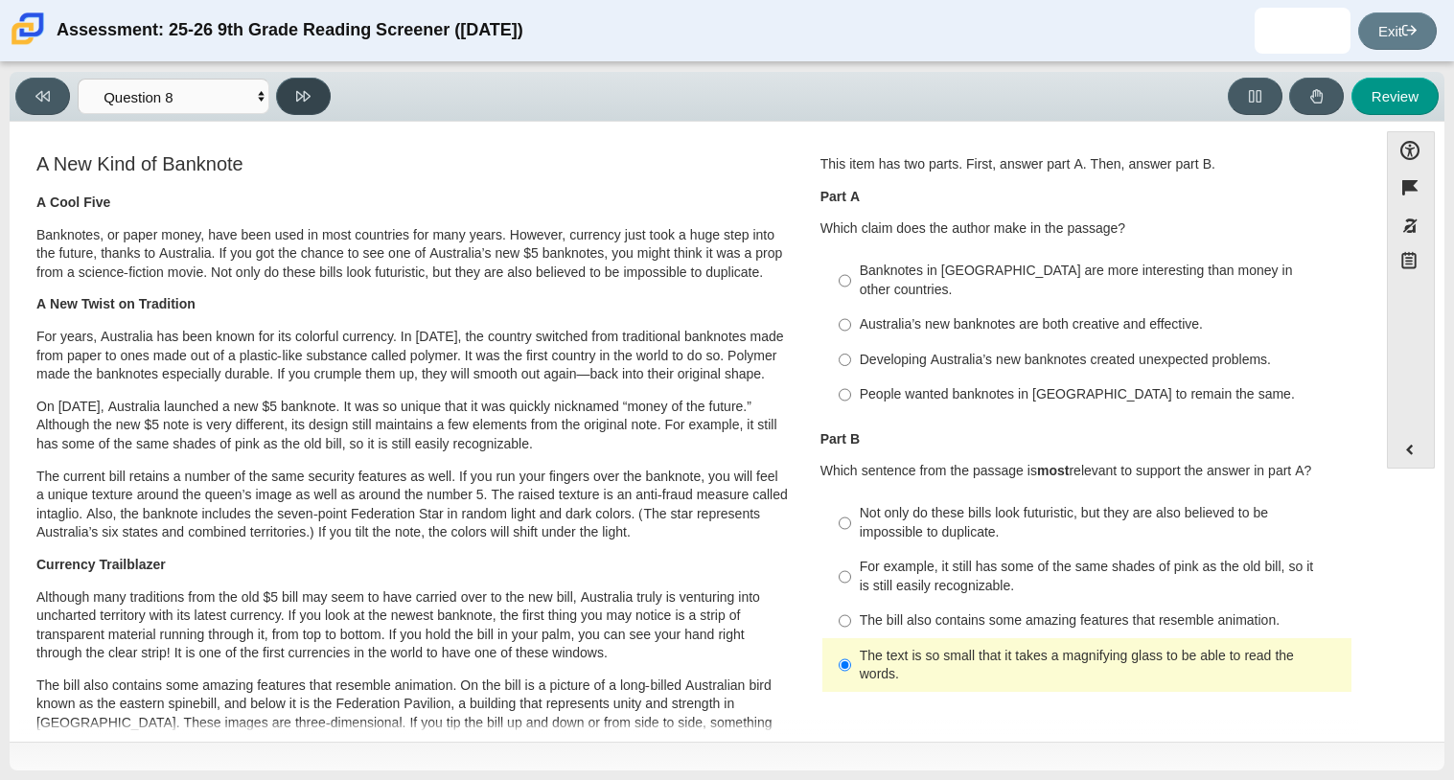
click at [326, 98] on button at bounding box center [303, 96] width 55 height 37
select select "89f058d6-b15c-4ef5-a4b3-fdaffb8868b6"
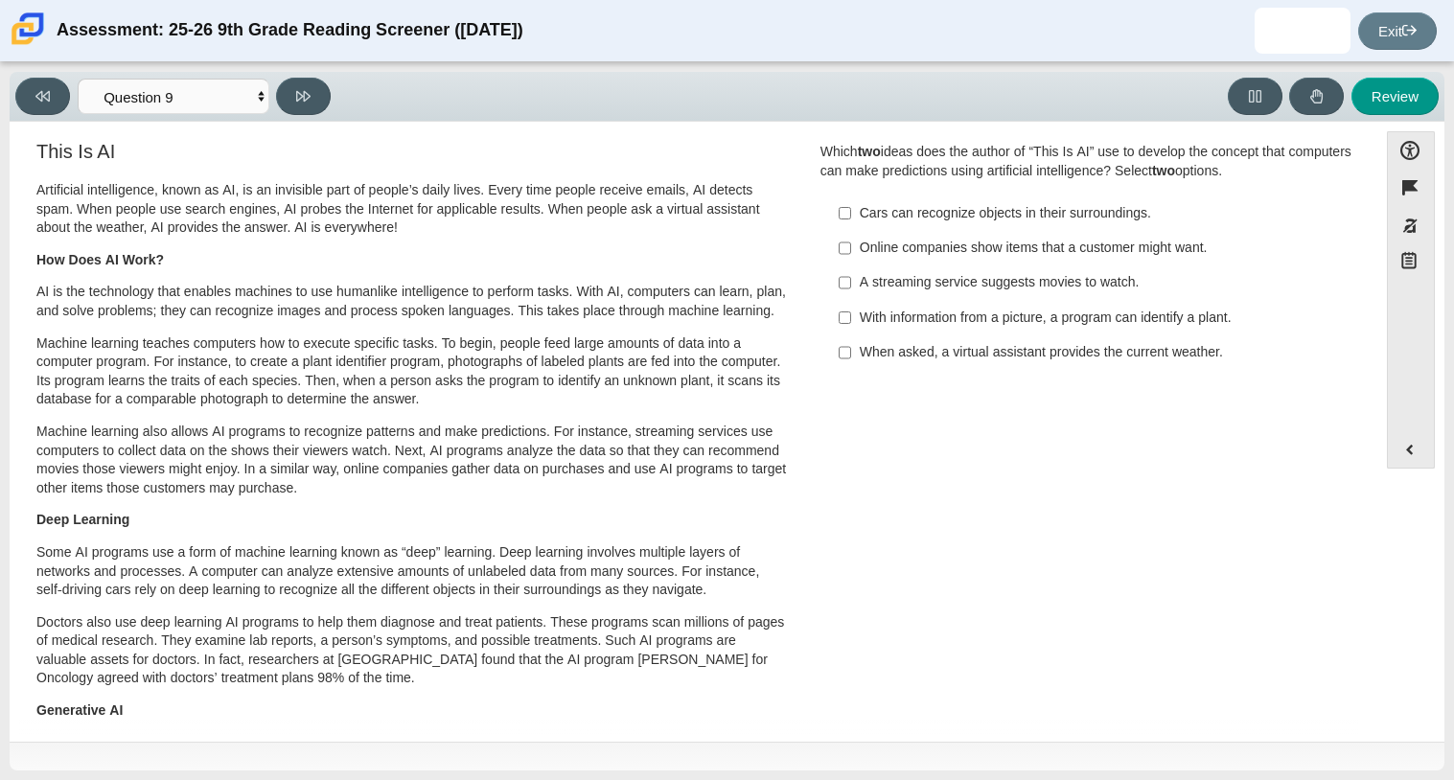
scroll to position [11, 0]
click at [939, 327] on div "With information from a picture, a program can identify a plant." at bounding box center [1102, 319] width 484 height 19
click at [851, 327] on input "With information from a picture, a program can identify a plant. With informati…" at bounding box center [845, 318] width 12 height 34
checkbox input "true"
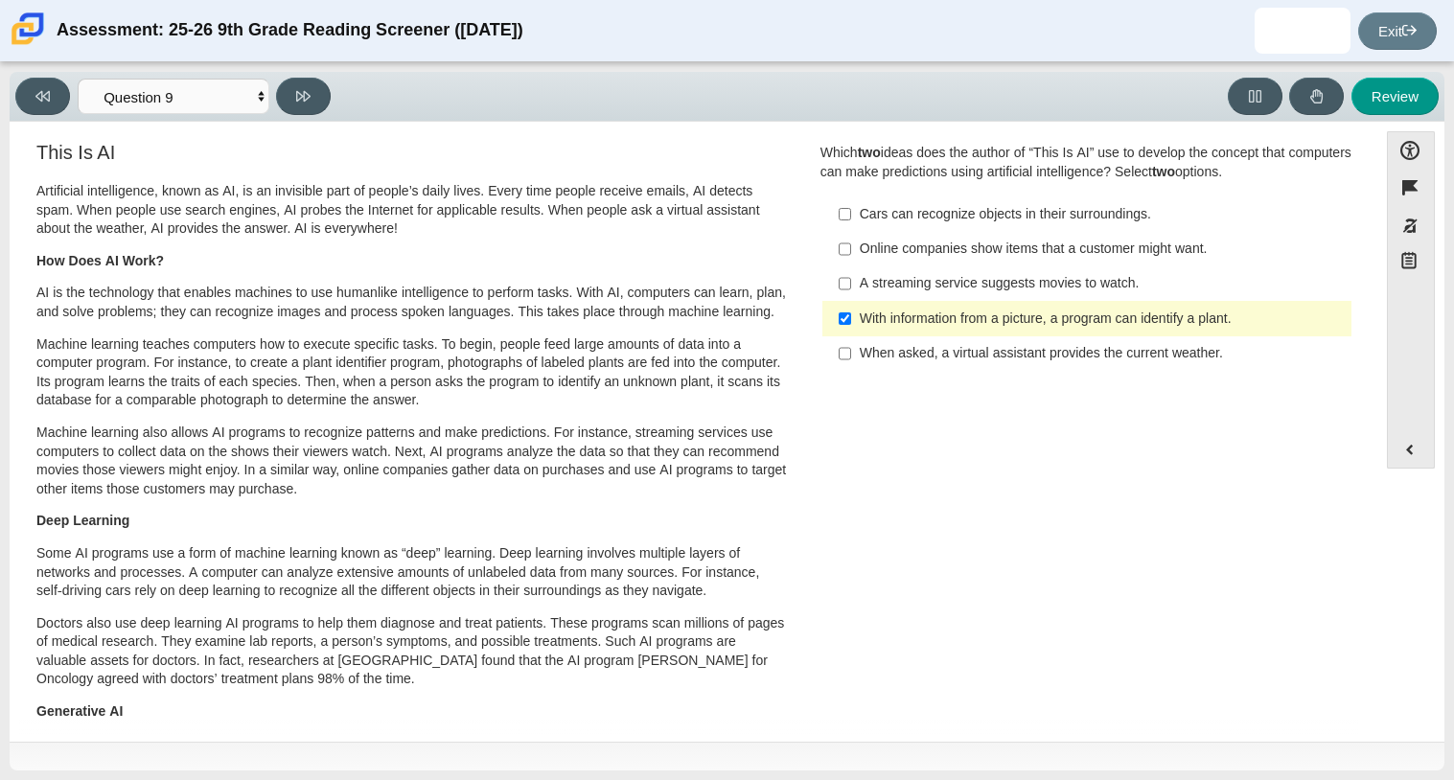
click at [909, 361] on div "When asked, a virtual assistant provides the current weather." at bounding box center [1102, 353] width 484 height 19
click at [851, 361] on input "When asked, a virtual assistant provides the current weather. When asked, a vir…" at bounding box center [845, 353] width 12 height 34
checkbox input "true"
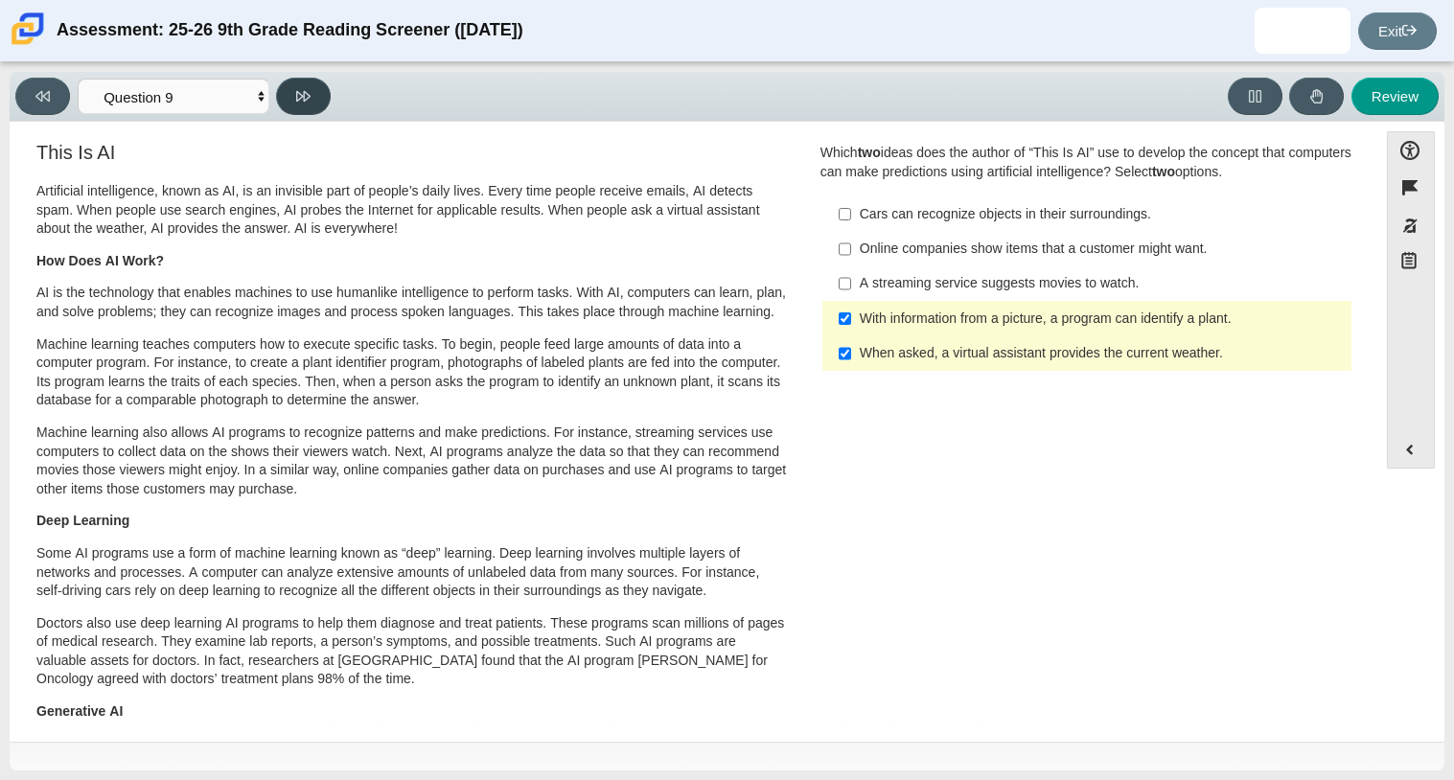
click at [306, 94] on icon at bounding box center [303, 96] width 14 height 14
select select "cdf3c14e-a918-44d1-9b63-3db0fa81641e"
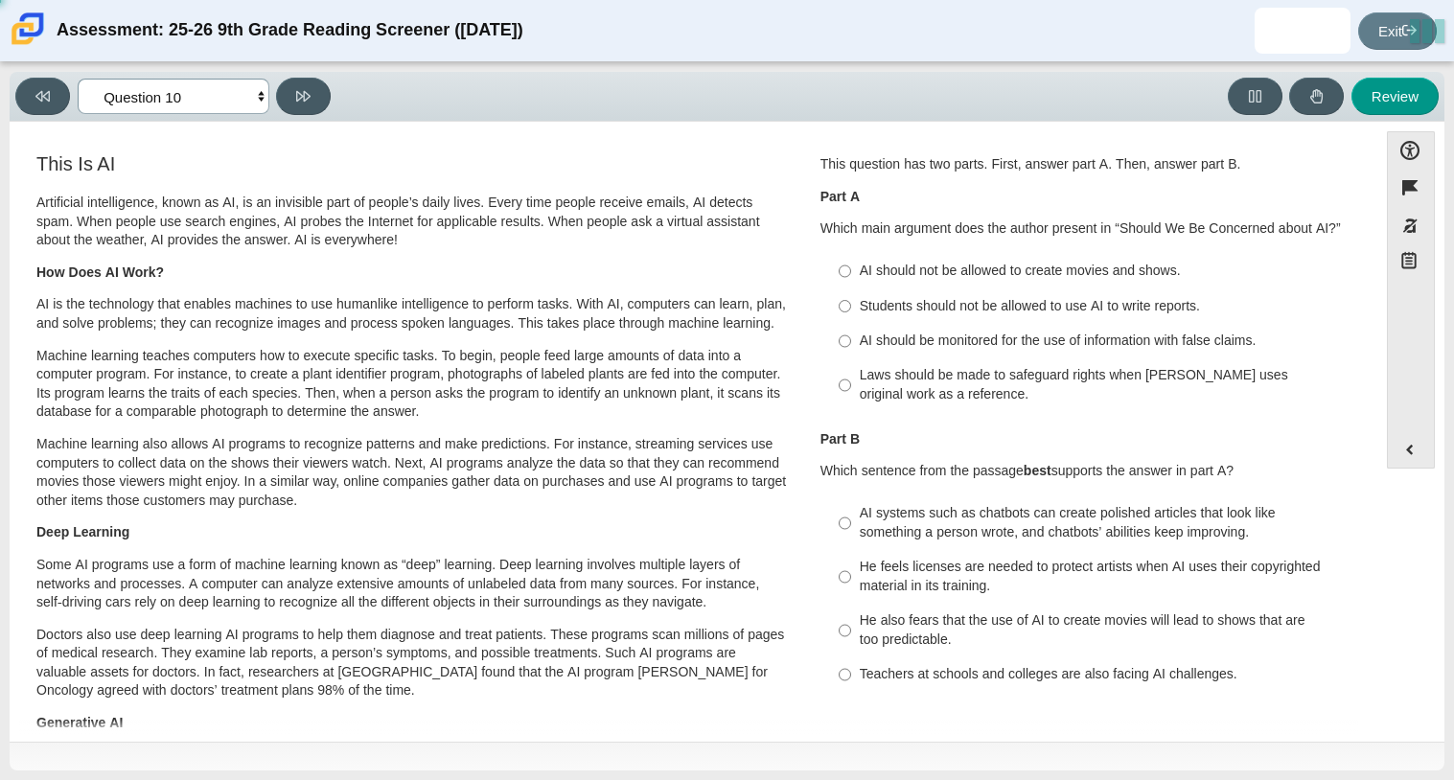
click at [219, 79] on select "Questions Question 1 Question 2 Question 3 Question 4 Question 5 Question 6 Que…" at bounding box center [174, 96] width 192 height 35
click at [840, 470] on p "Which sentence from the passage best supports the answer in part A?" at bounding box center [1086, 471] width 533 height 19
click at [1111, 390] on div "Laws should be made to safeguard rights when [PERSON_NAME] uses original work a…" at bounding box center [1102, 384] width 484 height 37
click at [851, 390] on input "Laws should be made to safeguard rights when [PERSON_NAME] uses original work a…" at bounding box center [845, 385] width 12 height 54
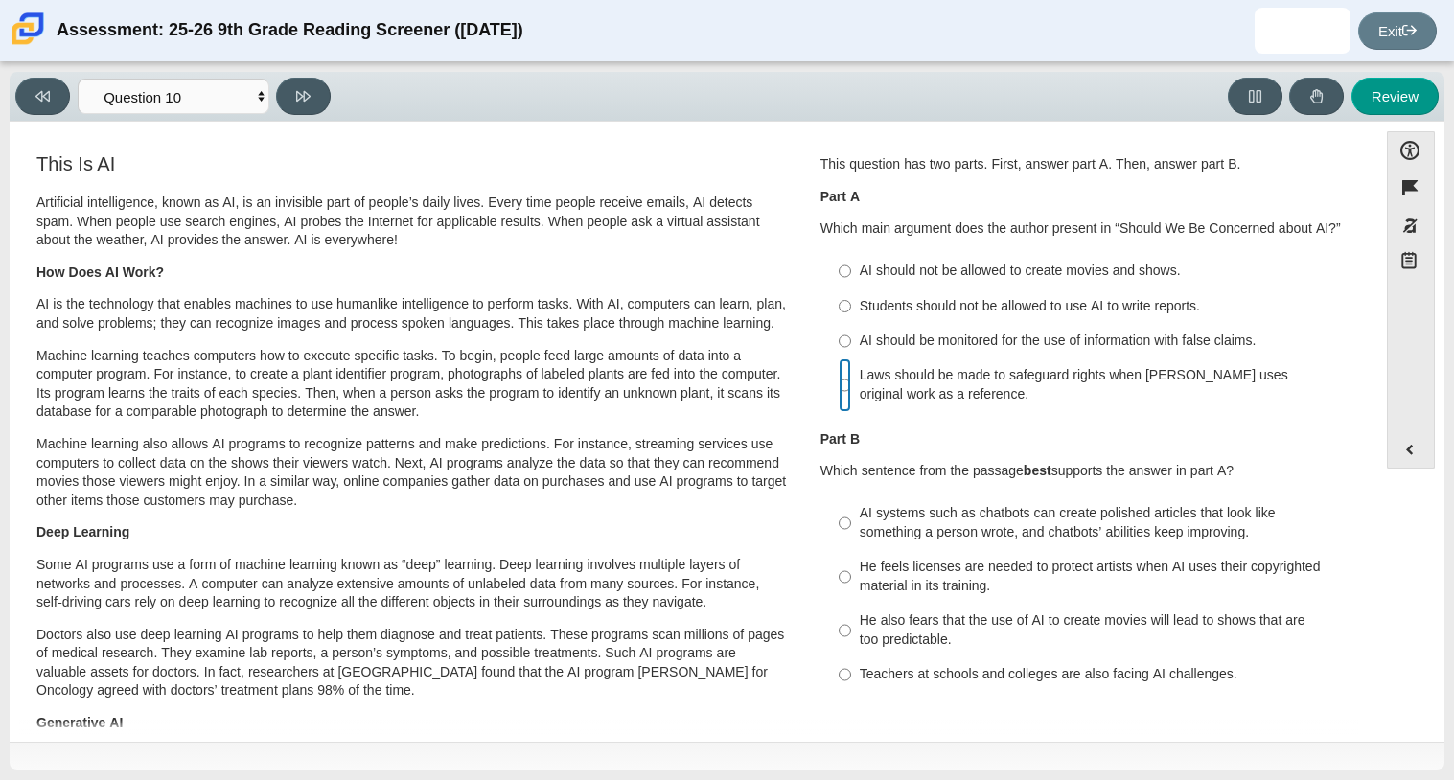
radio input "true"
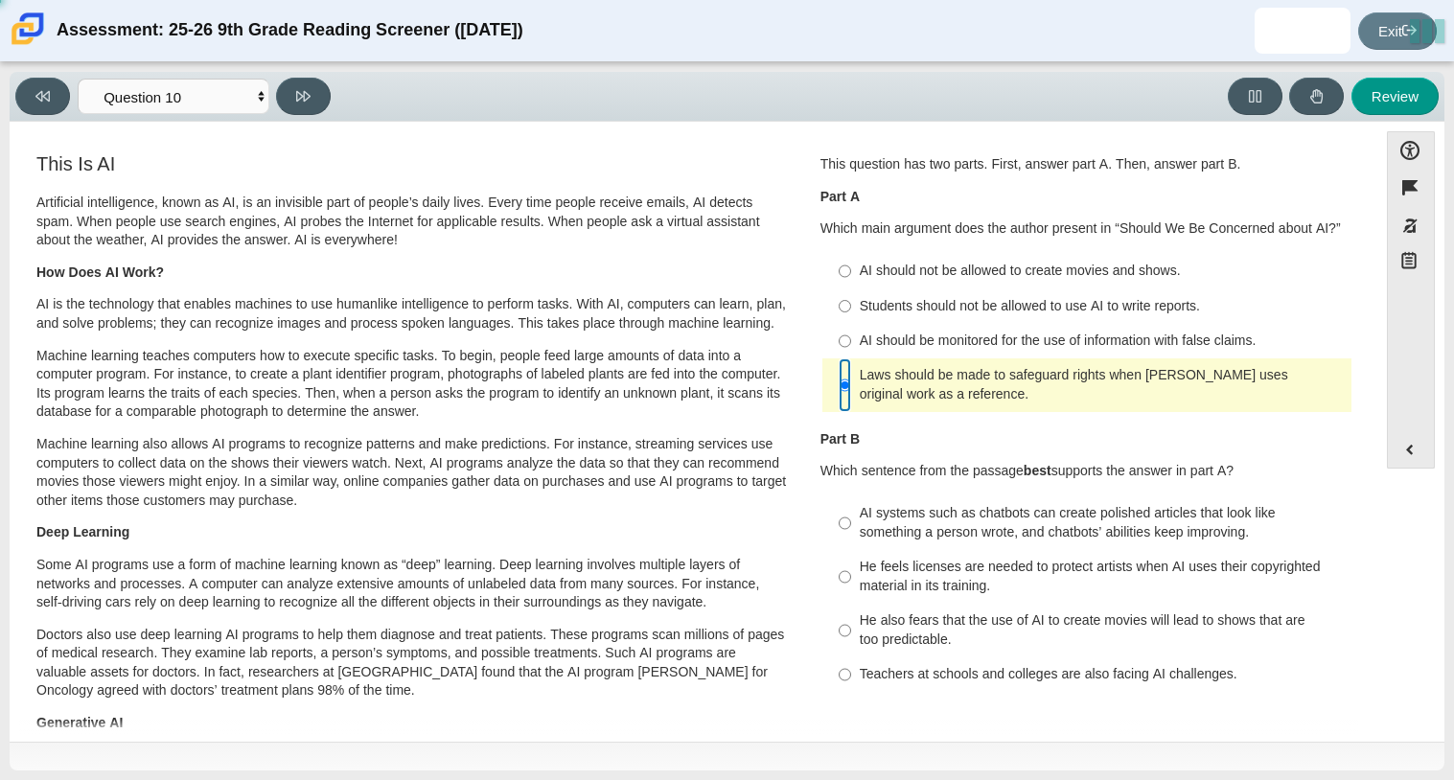
scroll to position [3, 0]
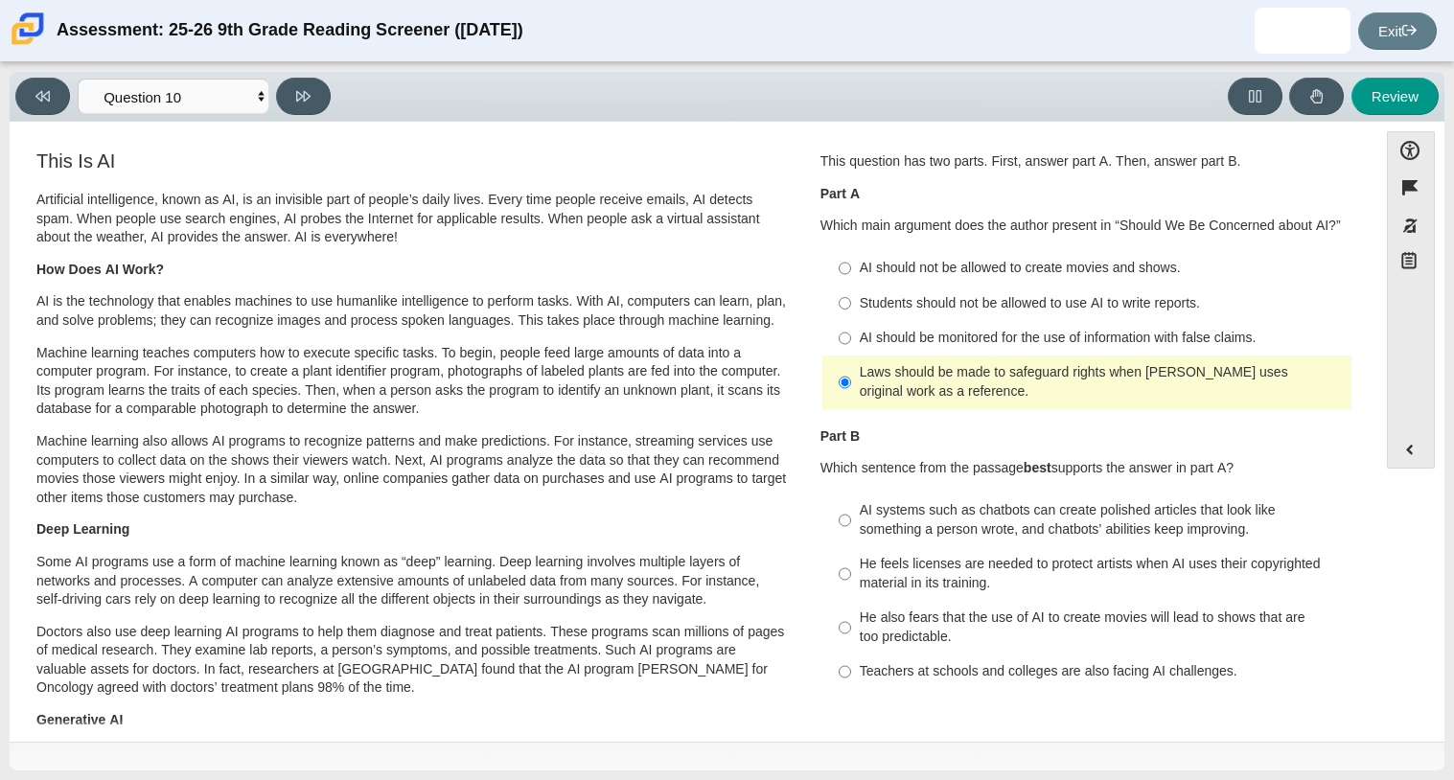
click at [1017, 333] on div "AI should be monitored for the use of information with false claims." at bounding box center [1102, 338] width 484 height 19
click at [851, 333] on input "AI should be monitored for the use of information with false claims. AI should …" at bounding box center [845, 338] width 12 height 34
radio input "true"
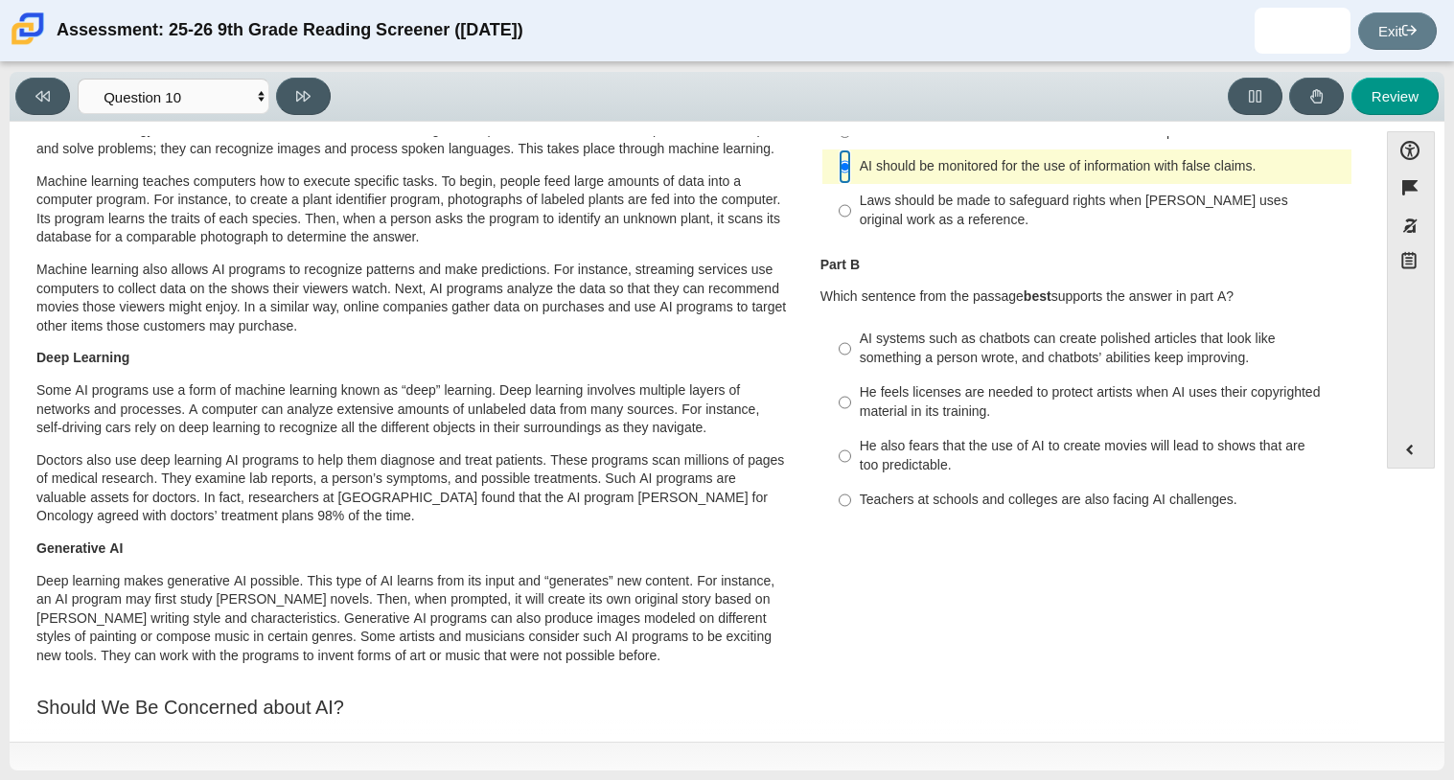
scroll to position [0, 0]
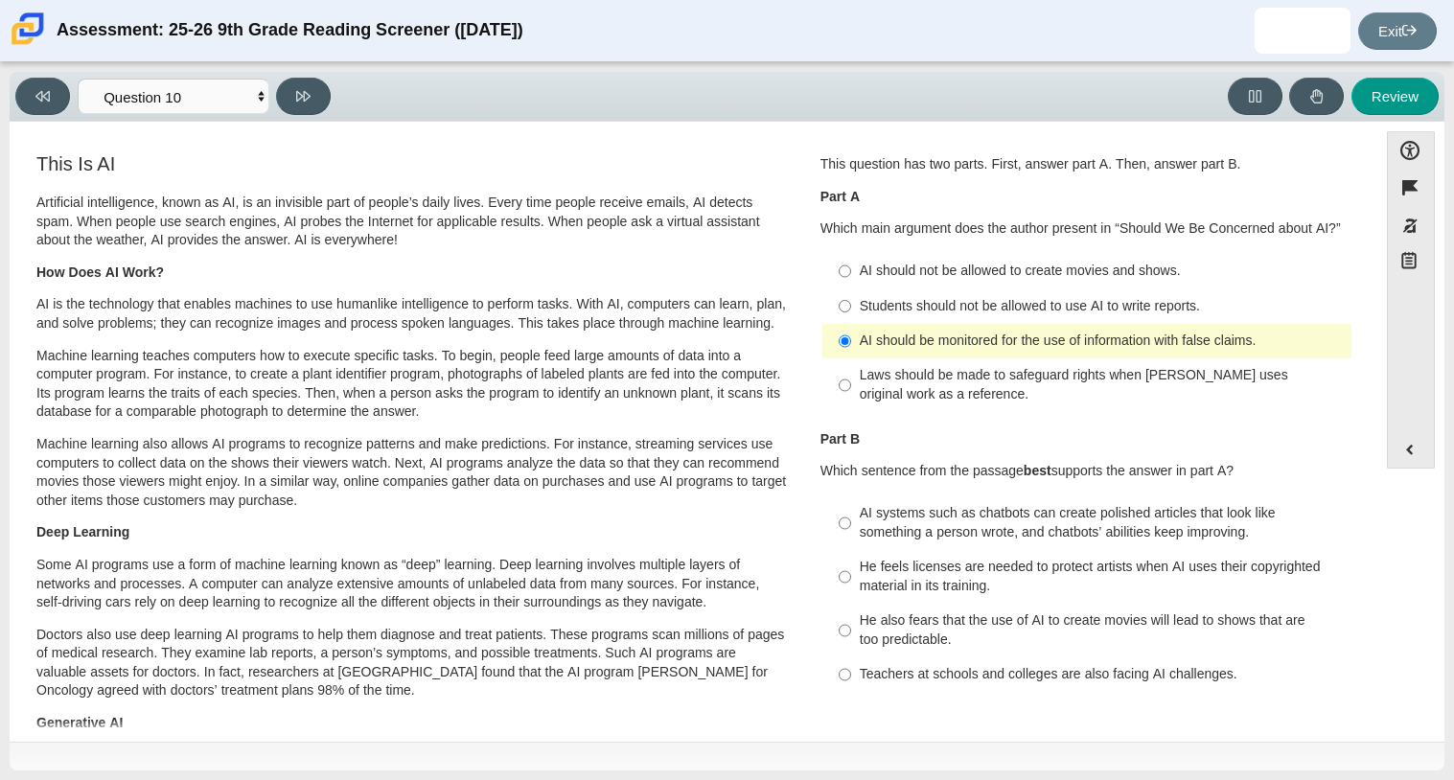
click at [1028, 405] on label "Laws should be made to safeguard rights when [PERSON_NAME] uses original work a…" at bounding box center [1088, 385] width 526 height 54
click at [851, 405] on input "Laws should be made to safeguard rights when [PERSON_NAME] uses original work a…" at bounding box center [845, 385] width 12 height 54
radio input "true"
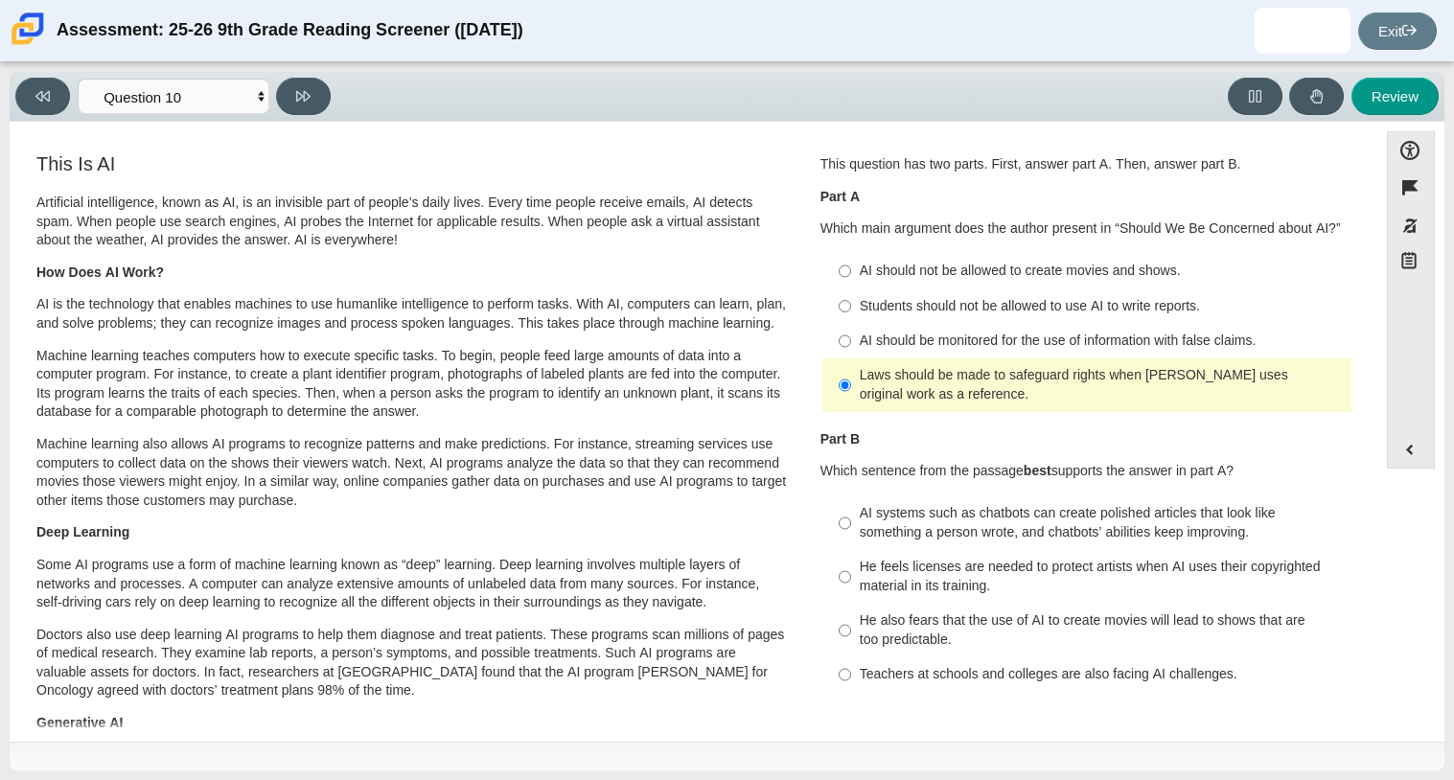
click at [953, 350] on div "AI should be monitored for the use of information with false claims." at bounding box center [1102, 341] width 484 height 19
click at [851, 350] on input "AI should be monitored for the use of information with false claims. AI should …" at bounding box center [845, 341] width 12 height 34
radio input "true"
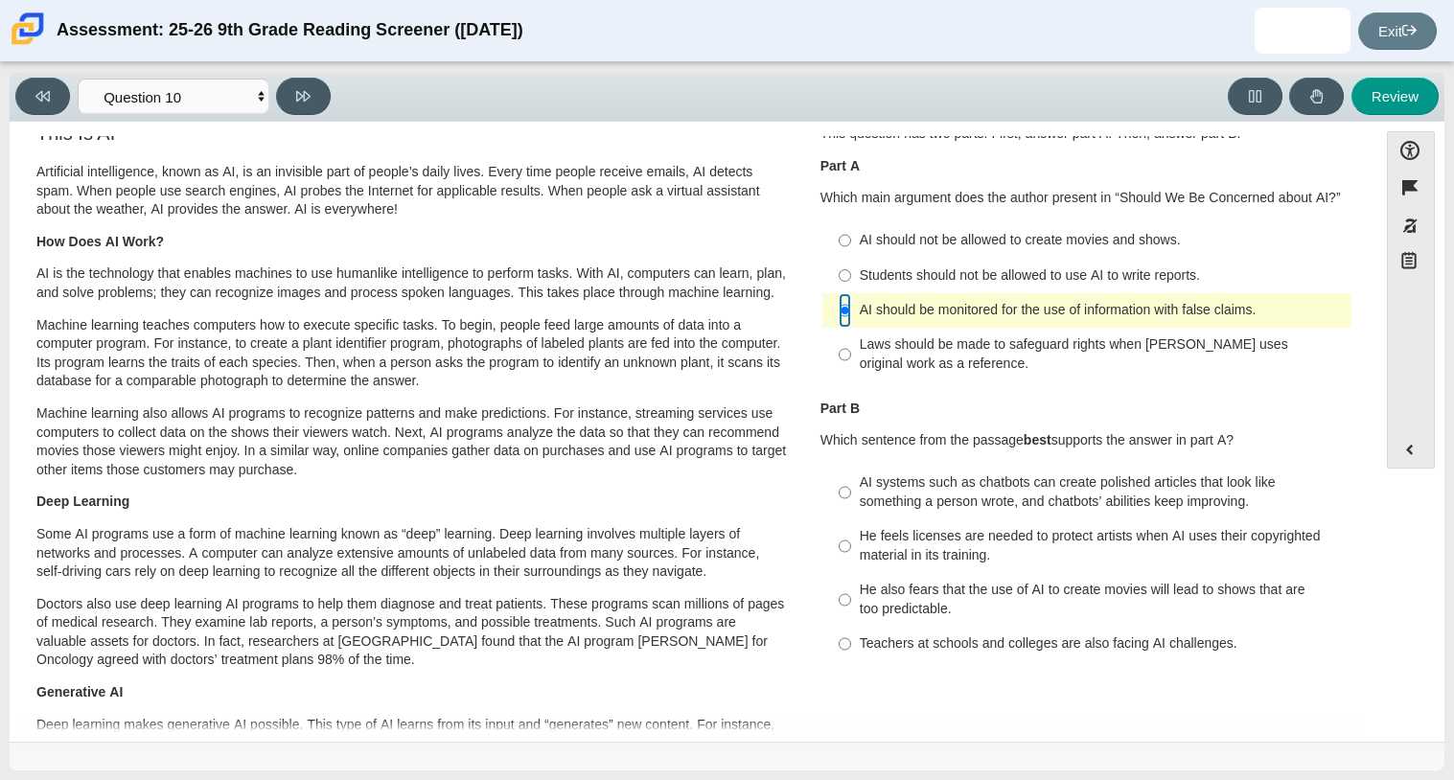
scroll to position [32, 0]
click at [1005, 351] on div "Laws should be made to safeguard rights when [PERSON_NAME] uses original work a…" at bounding box center [1102, 352] width 484 height 37
click at [851, 351] on input "Laws should be made to safeguard rights when [PERSON_NAME] uses original work a…" at bounding box center [845, 354] width 12 height 54
radio input "true"
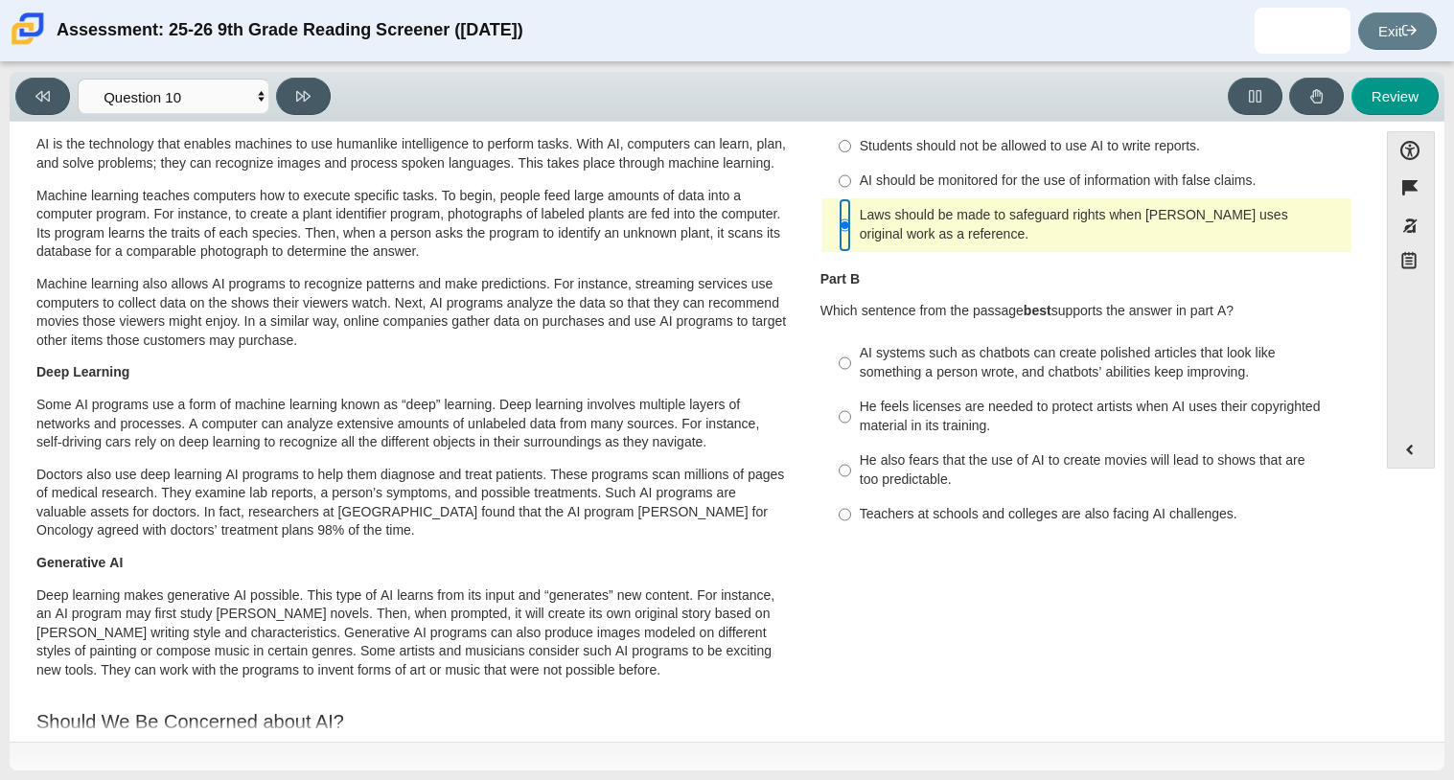
scroll to position [174, 0]
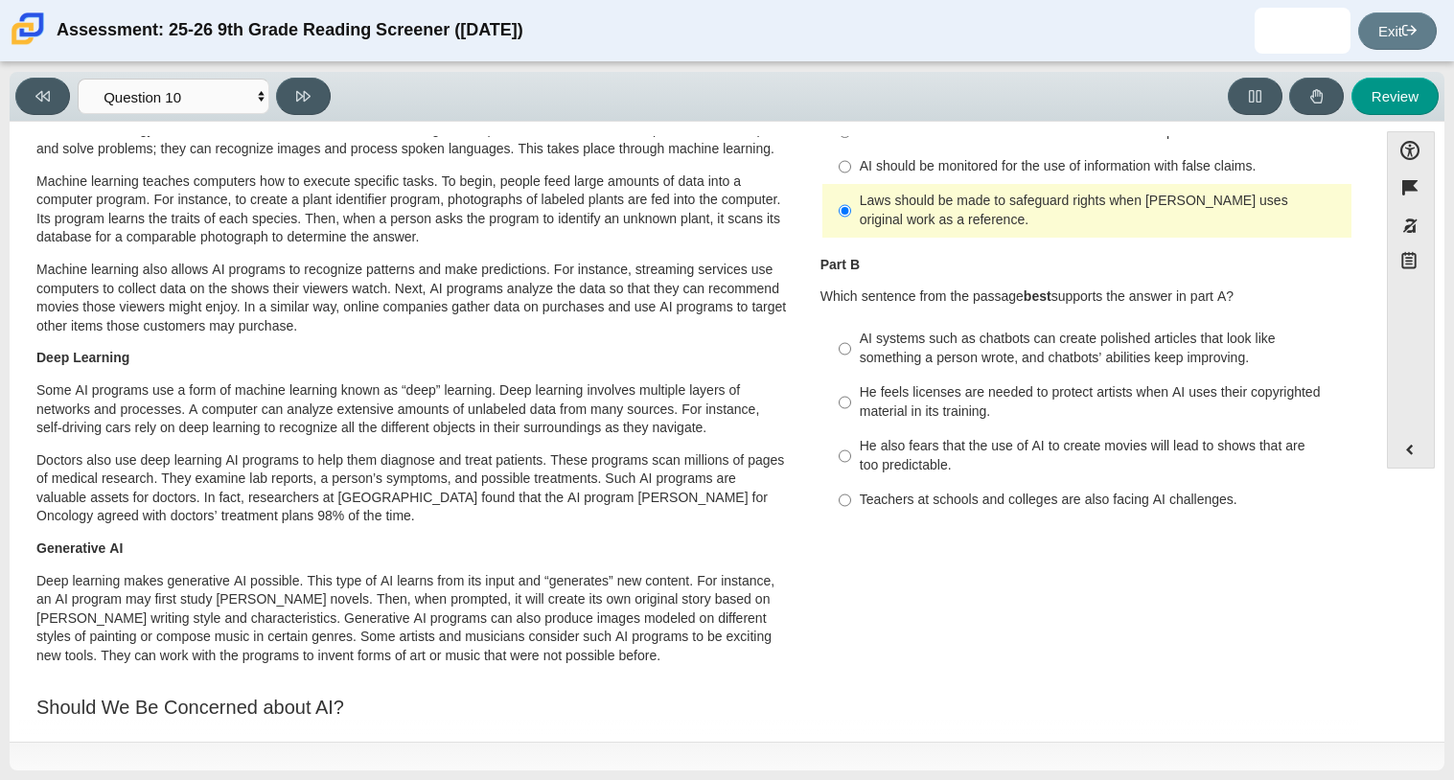
click at [917, 362] on div "AI systems such as chatbots can create polished articles that look like somethi…" at bounding box center [1102, 348] width 484 height 37
click at [851, 362] on input "AI systems such as chatbots can create polished articles that look like somethi…" at bounding box center [845, 349] width 12 height 54
radio input "true"
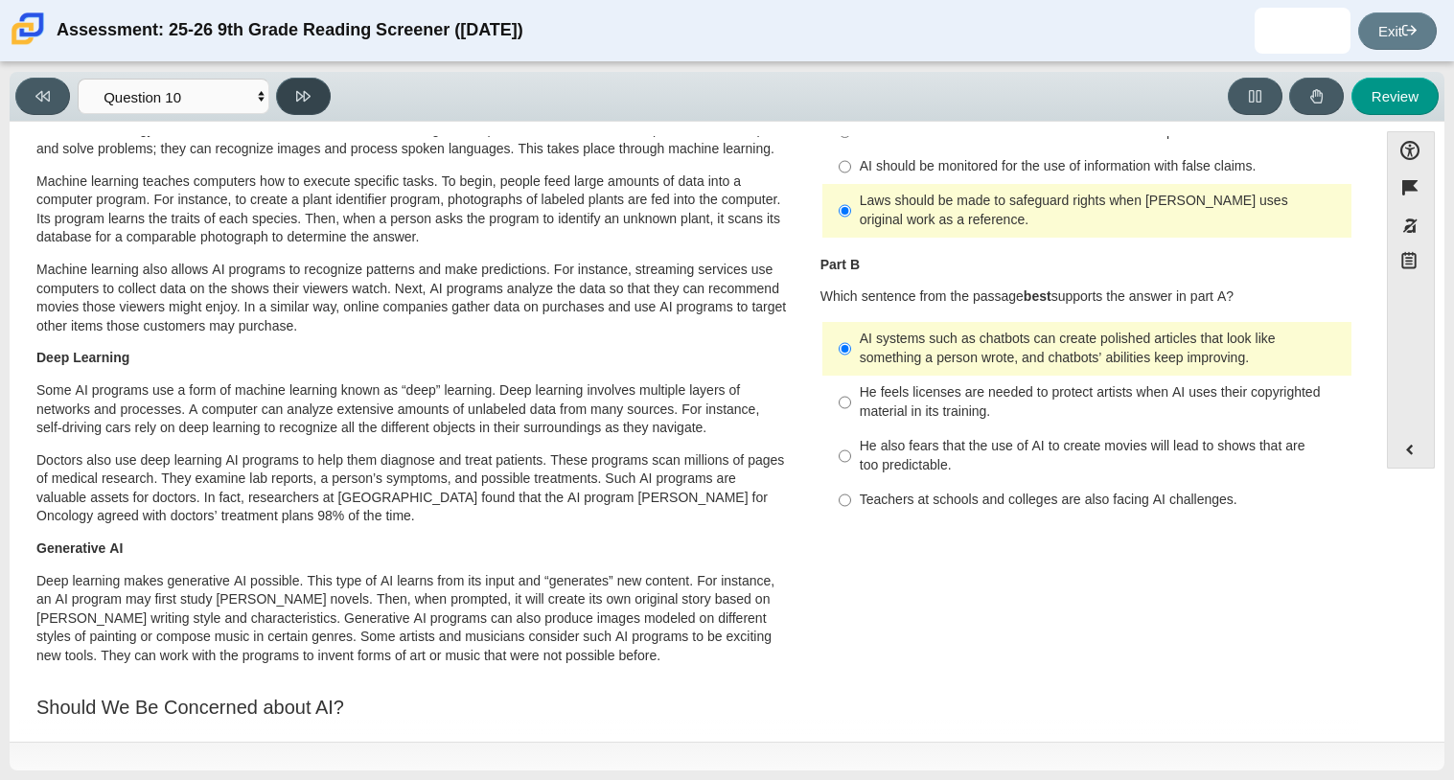
click at [297, 110] on button at bounding box center [303, 96] width 55 height 37
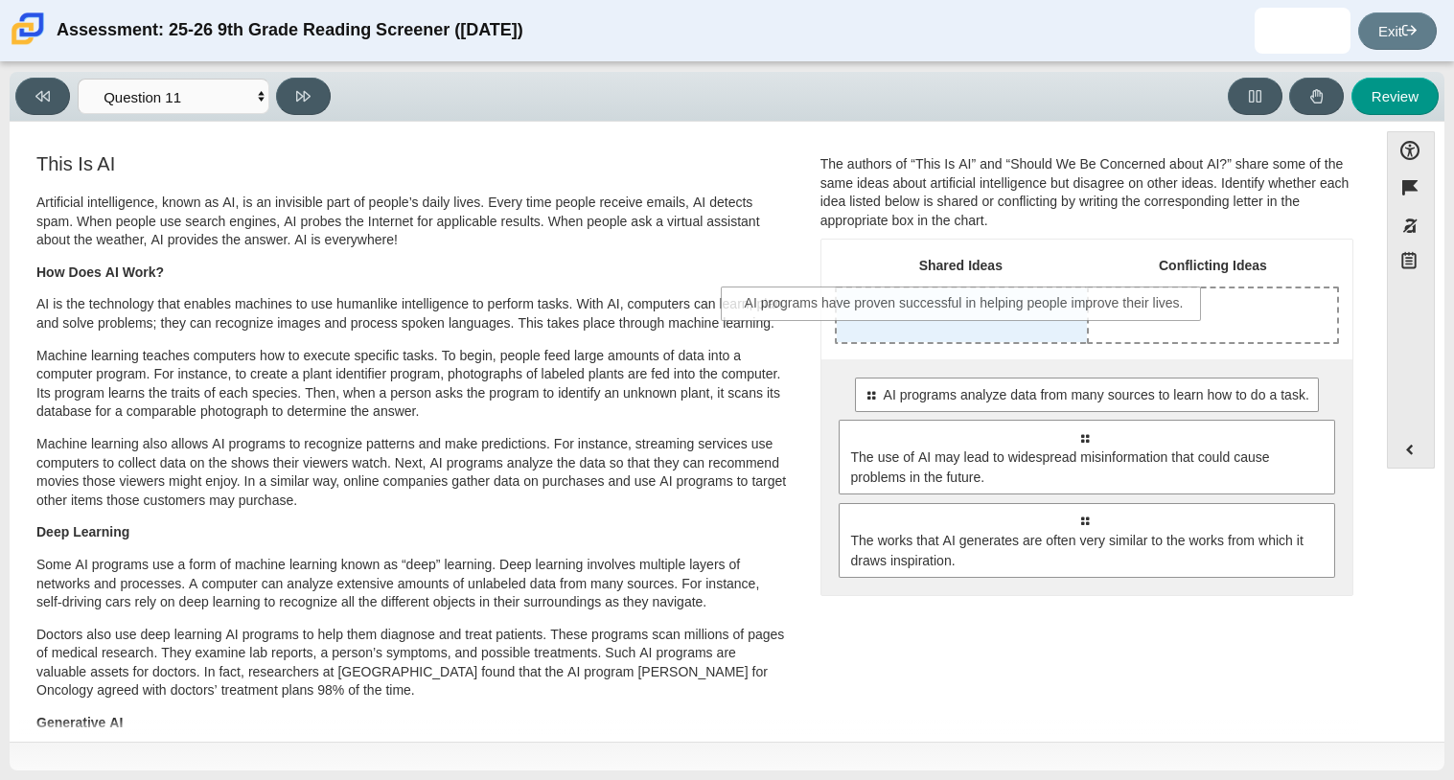
drag, startPoint x: 988, startPoint y: 402, endPoint x: 867, endPoint y: 313, distance: 150.1
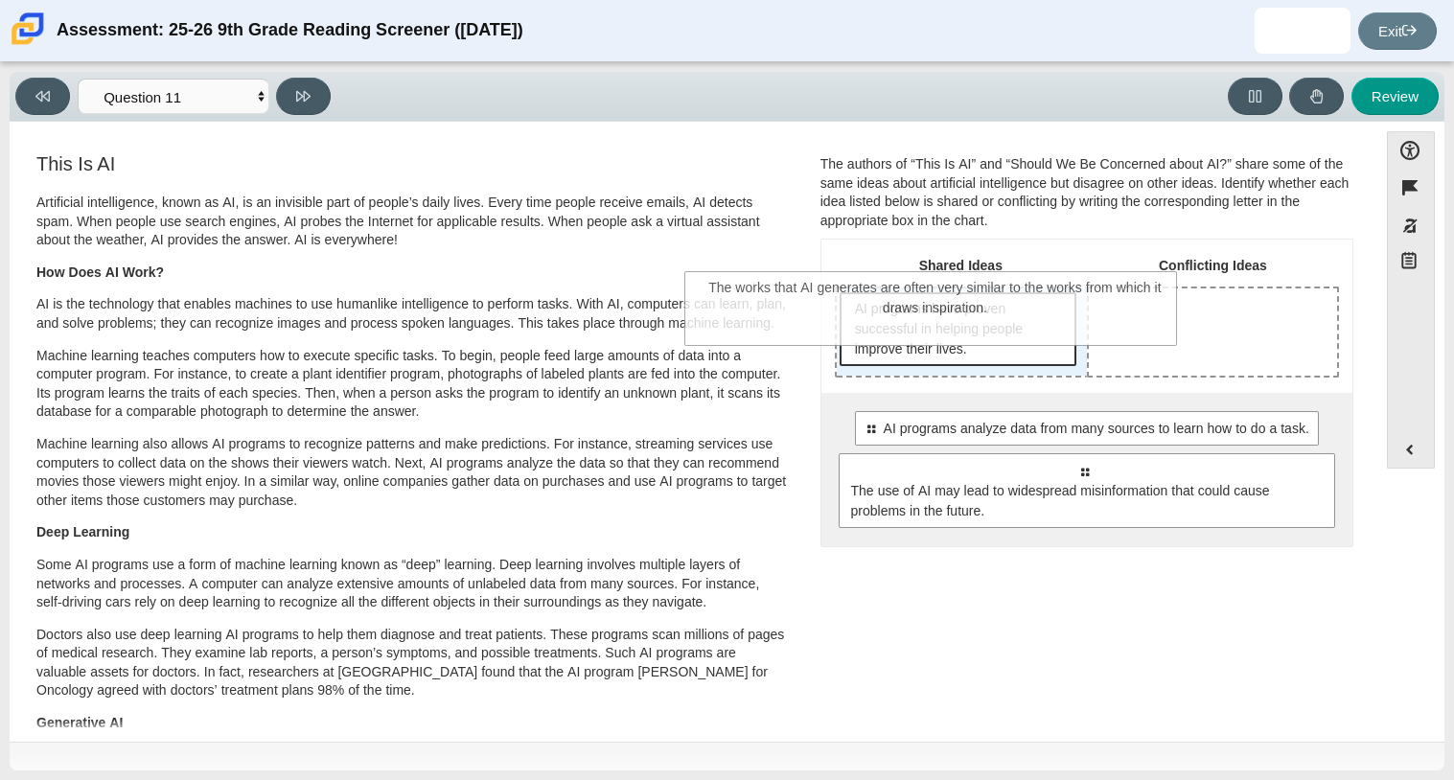
drag, startPoint x: 1054, startPoint y: 599, endPoint x: 907, endPoint y: 338, distance: 299.5
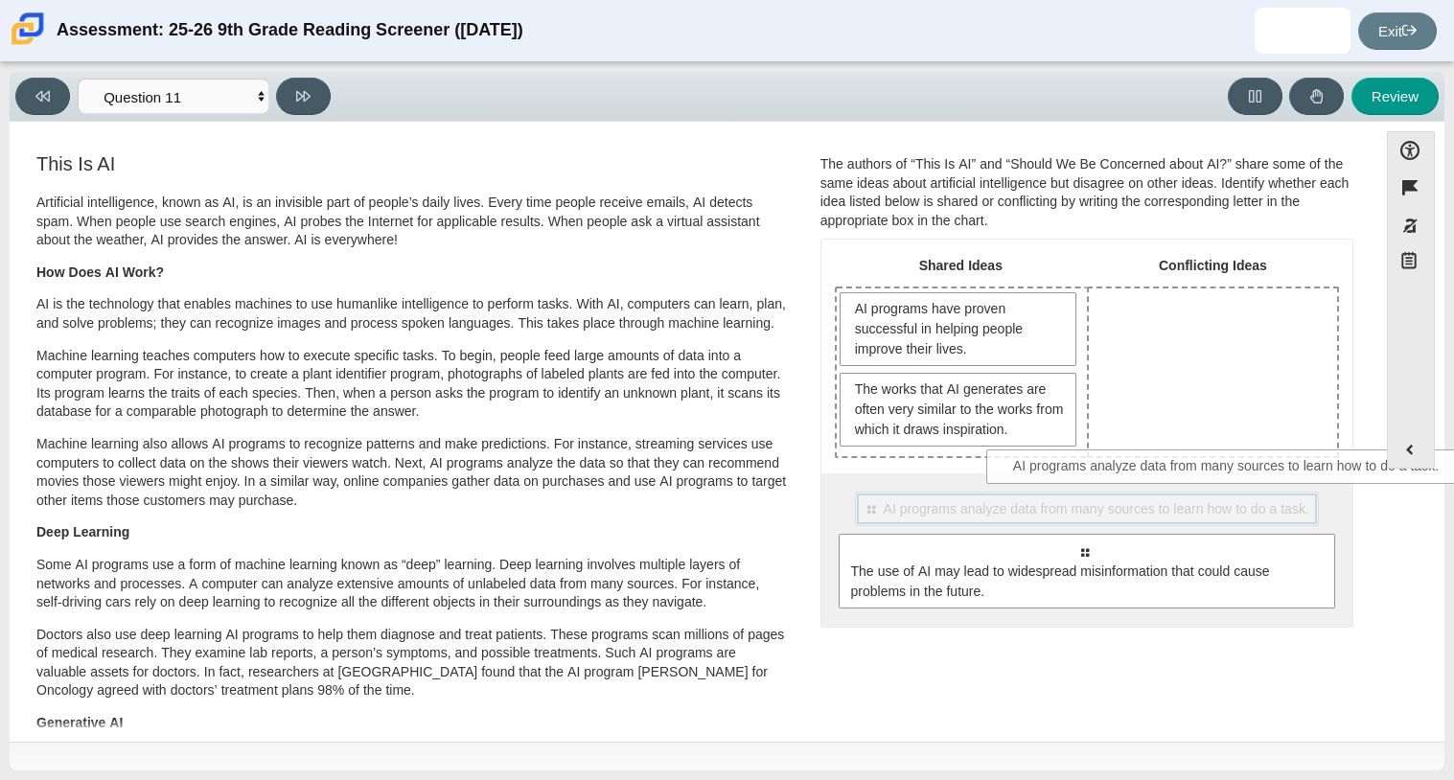
drag, startPoint x: 977, startPoint y: 512, endPoint x: 1123, endPoint y: 469, distance: 151.9
click at [1123, 469] on div "Shared Ideas Conflicting Ideas AI programs have proven successful in helping pe…" at bounding box center [1086, 433] width 531 height 386
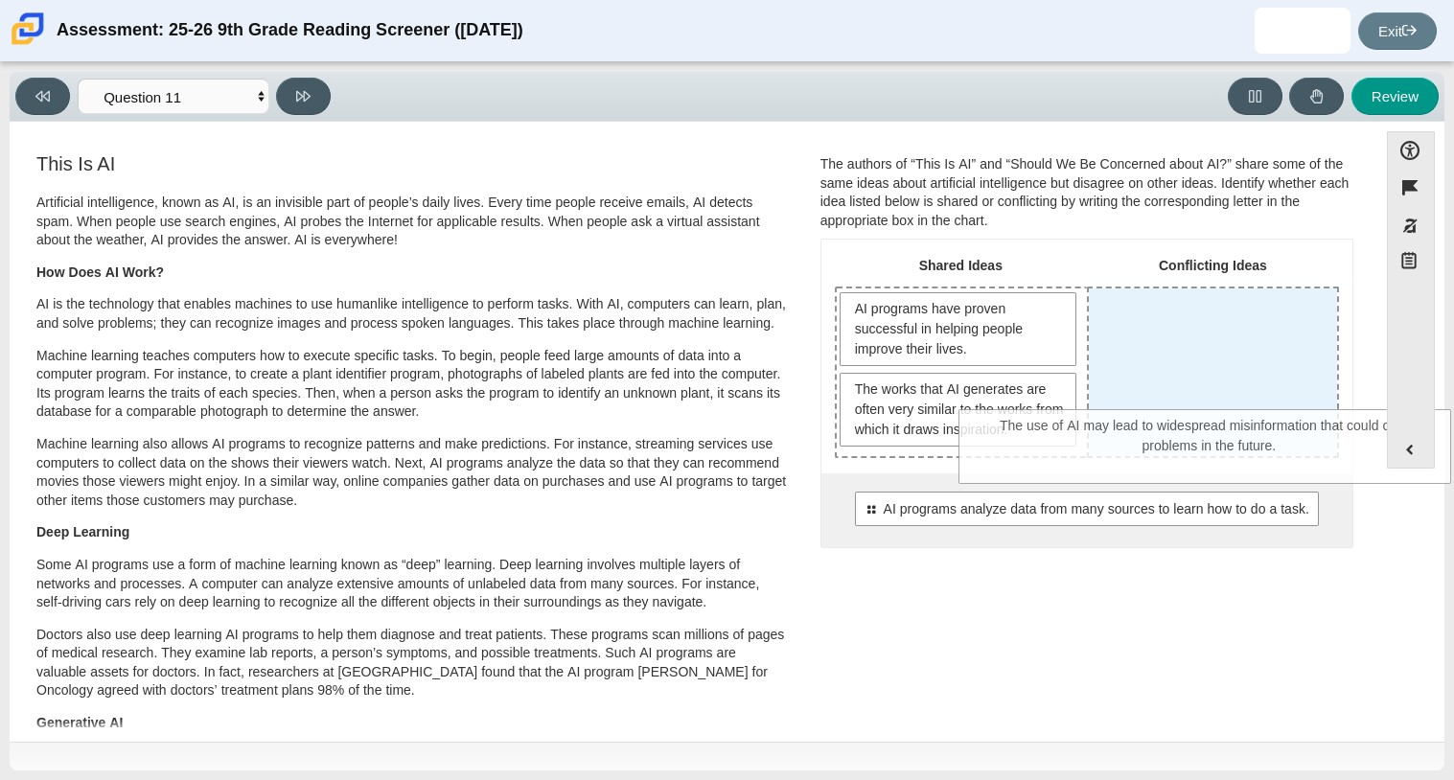
drag, startPoint x: 994, startPoint y: 540, endPoint x: 1119, endPoint y: 416, distance: 176.2
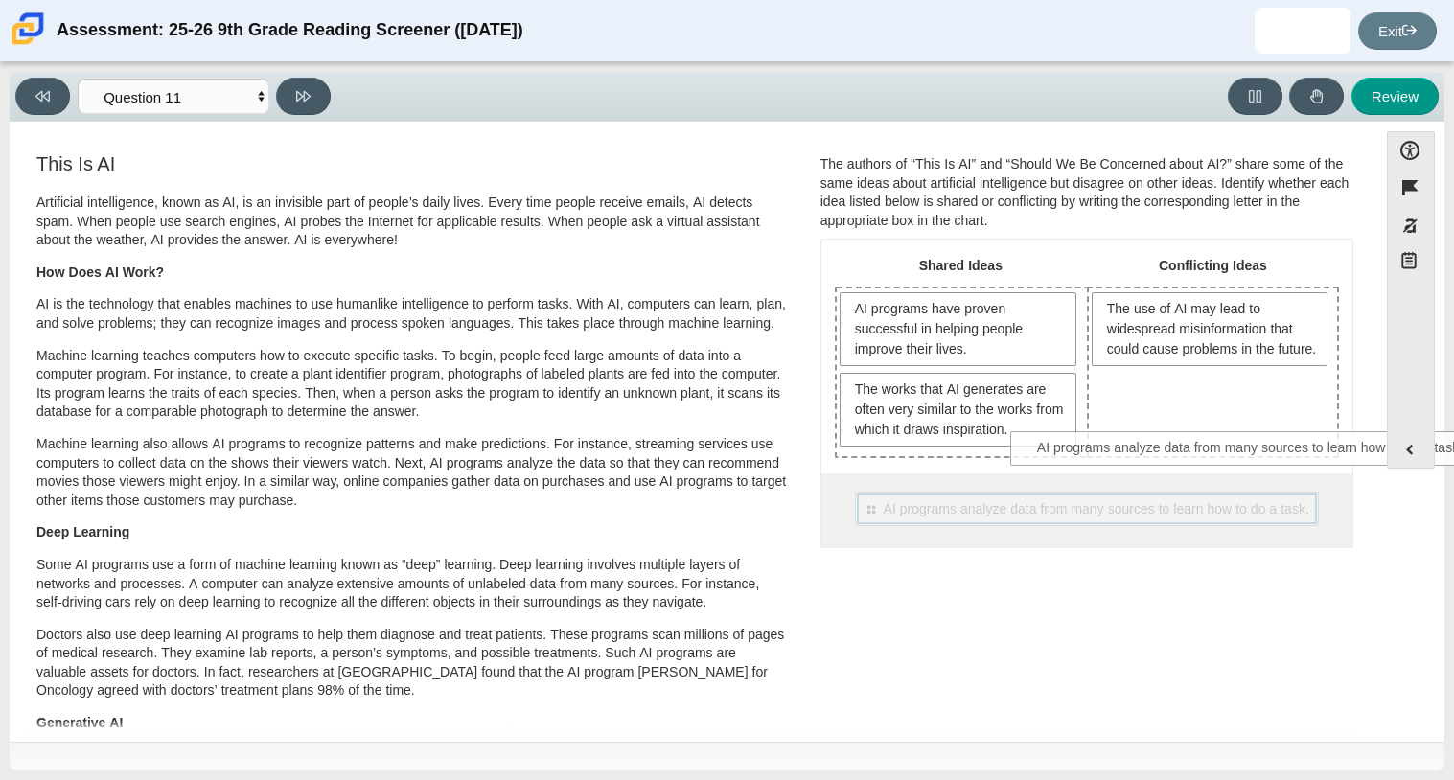
drag, startPoint x: 920, startPoint y: 522, endPoint x: 1091, endPoint y: 463, distance: 180.6
click at [1091, 463] on div "Shared Ideas Conflicting Ideas AI programs have proven successful in helping pe…" at bounding box center [1086, 393] width 531 height 307
drag, startPoint x: 1000, startPoint y: 504, endPoint x: 1118, endPoint y: 454, distance: 128.9
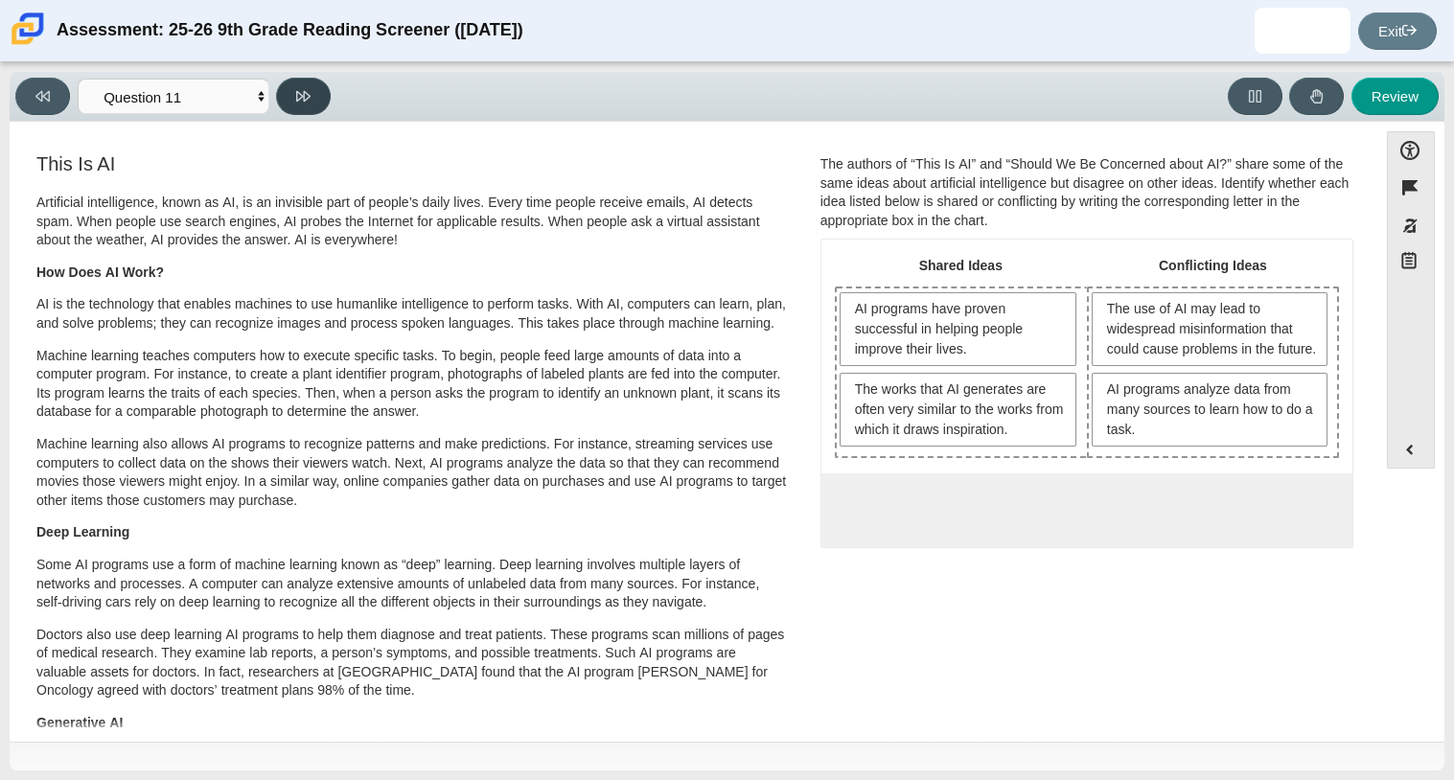
click at [326, 96] on button at bounding box center [303, 96] width 55 height 37
select select "c3effed4-44ce-4a19-bd96-1787f34e9b4c"
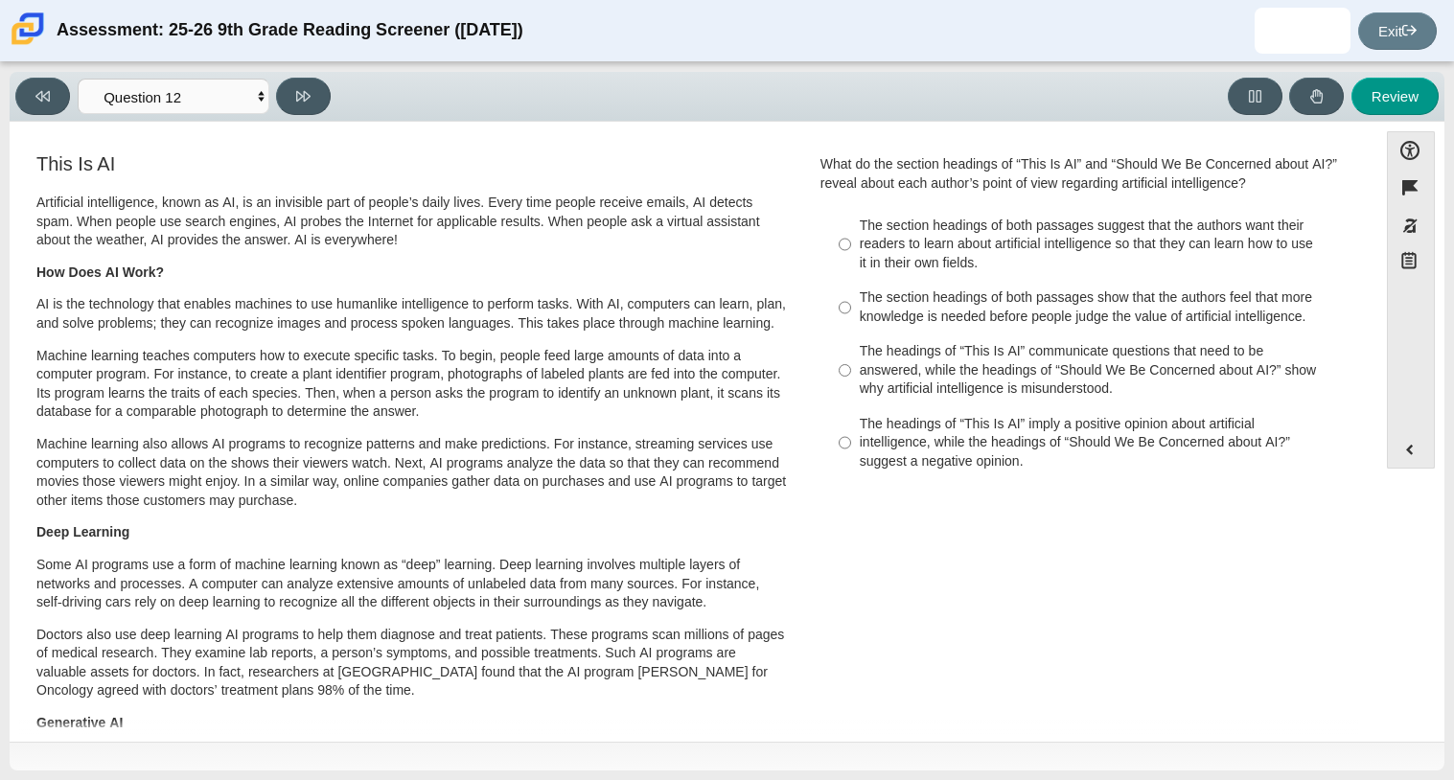
click at [910, 399] on div "The headings of “This Is AI” communicate questions that need to be answered, wh…" at bounding box center [1102, 370] width 484 height 57
click at [851, 399] on input "The headings of “This Is AI” communicate questions that need to be answered, wh…" at bounding box center [845, 370] width 12 height 73
radio input "true"
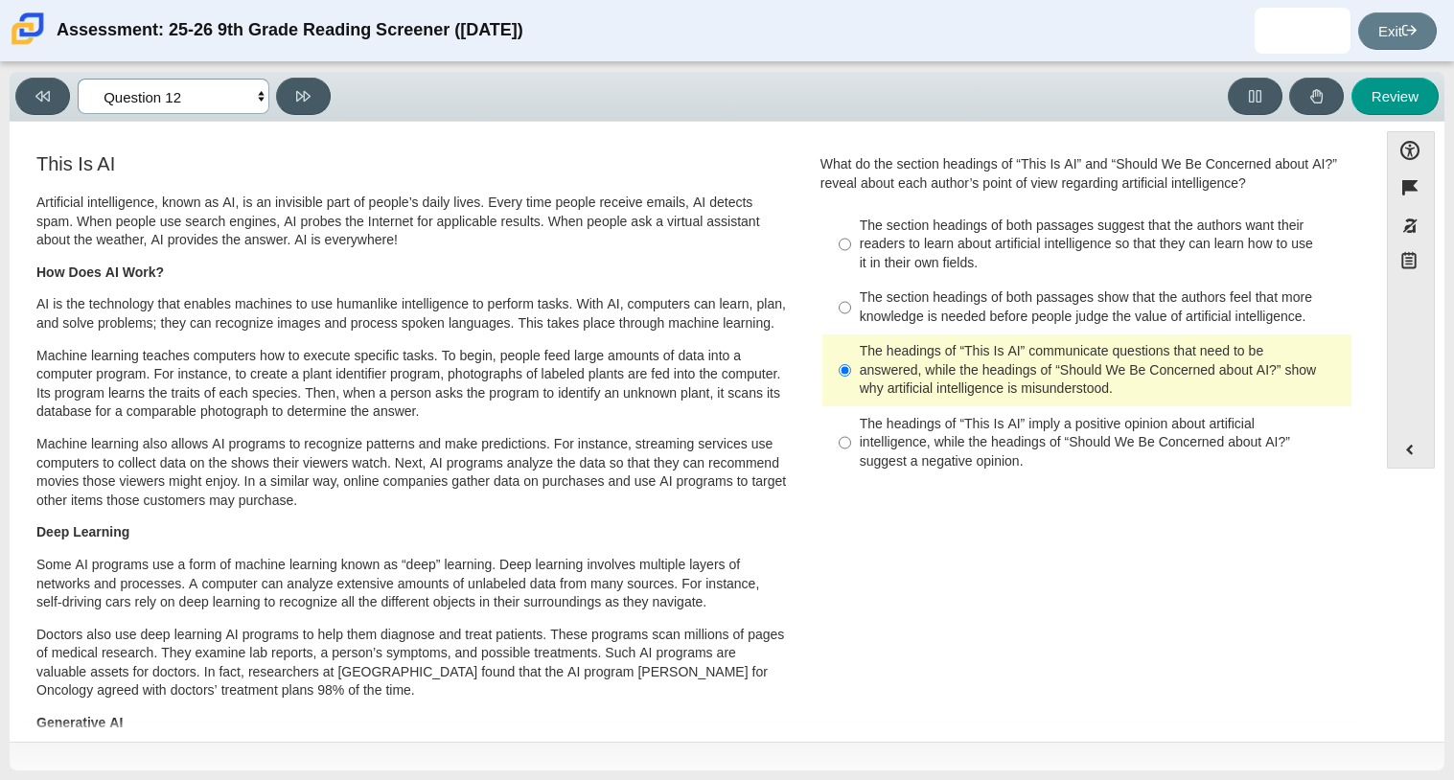
click at [235, 102] on select "Questions Question 1 Question 2 Question 3 Question 4 Question 5 Question 6 Que…" at bounding box center [174, 96] width 192 height 35
click at [78, 79] on select "Questions Question 1 Question 2 Question 3 Question 4 Question 5 Question 6 Que…" at bounding box center [174, 96] width 192 height 35
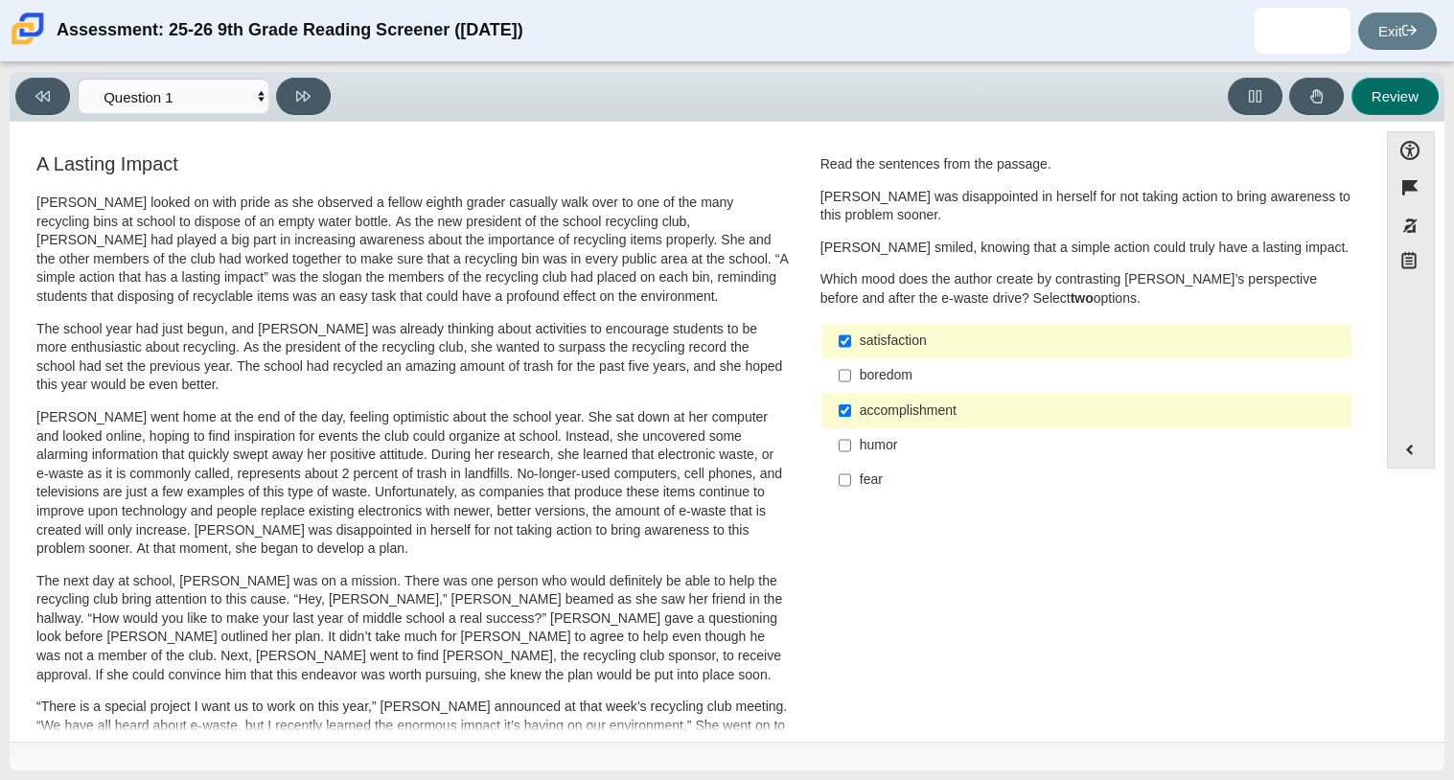
click at [1382, 113] on button "Review" at bounding box center [1394, 96] width 87 height 37
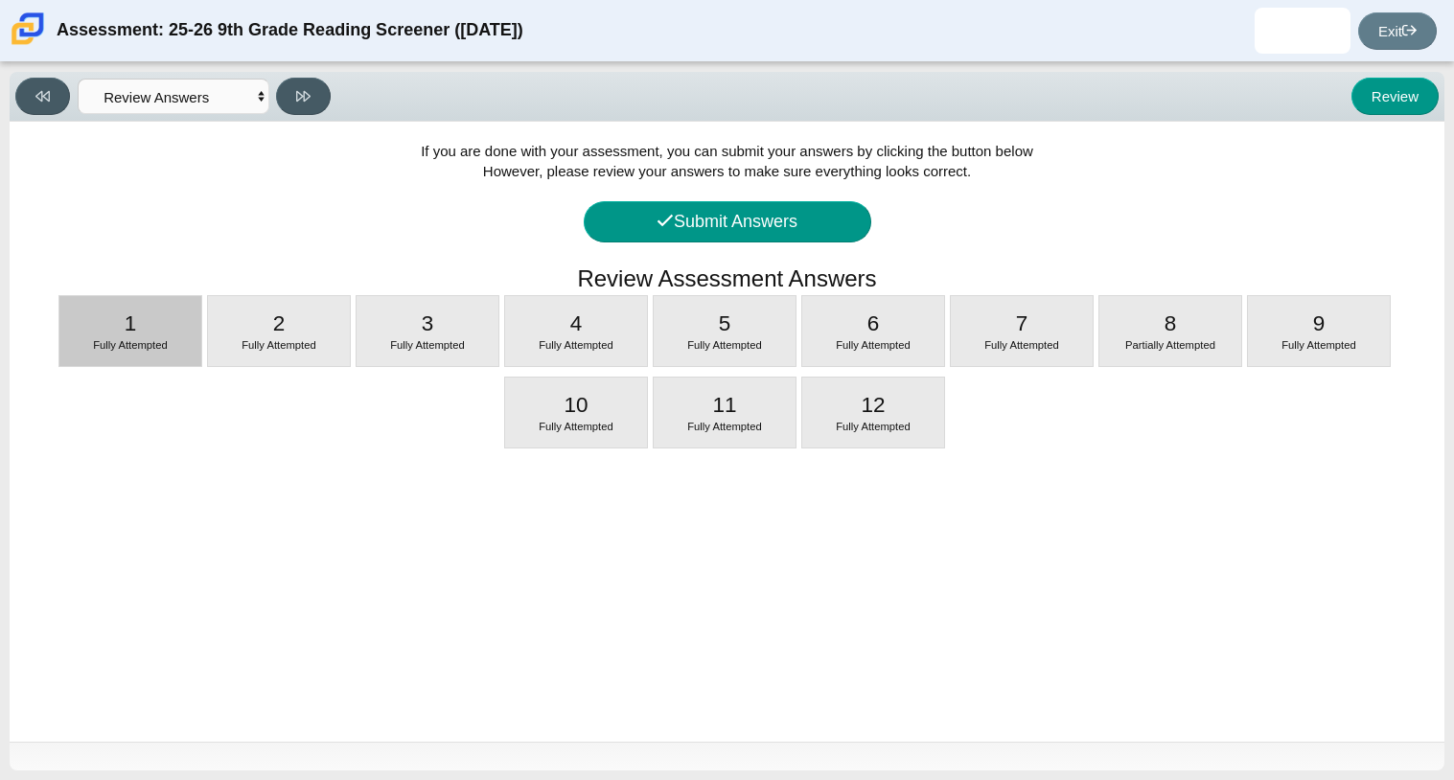
click at [142, 296] on div "1 Fully Attempted" at bounding box center [130, 331] width 142 height 70
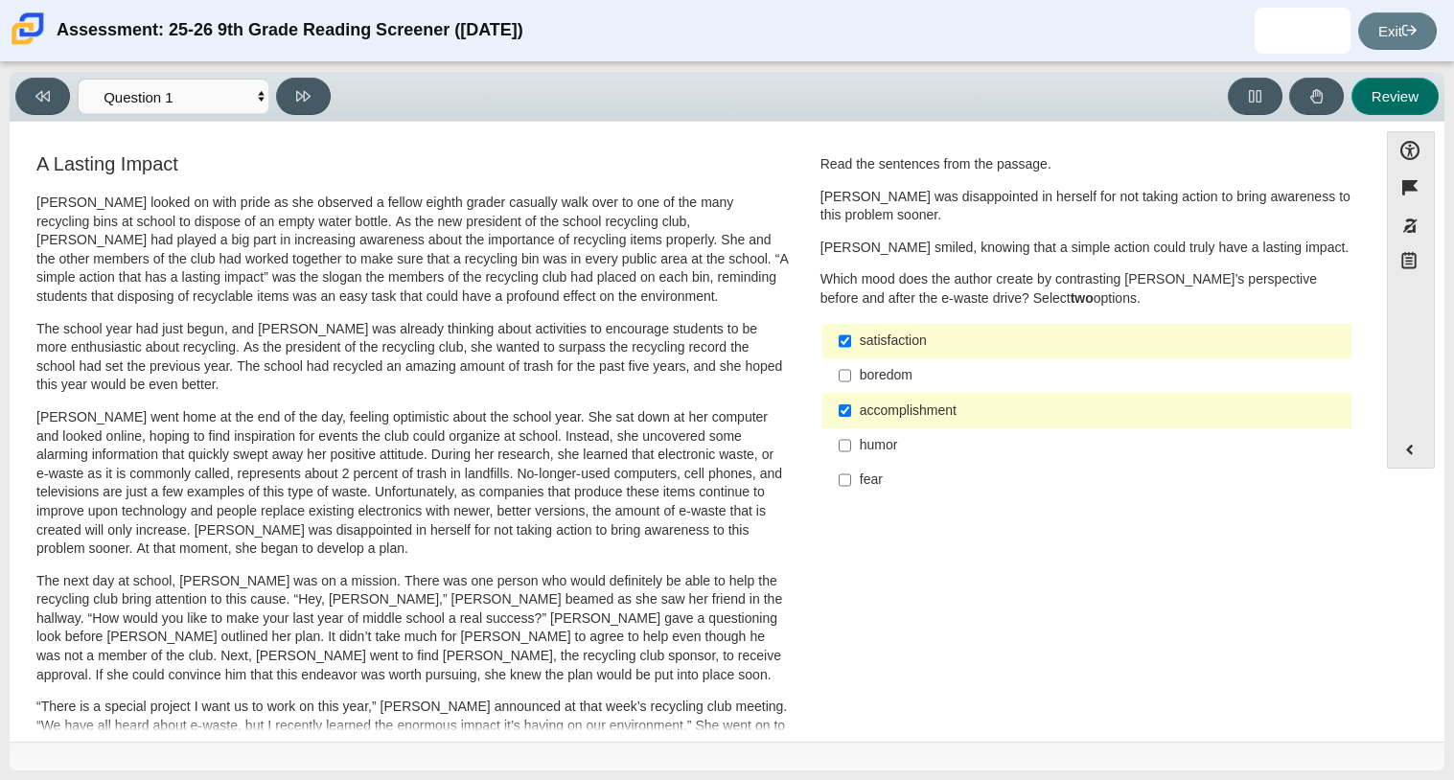
click at [1364, 84] on button "Review" at bounding box center [1394, 96] width 87 height 37
select select "review"
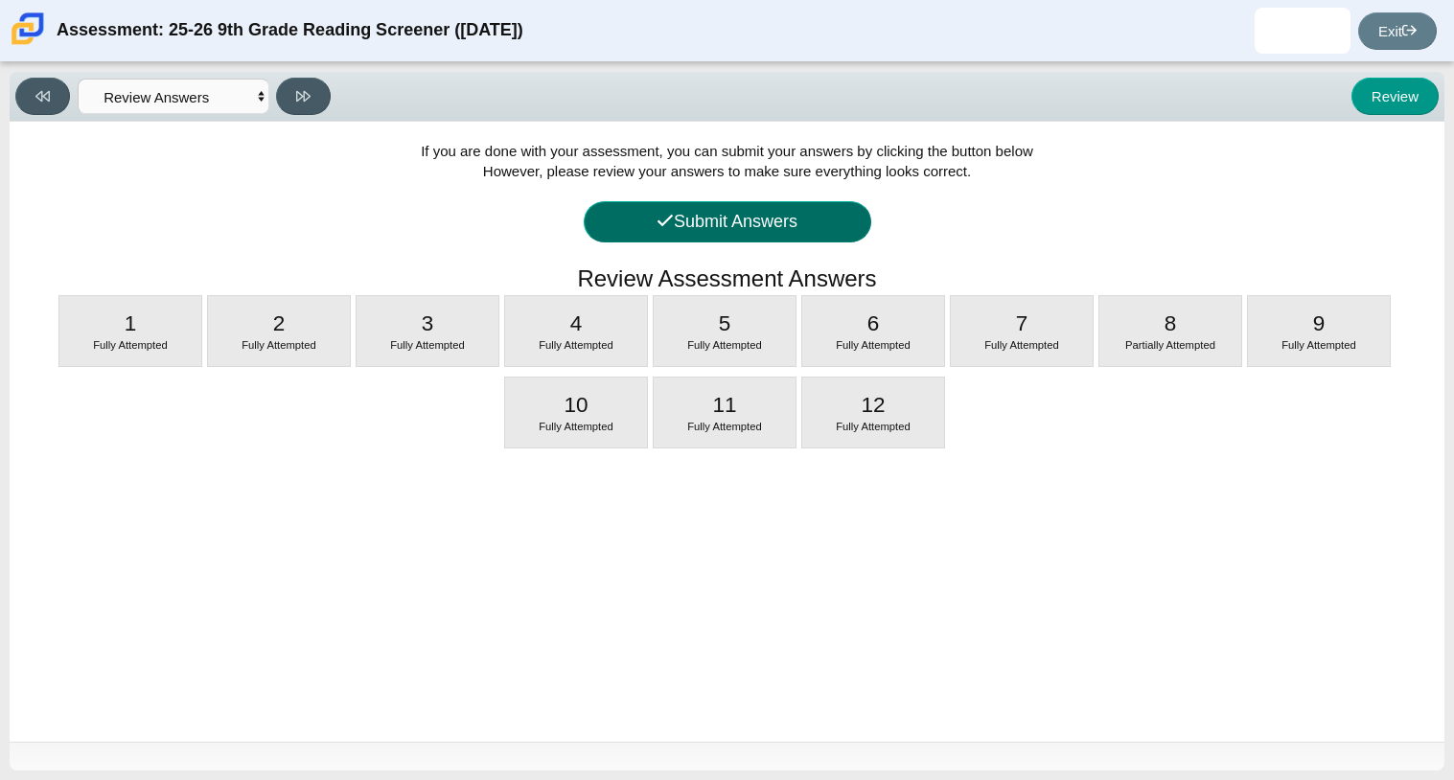
click at [711, 239] on button "Submit Answers" at bounding box center [727, 221] width 287 height 41
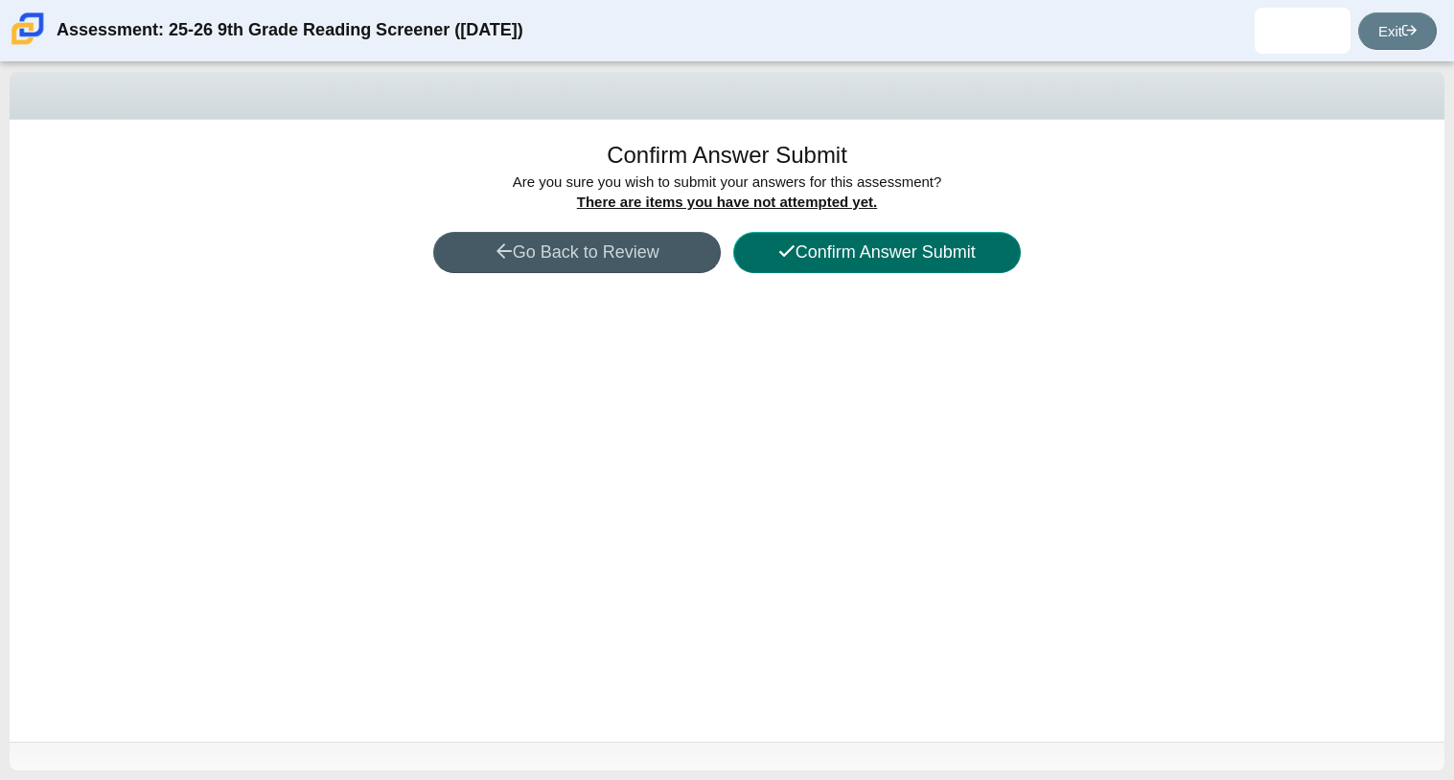
click at [826, 252] on button "Confirm Answer Submit" at bounding box center [876, 252] width 287 height 41
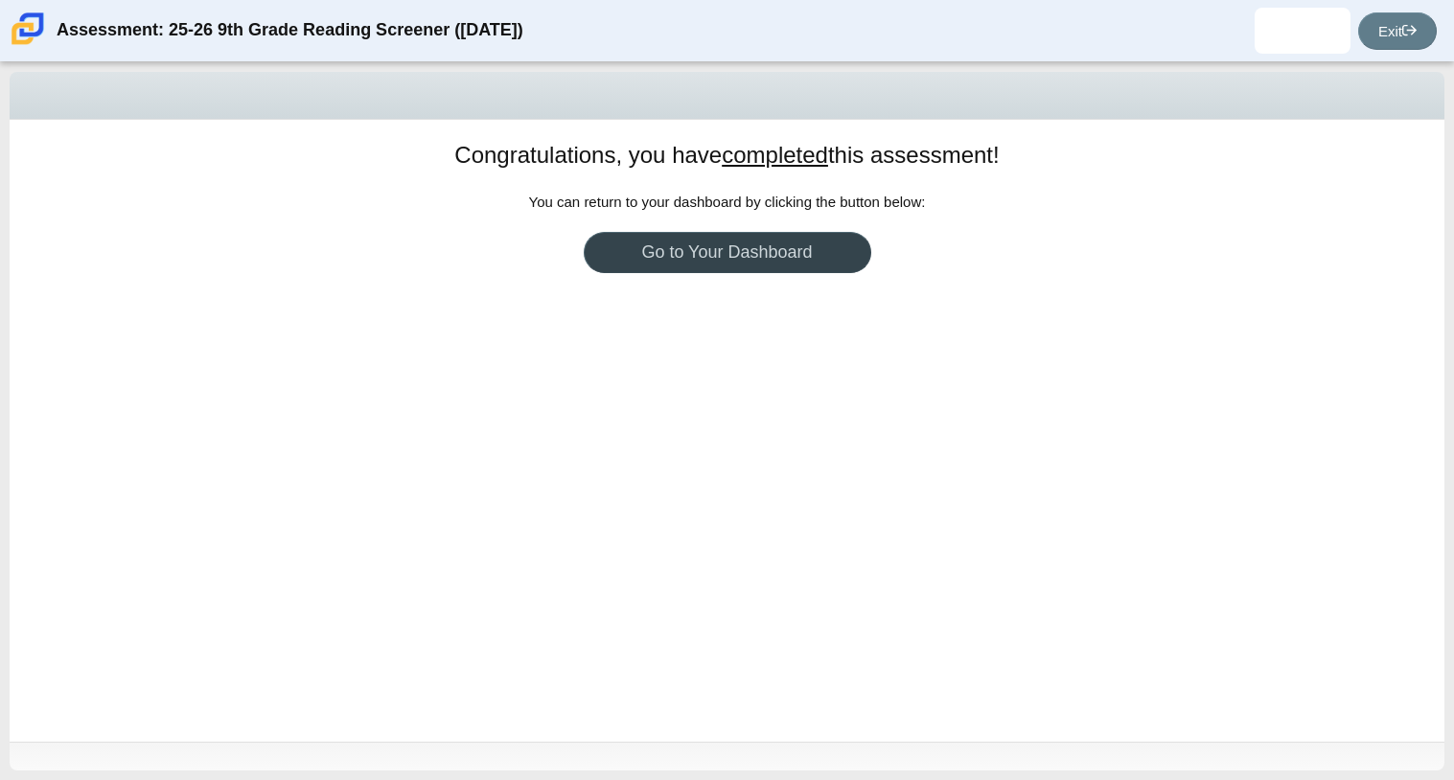
click at [826, 252] on link "Go to Your Dashboard" at bounding box center [727, 252] width 287 height 41
